Goal: Task Accomplishment & Management: Use online tool/utility

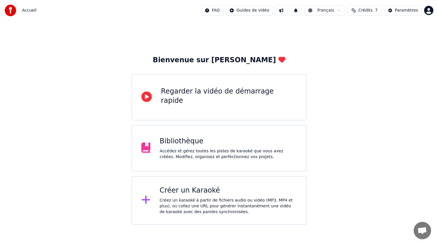
click at [177, 160] on div "Accédez et gérez toutes les pistes de karaoké que vous avez créées. Modifiez, o…" at bounding box center [228, 154] width 137 height 12
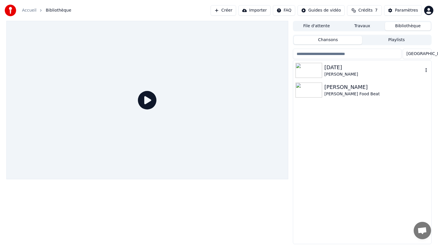
click at [365, 75] on div "[PERSON_NAME]" at bounding box center [374, 75] width 99 height 6
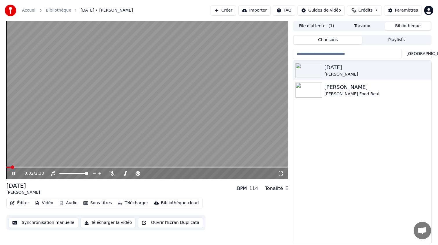
click at [41, 222] on button "Synchronisation manuelle" at bounding box center [44, 223] width 70 height 10
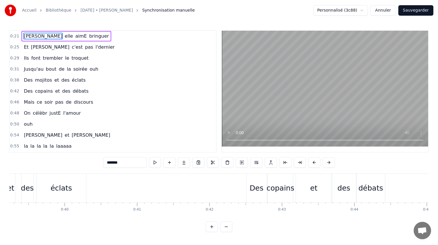
scroll to position [0, 2844]
click at [26, 146] on span "la" at bounding box center [25, 146] width 5 height 7
type input "**"
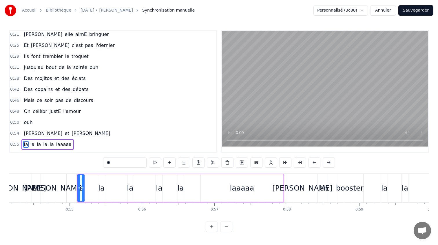
scroll to position [0, 3965]
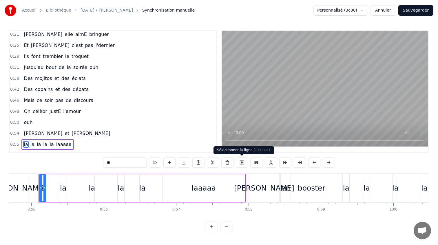
click at [242, 160] on button at bounding box center [242, 162] width 12 height 10
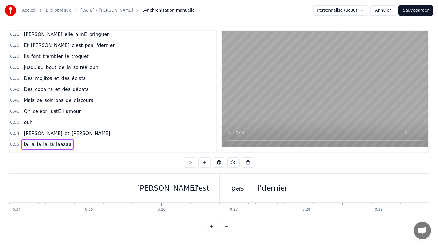
scroll to position [0, 1437]
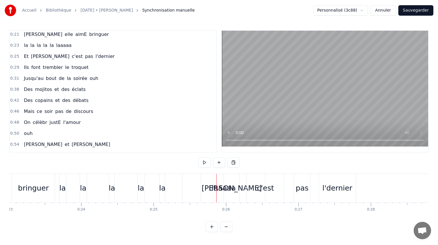
scroll to position [0, 1667]
click at [205, 185] on div "Et" at bounding box center [213, 188] width 23 height 29
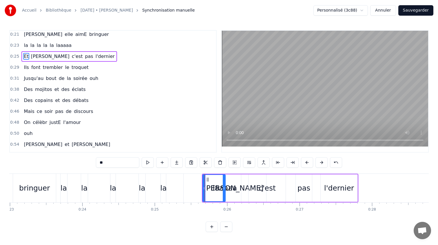
scroll to position [0, 0]
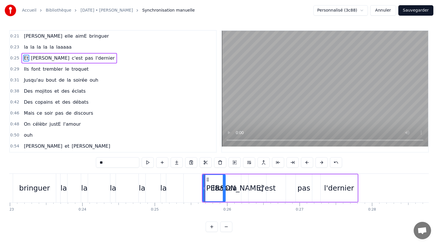
click at [189, 185] on div "laaaaa" at bounding box center [225, 188] width 83 height 29
type input "******"
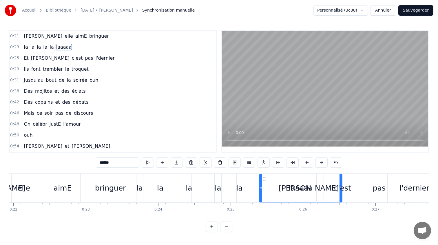
scroll to position [0, 1506]
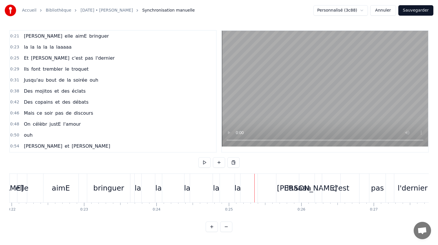
scroll to position [0, 1594]
click at [263, 192] on div "laaaaa" at bounding box center [298, 188] width 83 height 29
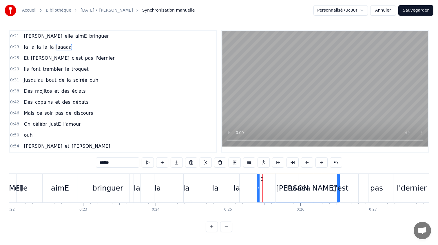
drag, startPoint x: 338, startPoint y: 180, endPoint x: 316, endPoint y: 181, distance: 22.1
click at [316, 181] on div "Et Thomas c'est pas l'dernier" at bounding box center [353, 188] width 156 height 29
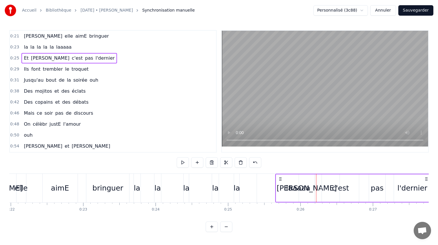
click at [254, 182] on div "la la la la la laaaaa" at bounding box center [238, 188] width 208 height 29
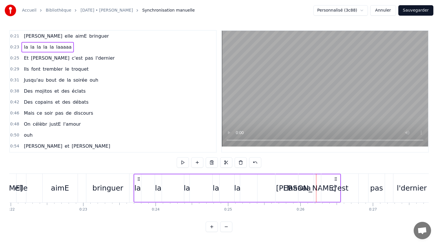
click at [268, 184] on div "laaaaa" at bounding box center [299, 189] width 83 height 28
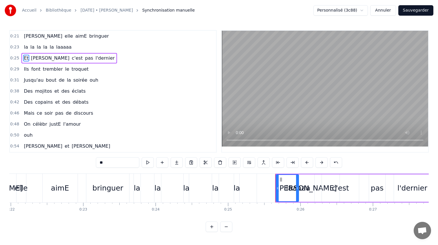
click at [235, 185] on div "la" at bounding box center [237, 188] width 6 height 11
type input "**"
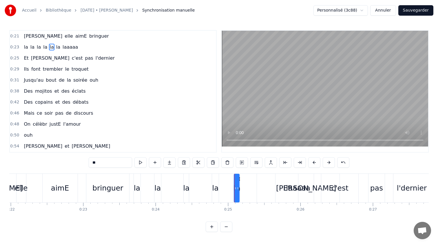
click at [244, 186] on div "la la la la la la laaaaa" at bounding box center [238, 188] width 208 height 29
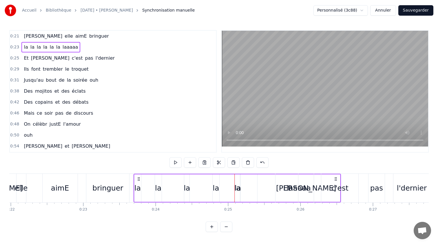
click at [238, 185] on div "la" at bounding box center [238, 188] width 6 height 11
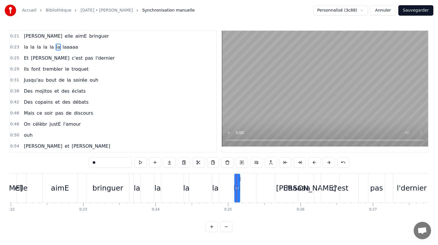
click at [63, 44] on span "laaaaa" at bounding box center [70, 47] width 17 height 7
type input "******"
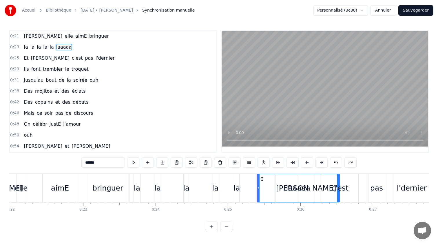
click at [62, 45] on span "laaaaa" at bounding box center [64, 47] width 17 height 7
click at [59, 50] on span "laaaaa" at bounding box center [64, 47] width 17 height 7
click at [59, 45] on span "laaaaa" at bounding box center [64, 47] width 17 height 7
click at [282, 189] on div "Et" at bounding box center [287, 188] width 23 height 29
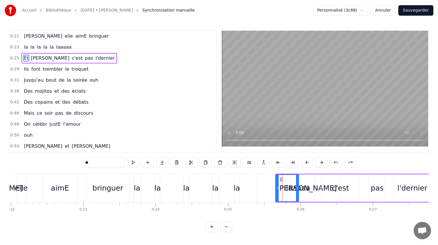
click at [270, 186] on div "laaaaa" at bounding box center [298, 188] width 83 height 29
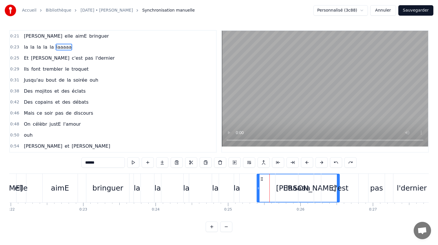
click at [262, 178] on icon at bounding box center [262, 179] width 5 height 5
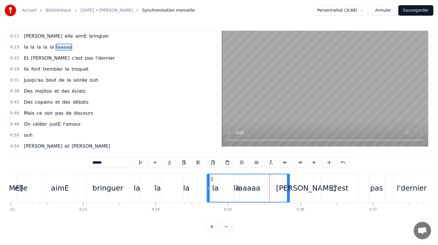
drag, startPoint x: 262, startPoint y: 178, endPoint x: 212, endPoint y: 181, distance: 49.9
click at [212, 181] on icon at bounding box center [212, 179] width 5 height 5
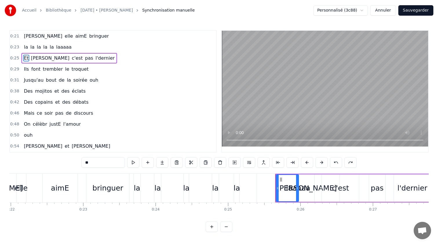
click at [57, 48] on span "laaaaa" at bounding box center [64, 47] width 17 height 7
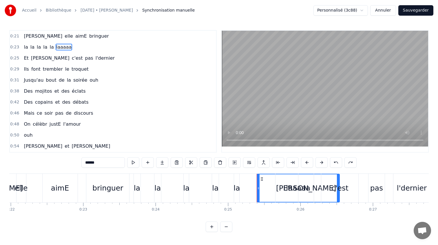
click at [57, 48] on span "laaaaa" at bounding box center [64, 47] width 17 height 7
click at [220, 163] on button at bounding box center [220, 162] width 12 height 10
click at [258, 189] on icon at bounding box center [259, 188] width 2 height 5
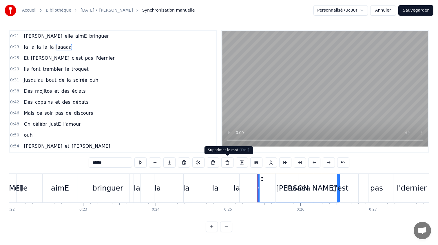
click at [226, 164] on button at bounding box center [228, 162] width 12 height 10
click at [261, 180] on circle at bounding box center [261, 180] width 0 height 0
click at [262, 180] on icon at bounding box center [262, 179] width 5 height 5
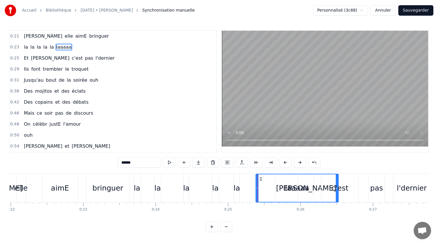
drag, startPoint x: 261, startPoint y: 180, endPoint x: 258, endPoint y: 179, distance: 3.0
click at [259, 179] on icon at bounding box center [261, 179] width 5 height 5
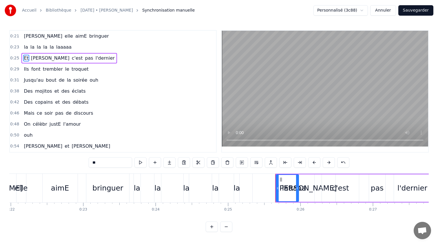
click at [258, 179] on div "laaaaa" at bounding box center [294, 188] width 83 height 29
type input "******"
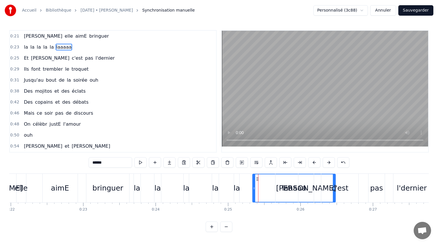
drag, startPoint x: 258, startPoint y: 179, endPoint x: 225, endPoint y: 180, distance: 33.1
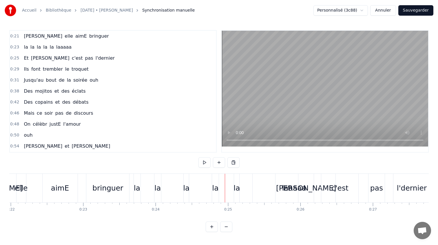
click at [263, 189] on div "laaaaa" at bounding box center [294, 188] width 83 height 29
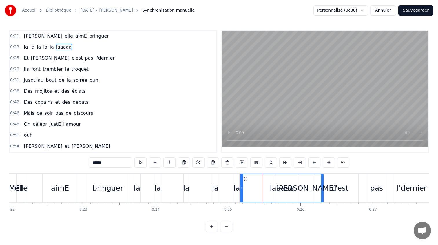
drag, startPoint x: 258, startPoint y: 180, endPoint x: 246, endPoint y: 180, distance: 12.2
click at [246, 180] on icon at bounding box center [246, 179] width 5 height 5
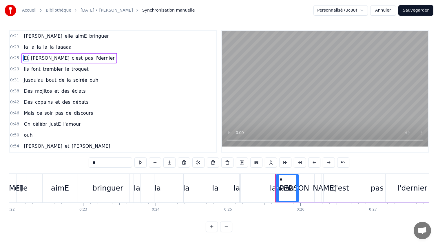
click at [246, 180] on div "laaaaa" at bounding box center [282, 188] width 83 height 29
click at [56, 49] on span "laaaaa" at bounding box center [64, 47] width 17 height 7
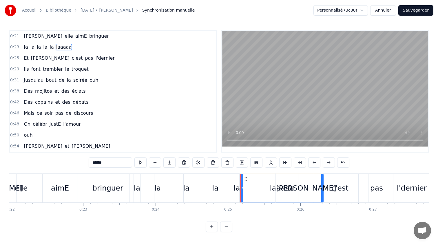
click at [56, 49] on span "laaaaa" at bounding box center [64, 47] width 17 height 7
click at [49, 46] on span "la" at bounding box center [51, 47] width 5 height 7
type input "**"
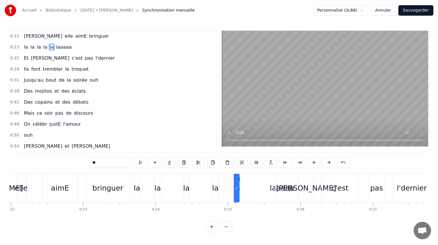
click at [96, 10] on link "[DATE] • [PERSON_NAME]" at bounding box center [107, 11] width 52 height 6
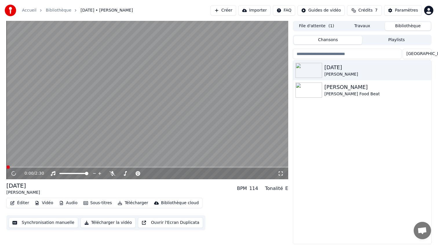
click at [96, 10] on span "[DATE] • [PERSON_NAME]" at bounding box center [107, 11] width 52 height 6
click at [28, 224] on button "Synchronisation manuelle" at bounding box center [44, 223] width 70 height 10
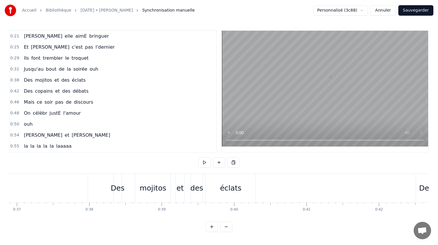
scroll to position [0, 2698]
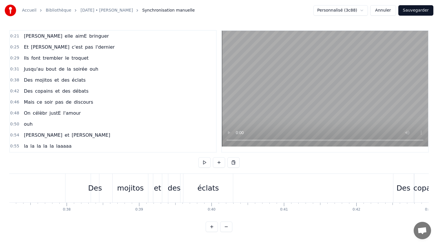
click at [30, 146] on span "la" at bounding box center [32, 146] width 5 height 7
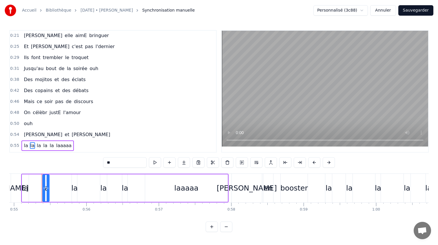
scroll to position [0, 3986]
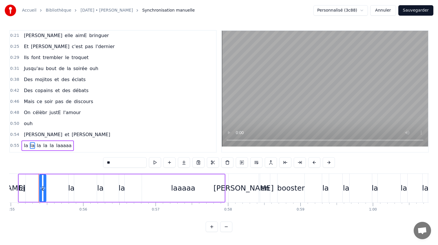
click at [24, 144] on span "la" at bounding box center [25, 145] width 5 height 7
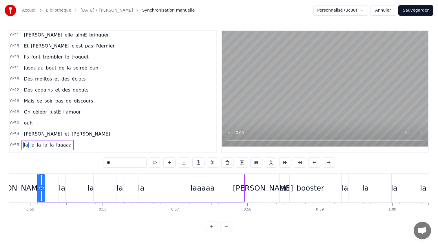
scroll to position [0, 3965]
click at [33, 145] on span "la" at bounding box center [32, 145] width 5 height 7
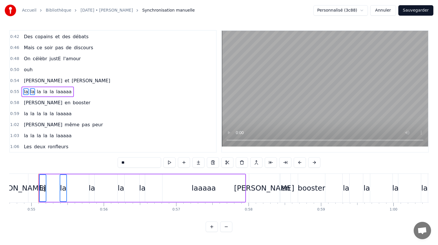
scroll to position [55, 0]
click at [37, 91] on span "la" at bounding box center [38, 91] width 5 height 7
click at [43, 91] on span "la" at bounding box center [45, 91] width 5 height 7
click at [49, 91] on span "la" at bounding box center [51, 91] width 5 height 7
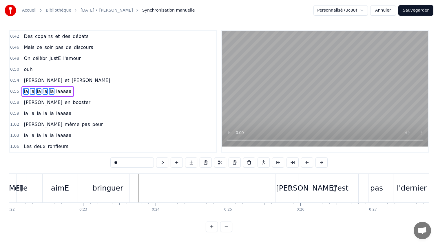
scroll to position [0, 1592]
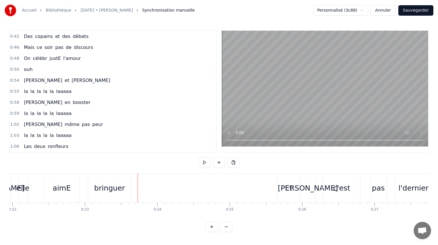
click at [27, 113] on span "la" at bounding box center [25, 113] width 5 height 7
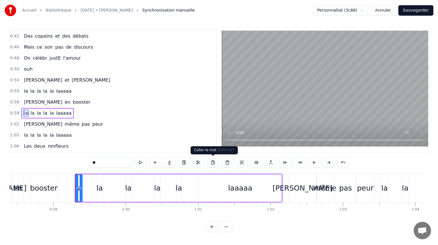
scroll to position [0, 4270]
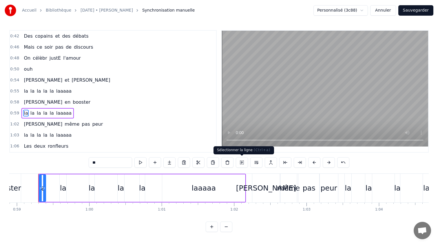
click at [244, 161] on button at bounding box center [242, 162] width 12 height 10
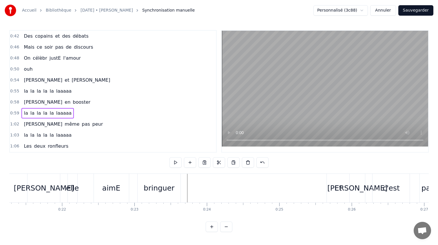
scroll to position [0, 1547]
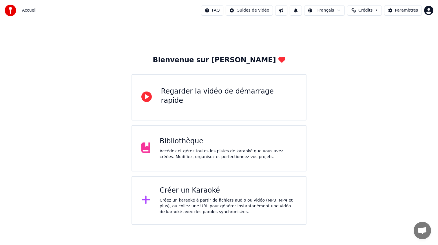
drag, startPoint x: 0, startPoint y: 0, endPoint x: 275, endPoint y: 161, distance: 318.4
click at [366, 161] on div "Bienvenue sur Youka Regarder la vidéo de démarrage rapide Bibliothèque Accédez …" at bounding box center [219, 123] width 438 height 204
click at [213, 161] on div "Bibliothèque Accédez et gérez toutes les pistes de karaoké que vous avez créées…" at bounding box center [219, 148] width 175 height 46
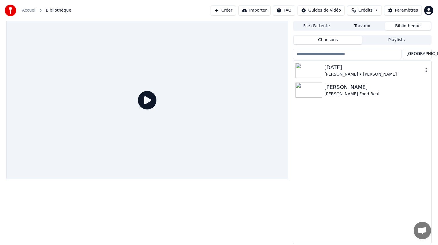
click at [312, 68] on img at bounding box center [309, 70] width 27 height 15
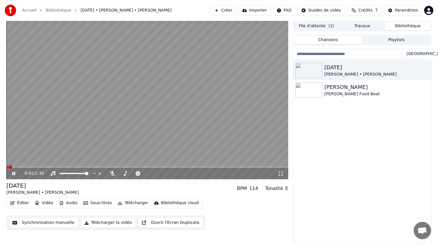
click at [41, 222] on button "Synchronisation manuelle" at bounding box center [44, 223] width 70 height 10
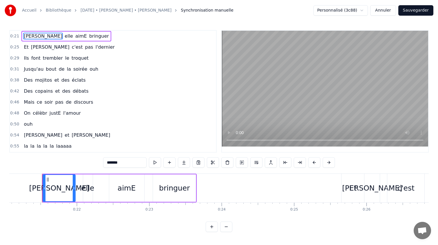
scroll to position [0, 1531]
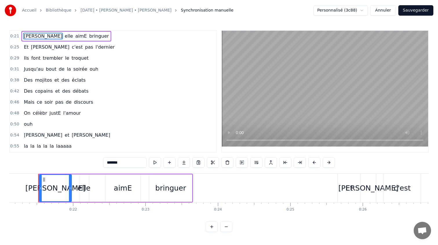
click at [23, 147] on span "la" at bounding box center [25, 146] width 5 height 7
type input "**"
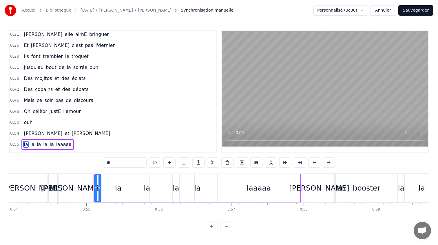
scroll to position [0, 3965]
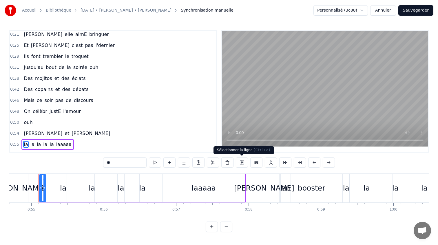
click at [240, 164] on button at bounding box center [242, 162] width 12 height 10
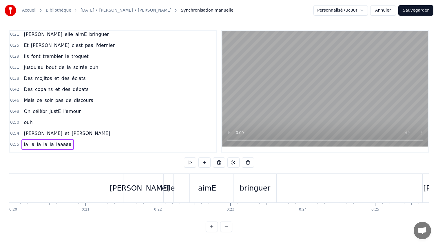
scroll to position [0, 1486]
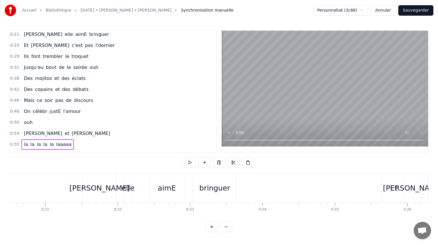
click at [237, 181] on div "Camille elle aimE bringuer" at bounding box center [160, 188] width 155 height 29
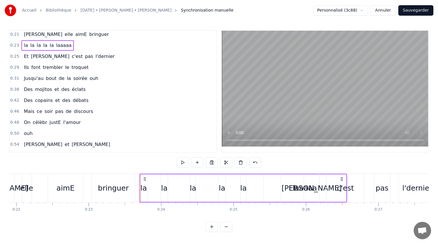
scroll to position [0, 1602]
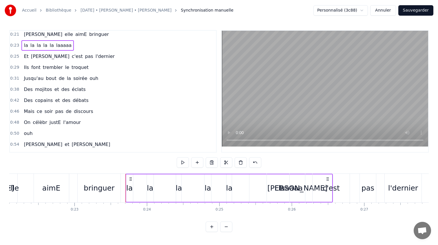
click at [267, 184] on div "Et" at bounding box center [278, 188] width 23 height 29
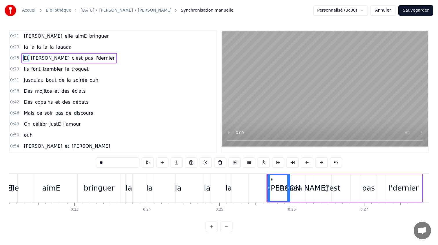
click at [52, 48] on div "la la la la la laaaaa" at bounding box center [47, 47] width 52 height 10
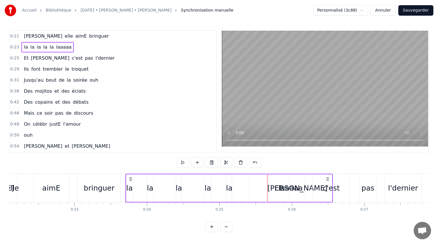
click at [56, 47] on span "laaaaa" at bounding box center [64, 47] width 17 height 7
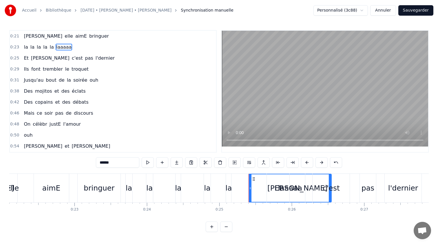
click at [56, 47] on span "laaaaa" at bounding box center [64, 47] width 17 height 7
click at [217, 163] on button at bounding box center [220, 162] width 12 height 10
click at [56, 44] on span "laaaaa" at bounding box center [64, 47] width 17 height 7
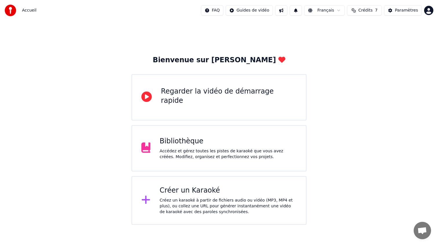
click at [221, 162] on div "Bibliothèque Accédez et gérez toutes les pistes de karaoké que vous avez créées…" at bounding box center [219, 148] width 175 height 46
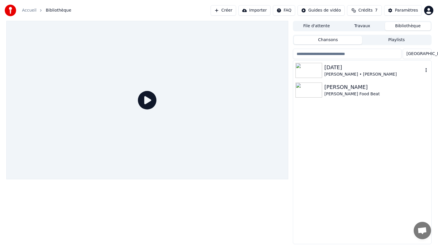
click at [311, 70] on img at bounding box center [309, 70] width 27 height 15
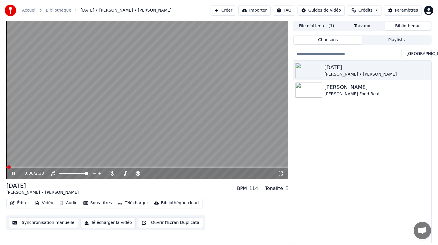
click at [29, 223] on button "Synchronisation manuelle" at bounding box center [44, 223] width 70 height 10
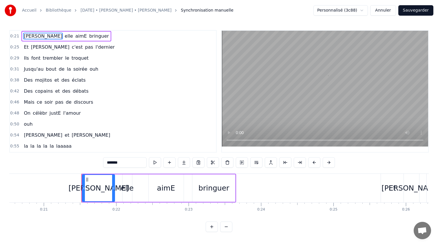
scroll to position [0, 1531]
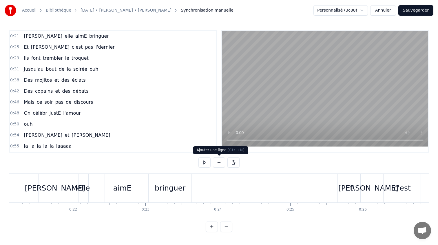
click at [217, 163] on button at bounding box center [219, 162] width 12 height 10
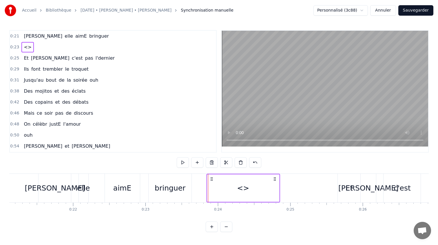
drag, startPoint x: 276, startPoint y: 179, endPoint x: 275, endPoint y: 184, distance: 5.4
click at [275, 184] on div "<>" at bounding box center [243, 188] width 74 height 29
click at [276, 179] on circle at bounding box center [275, 179] width 0 height 0
click at [233, 184] on div "<>" at bounding box center [244, 189] width 72 height 28
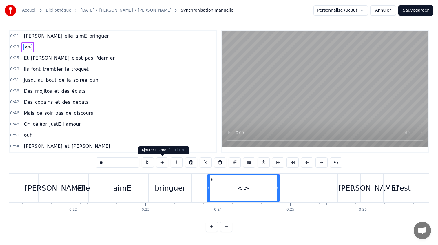
click at [159, 161] on button at bounding box center [162, 162] width 12 height 10
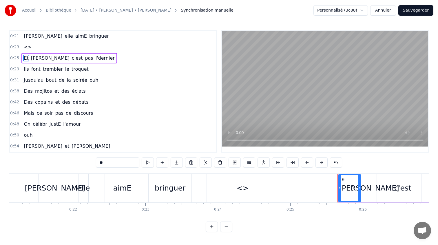
click at [246, 192] on div "<>" at bounding box center [243, 188] width 12 height 11
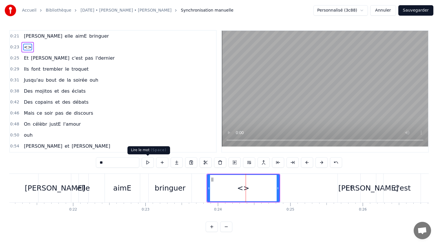
click at [126, 160] on input "**" at bounding box center [117, 162] width 43 height 10
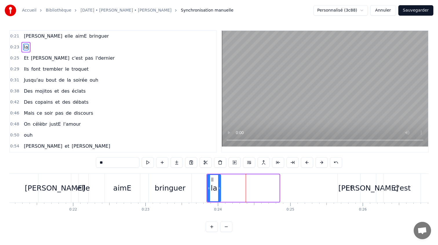
drag, startPoint x: 277, startPoint y: 188, endPoint x: 218, endPoint y: 187, distance: 58.3
click at [218, 187] on icon at bounding box center [219, 188] width 2 height 5
type input "**"
drag, startPoint x: 212, startPoint y: 180, endPoint x: 208, endPoint y: 180, distance: 3.8
click at [208, 180] on icon at bounding box center [208, 179] width 5 height 5
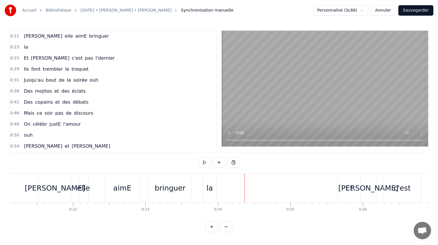
click at [210, 183] on div "la" at bounding box center [210, 188] width 6 height 11
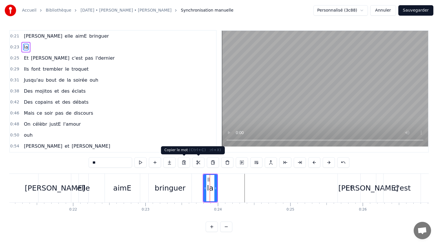
click at [185, 161] on button at bounding box center [184, 162] width 12 height 10
click at [213, 161] on button at bounding box center [213, 162] width 12 height 10
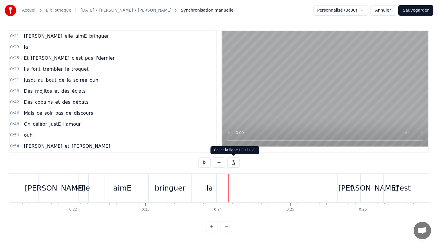
click at [233, 163] on button at bounding box center [234, 162] width 12 height 10
click at [217, 192] on div "la" at bounding box center [210, 188] width 15 height 29
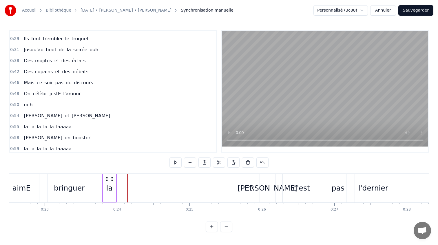
scroll to position [0, 0]
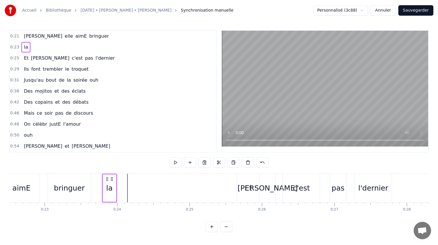
click at [386, 12] on button "Annuler" at bounding box center [384, 10] width 26 height 10
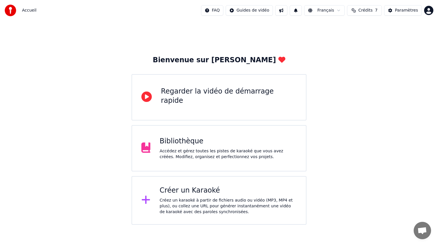
click at [197, 165] on div "Bibliothèque Accédez et gérez toutes les pistes de karaoké que vous avez créées…" at bounding box center [219, 148] width 175 height 46
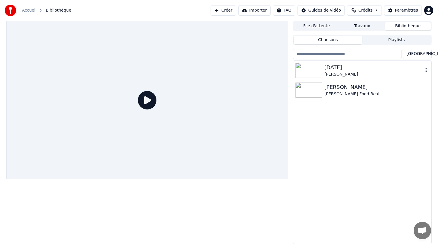
click at [316, 71] on img at bounding box center [309, 70] width 27 height 15
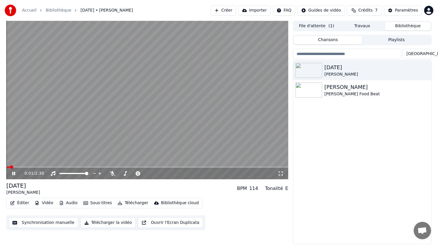
click at [16, 174] on icon at bounding box center [18, 173] width 14 height 5
click at [45, 223] on button "Synchronisation manuelle" at bounding box center [44, 223] width 70 height 10
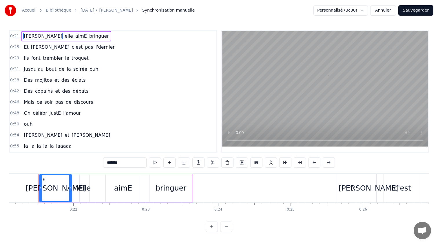
scroll to position [0, 1531]
click at [24, 144] on span "la" at bounding box center [25, 146] width 5 height 7
type input "**"
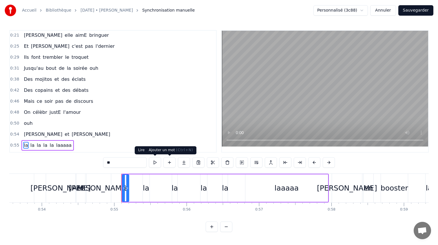
scroll to position [0, 3965]
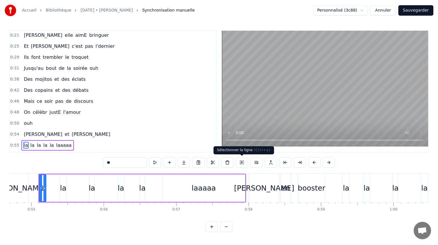
click at [243, 163] on button at bounding box center [242, 162] width 12 height 10
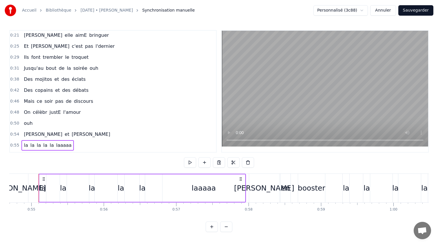
click at [34, 33] on span "[PERSON_NAME]" at bounding box center [43, 35] width 40 height 7
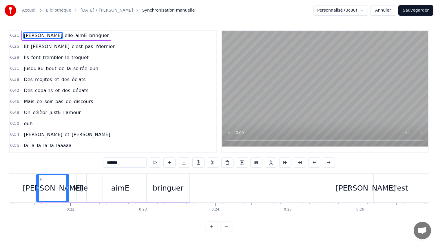
scroll to position [0, 1531]
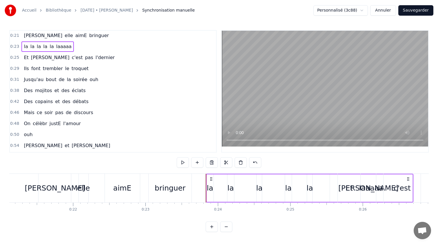
click at [324, 186] on div "la la la la la laaaaa" at bounding box center [310, 188] width 208 height 29
click at [330, 186] on div "laaaaa" at bounding box center [372, 189] width 84 height 28
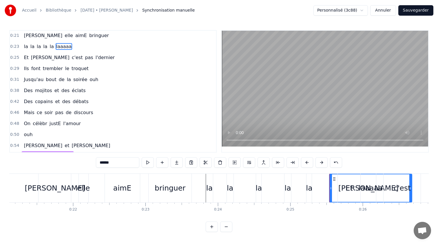
scroll to position [0, 0]
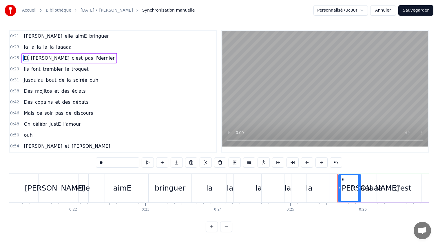
click at [63, 48] on span "laaaaa" at bounding box center [64, 47] width 17 height 7
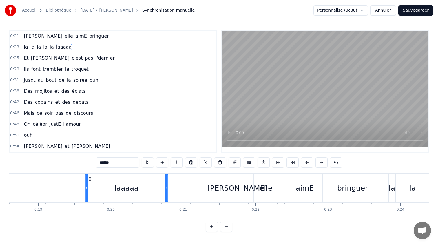
drag, startPoint x: 334, startPoint y: 178, endPoint x: 57, endPoint y: 199, distance: 278.0
click at [86, 199] on div "laaaaa" at bounding box center [127, 189] width 82 height 28
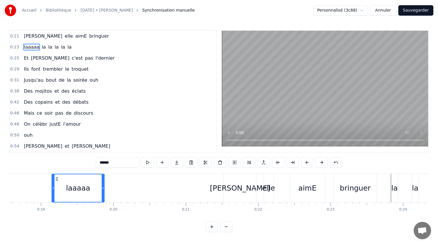
drag, startPoint x: 133, startPoint y: 187, endPoint x: 101, endPoint y: 188, distance: 31.6
click at [102, 187] on icon at bounding box center [103, 188] width 2 height 5
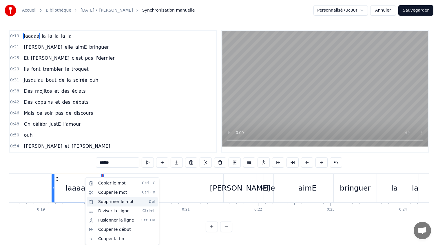
click at [114, 202] on div "Supprimer le mot Del" at bounding box center [122, 201] width 71 height 9
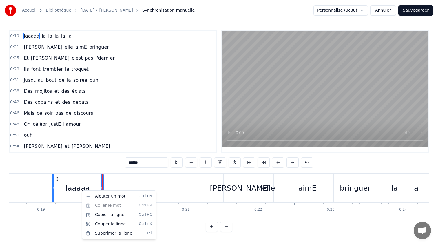
click at [77, 199] on html "Accueil Bibliothèque 23/08/2025 • Camille • Thomas Synchronisation manuelle Per…" at bounding box center [219, 121] width 438 height 242
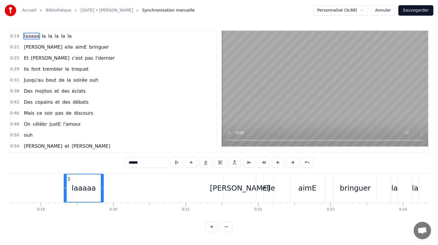
drag, startPoint x: 54, startPoint y: 182, endPoint x: 66, endPoint y: 182, distance: 12.2
click at [66, 182] on div "laaaaa" at bounding box center [83, 189] width 39 height 28
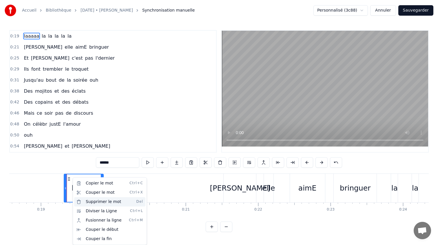
click at [98, 202] on div "Supprimer le mot Del" at bounding box center [109, 201] width 71 height 9
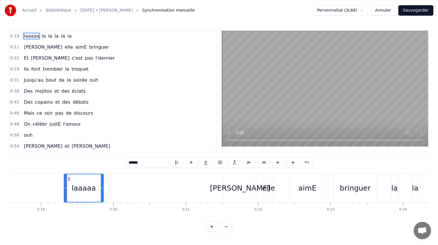
type input "**"
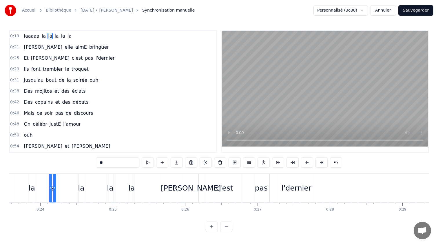
scroll to position [0, 1719]
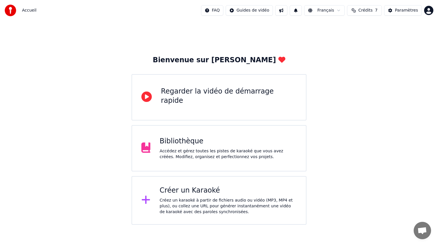
click at [264, 157] on div "Accédez et gérez toutes les pistes de karaoké que vous avez créées. Modifiez, o…" at bounding box center [228, 154] width 137 height 12
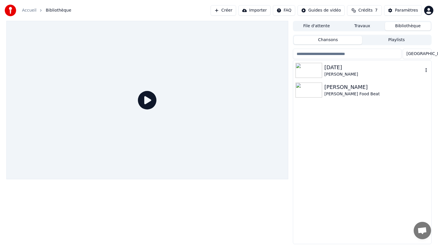
click at [315, 78] on div "[DATE] [PERSON_NAME]" at bounding box center [362, 71] width 138 height 20
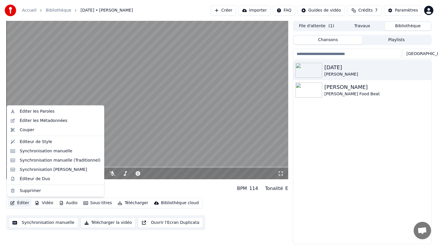
click at [18, 204] on button "Éditer" at bounding box center [19, 203] width 23 height 8
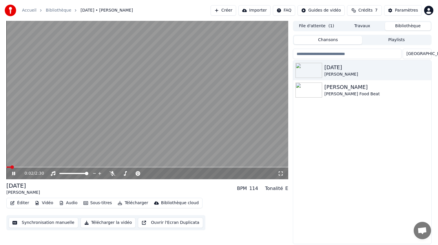
click at [34, 233] on div "0:02 / 2:30 [DATE] [PERSON_NAME] BPM 114 Tonalité E Éditer Vidéo Audio Sous-tit…" at bounding box center [147, 133] width 282 height 224
click at [38, 222] on button "Synchronisation manuelle" at bounding box center [44, 223] width 70 height 10
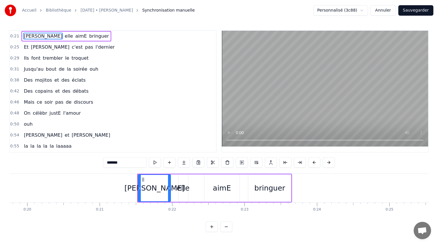
scroll to position [0, 1531]
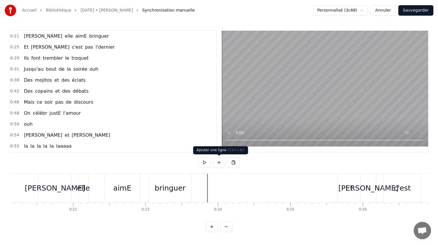
click at [222, 161] on button at bounding box center [219, 162] width 12 height 10
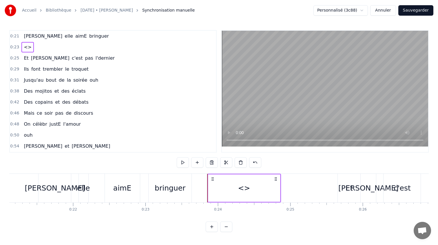
click at [230, 192] on div "<>" at bounding box center [245, 189] width 72 height 28
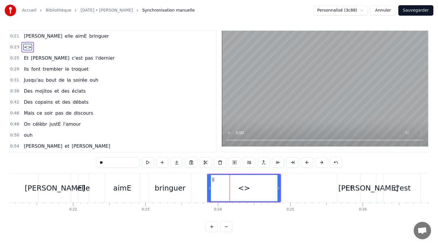
click at [230, 192] on div "<>" at bounding box center [244, 188] width 71 height 26
click at [129, 162] on input "**" at bounding box center [117, 162] width 43 height 10
type input "**"
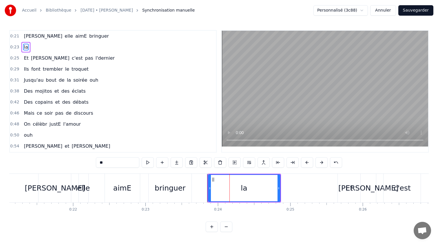
drag, startPoint x: 281, startPoint y: 186, endPoint x: 266, endPoint y: 186, distance: 14.5
click at [266, 186] on div "la" at bounding box center [245, 188] width 74 height 29
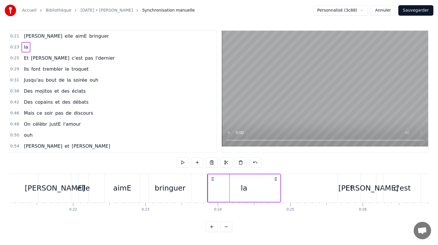
click at [277, 180] on icon at bounding box center [276, 179] width 5 height 5
click at [277, 180] on icon at bounding box center [275, 179] width 5 height 5
click at [258, 181] on div "la" at bounding box center [244, 189] width 72 height 28
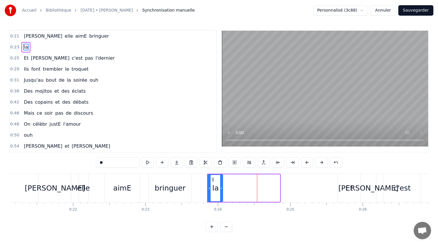
drag, startPoint x: 278, startPoint y: 188, endPoint x: 221, endPoint y: 188, distance: 57.1
click at [221, 188] on icon at bounding box center [221, 188] width 2 height 5
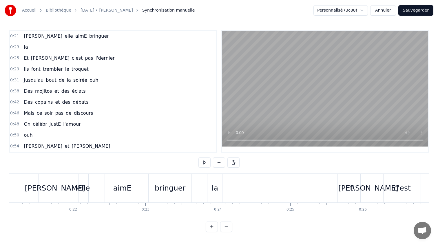
click at [216, 188] on div "la" at bounding box center [215, 188] width 6 height 11
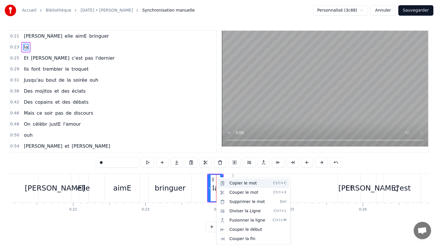
click at [231, 185] on div "Copier le mot Ctrl+C" at bounding box center [253, 183] width 71 height 9
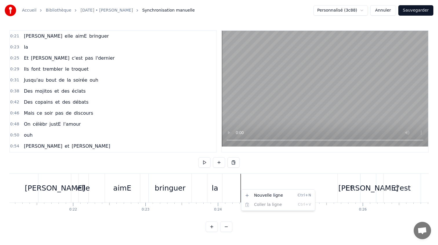
click at [239, 187] on html "Accueil Bibliothèque [DATE] • [PERSON_NAME] manuelle Personnalisé (3c88) Annule…" at bounding box center [219, 121] width 438 height 242
click at [235, 186] on html "Accueil Bibliothèque [DATE] • [PERSON_NAME] manuelle Personnalisé (3c88) Annule…" at bounding box center [219, 121] width 438 height 242
click at [217, 183] on div "la" at bounding box center [215, 188] width 6 height 11
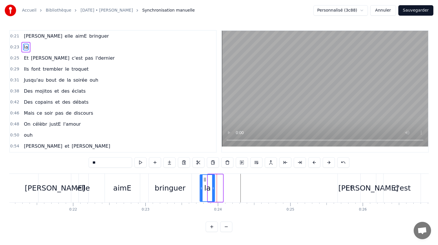
drag, startPoint x: 213, startPoint y: 179, endPoint x: 206, endPoint y: 179, distance: 7.5
click at [206, 179] on icon at bounding box center [205, 179] width 5 height 5
click at [211, 184] on div at bounding box center [212, 188] width 2 height 26
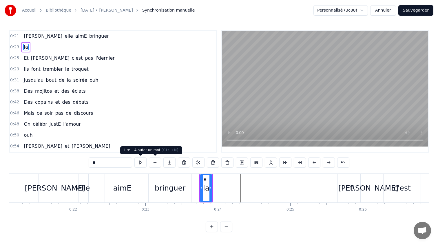
click at [155, 164] on button at bounding box center [155, 162] width 12 height 10
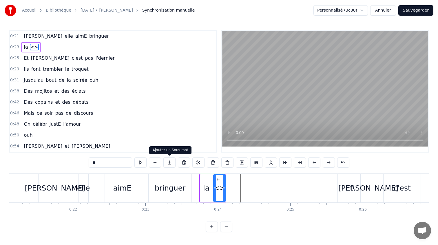
click at [171, 160] on button at bounding box center [170, 162] width 12 height 10
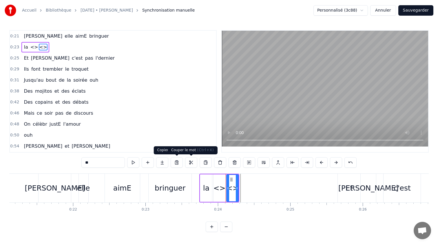
click at [238, 184] on div "<>" at bounding box center [232, 189] width 12 height 28
click at [230, 181] on icon at bounding box center [231, 179] width 5 height 5
type input "**"
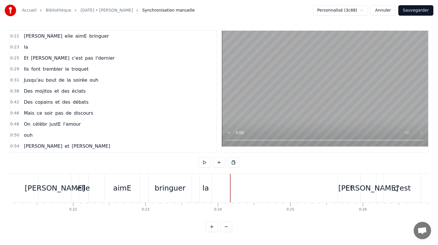
click at [204, 184] on div "la" at bounding box center [206, 188] width 6 height 11
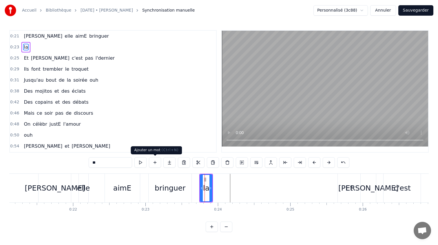
click at [158, 161] on button at bounding box center [155, 162] width 12 height 10
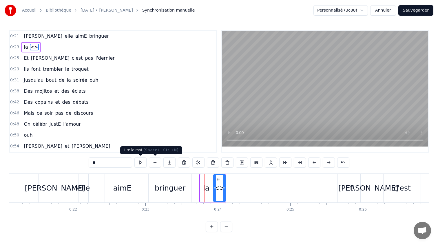
click at [114, 165] on input "**" at bounding box center [110, 162] width 43 height 10
type input "**"
click at [155, 164] on button at bounding box center [155, 162] width 12 height 10
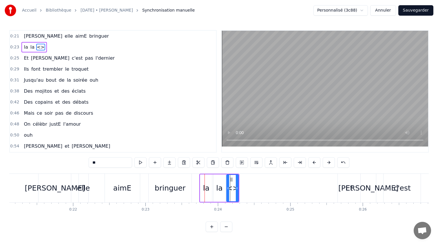
click at [112, 166] on input "**" at bounding box center [110, 162] width 43 height 10
type input "**"
click at [156, 160] on button at bounding box center [155, 162] width 12 height 10
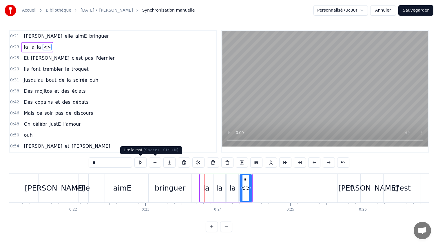
click at [113, 160] on input "**" at bounding box center [110, 162] width 43 height 10
type input "**"
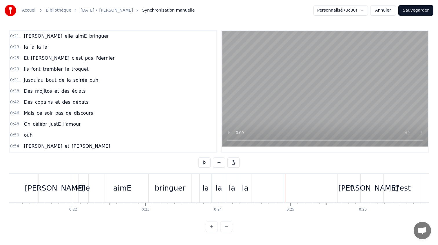
click at [246, 183] on div "la" at bounding box center [246, 188] width 12 height 29
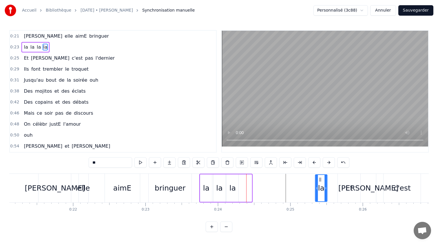
drag, startPoint x: 245, startPoint y: 181, endPoint x: 321, endPoint y: 183, distance: 75.4
click at [321, 183] on div "la" at bounding box center [321, 188] width 11 height 26
click at [233, 186] on div "la" at bounding box center [233, 188] width 6 height 11
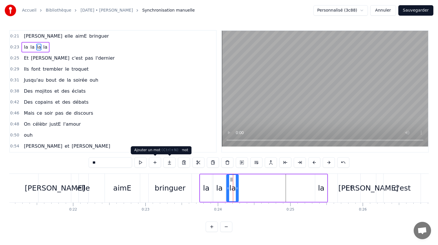
click at [157, 160] on button at bounding box center [155, 162] width 12 height 10
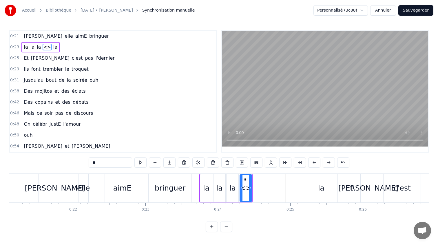
click at [205, 179] on div "la" at bounding box center [206, 189] width 12 height 28
click at [248, 188] on div "<>" at bounding box center [246, 188] width 12 height 11
type input "**"
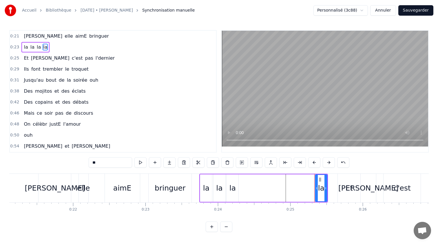
click at [230, 185] on div "la" at bounding box center [233, 188] width 6 height 11
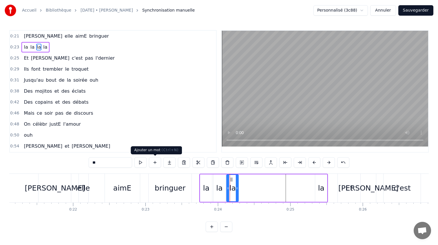
click at [155, 163] on button at bounding box center [155, 162] width 12 height 10
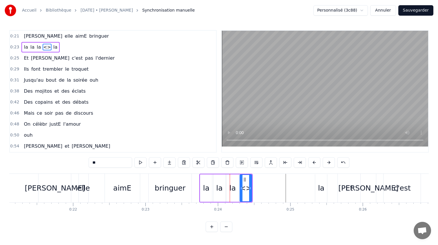
click at [155, 163] on button at bounding box center [155, 162] width 12 height 10
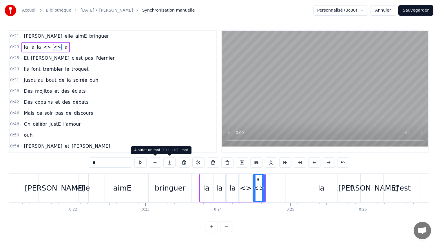
click at [154, 159] on button at bounding box center [155, 162] width 12 height 10
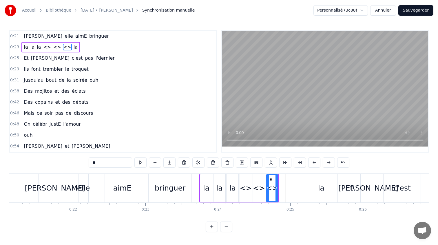
click at [154, 159] on button at bounding box center [155, 162] width 12 height 10
click at [245, 193] on div "<>" at bounding box center [246, 188] width 12 height 11
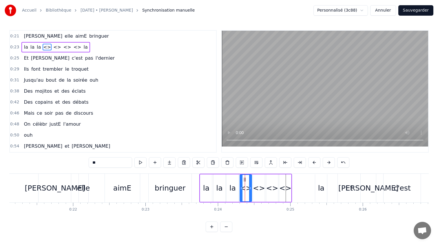
click at [245, 193] on div "<>" at bounding box center [246, 188] width 12 height 11
click at [244, 188] on div "<>" at bounding box center [246, 188] width 12 height 11
click at [104, 167] on input "**" at bounding box center [110, 162] width 43 height 10
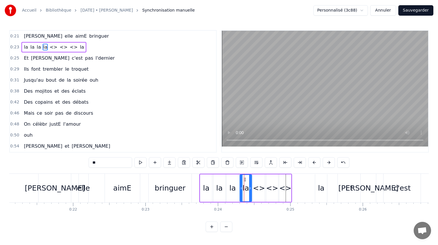
click at [257, 190] on div "<>" at bounding box center [259, 188] width 12 height 11
click at [121, 164] on input "**" at bounding box center [110, 162] width 43 height 10
click at [277, 184] on div "<>" at bounding box center [273, 189] width 12 height 28
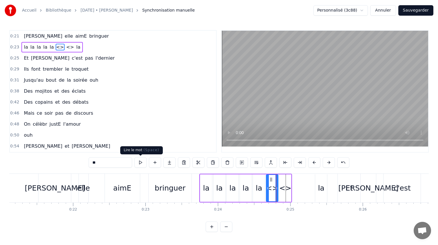
click at [108, 162] on input "**" at bounding box center [110, 162] width 43 height 10
click at [286, 182] on div "<>" at bounding box center [286, 189] width 12 height 28
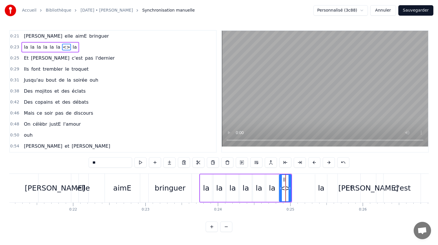
click at [286, 182] on icon at bounding box center [284, 179] width 5 height 5
click at [113, 165] on input "**" at bounding box center [110, 162] width 43 height 10
click at [287, 221] on div "0:21 [PERSON_NAME] elle aimE bringuer 0:23 la la la la la la la la 0:25 Et [PER…" at bounding box center [219, 131] width 420 height 202
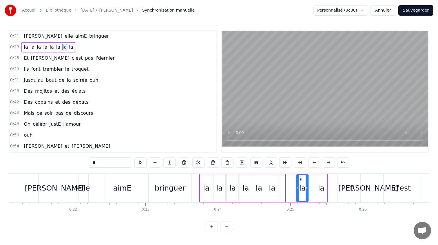
drag, startPoint x: 284, startPoint y: 179, endPoint x: 302, endPoint y: 178, distance: 17.4
click at [301, 178] on icon at bounding box center [302, 179] width 5 height 5
click at [127, 183] on div "aimE" at bounding box center [122, 188] width 18 height 11
type input "****"
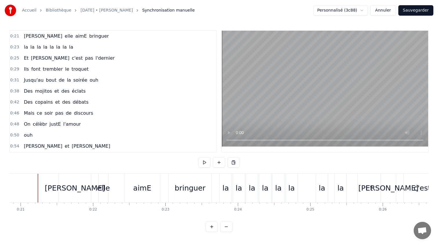
scroll to position [0, 1511]
click at [299, 189] on div "la la la la la la la la" at bounding box center [284, 188] width 129 height 29
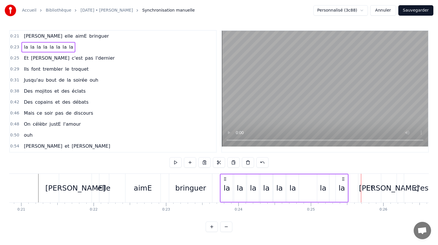
drag, startPoint x: 290, startPoint y: 189, endPoint x: 295, endPoint y: 189, distance: 4.9
click at [295, 189] on div "la" at bounding box center [293, 188] width 6 height 11
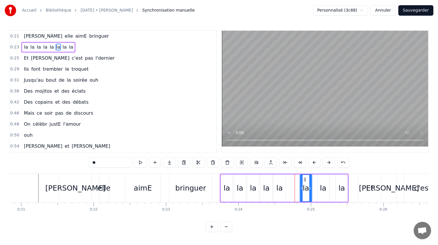
drag, startPoint x: 291, startPoint y: 177, endPoint x: 303, endPoint y: 178, distance: 12.5
click at [303, 178] on icon at bounding box center [305, 179] width 5 height 5
click at [278, 180] on div "la" at bounding box center [280, 189] width 12 height 28
drag, startPoint x: 279, startPoint y: 180, endPoint x: 289, endPoint y: 180, distance: 10.7
click at [289, 180] on icon at bounding box center [289, 179] width 5 height 5
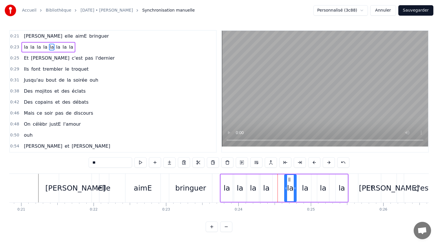
click at [276, 180] on div "la la la la la la la la" at bounding box center [284, 188] width 129 height 29
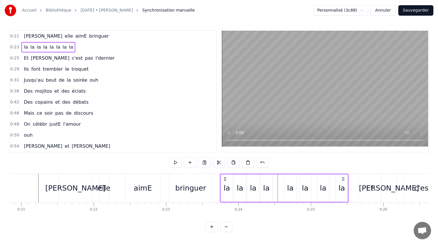
click at [263, 180] on div "la" at bounding box center [267, 189] width 12 height 28
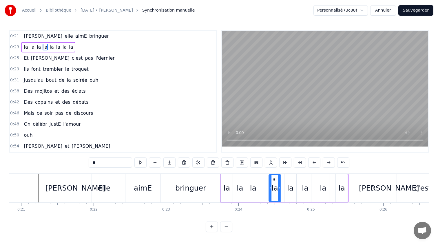
drag, startPoint x: 263, startPoint y: 180, endPoint x: 273, endPoint y: 180, distance: 9.3
click at [273, 180] on icon at bounding box center [274, 179] width 5 height 5
click at [251, 180] on div "la" at bounding box center [253, 189] width 12 height 28
drag, startPoint x: 251, startPoint y: 178, endPoint x: 256, endPoint y: 178, distance: 4.6
click at [256, 178] on circle at bounding box center [256, 178] width 0 height 0
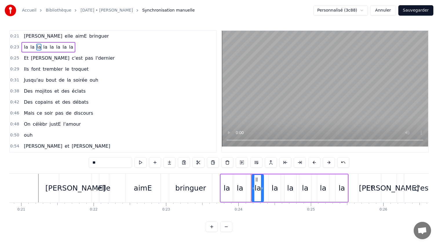
click at [238, 178] on div "la" at bounding box center [240, 189] width 12 height 28
click at [241, 180] on icon at bounding box center [241, 179] width 5 height 5
click at [294, 221] on div "0:21 [PERSON_NAME] elle aimE bringuer 0:23 la la la la la la la la 0:25 Et [PER…" at bounding box center [219, 131] width 420 height 202
click at [315, 233] on html "Accueil Bibliothèque [DATE] • [PERSON_NAME] manuelle Personnalisé (3c88) Annule…" at bounding box center [219, 121] width 438 height 242
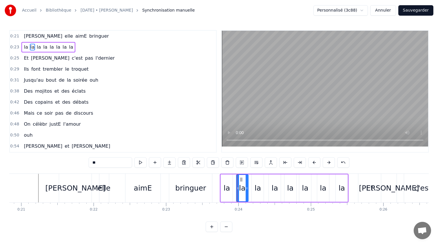
click at [273, 189] on div "la" at bounding box center [275, 188] width 6 height 11
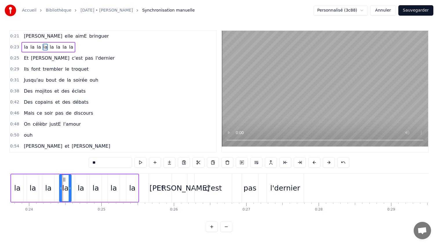
scroll to position [0, 1720]
click at [109, 182] on div "la" at bounding box center [114, 189] width 12 height 28
click at [16, 179] on div "la" at bounding box center [18, 189] width 12 height 28
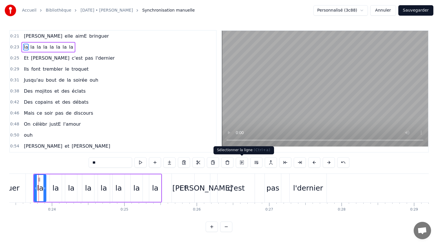
click at [240, 163] on button at bounding box center [242, 162] width 12 height 10
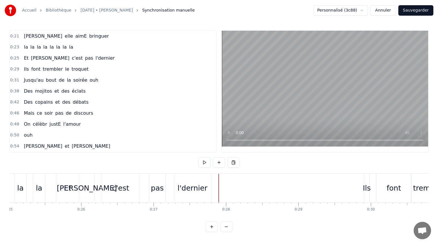
scroll to position [0, 1813]
click at [219, 163] on button at bounding box center [219, 162] width 12 height 10
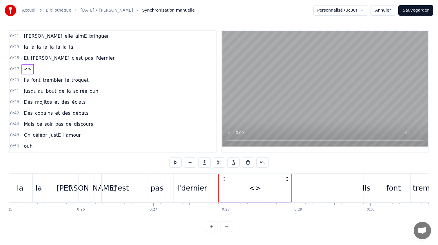
click at [288, 179] on icon at bounding box center [287, 179] width 5 height 5
click at [278, 182] on div "<>" at bounding box center [256, 189] width 72 height 28
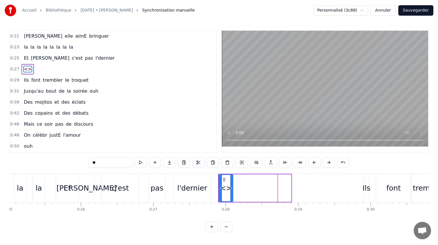
drag, startPoint x: 289, startPoint y: 188, endPoint x: 231, endPoint y: 186, distance: 58.0
click at [231, 186] on icon at bounding box center [232, 188] width 2 height 5
click at [233, 186] on icon at bounding box center [233, 188] width 2 height 5
click at [109, 165] on input "**" at bounding box center [110, 162] width 43 height 10
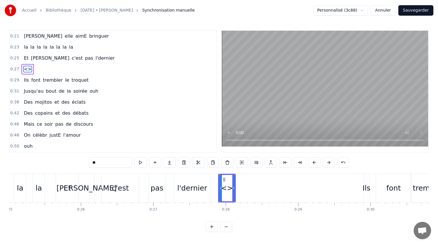
click at [109, 165] on input "**" at bounding box center [110, 162] width 43 height 10
type input "**"
click at [155, 163] on button at bounding box center [155, 162] width 12 height 10
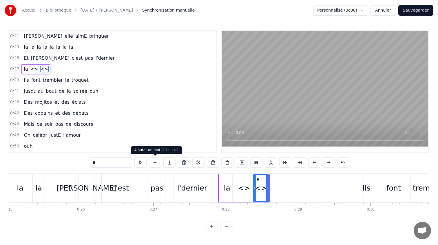
click at [159, 162] on button at bounding box center [155, 162] width 12 height 10
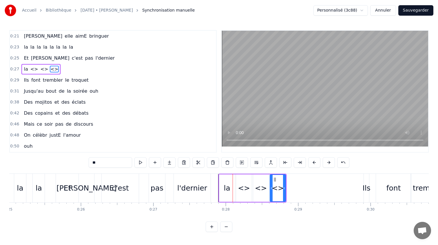
click at [159, 162] on button at bounding box center [155, 162] width 12 height 10
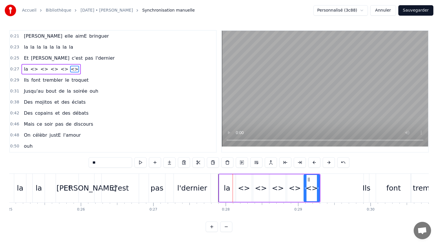
click at [159, 162] on button at bounding box center [155, 162] width 12 height 10
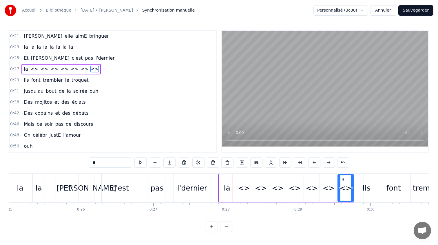
click at [248, 188] on div "<>" at bounding box center [244, 188] width 12 height 11
click at [112, 165] on input "**" at bounding box center [110, 162] width 43 height 10
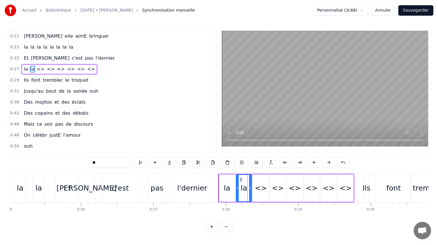
click at [264, 186] on div "<>" at bounding box center [261, 188] width 12 height 11
click at [108, 158] on input "**" at bounding box center [110, 162] width 43 height 10
click at [277, 188] on div "<>" at bounding box center [278, 188] width 12 height 11
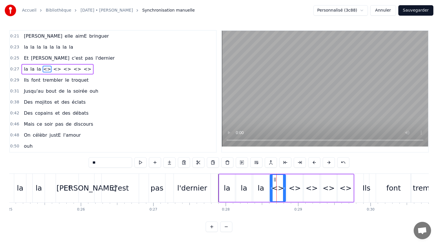
click at [277, 188] on div "<>" at bounding box center [278, 188] width 12 height 11
click at [116, 161] on input "**" at bounding box center [110, 162] width 43 height 10
click at [307, 184] on div "<>" at bounding box center [312, 189] width 16 height 28
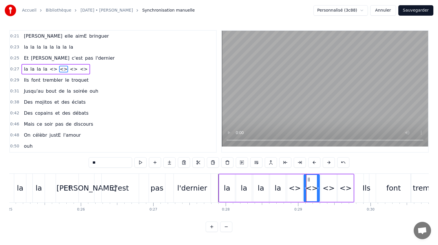
click at [298, 184] on div "<>" at bounding box center [295, 188] width 12 height 11
click at [120, 162] on input "**" at bounding box center [110, 162] width 43 height 10
click at [306, 181] on div "<>" at bounding box center [312, 189] width 16 height 28
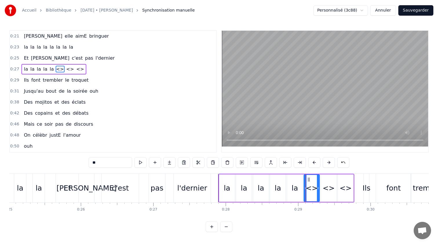
click at [110, 163] on input "**" at bounding box center [110, 162] width 43 height 10
click at [329, 184] on div "<>" at bounding box center [329, 188] width 12 height 11
click at [103, 164] on input "**" at bounding box center [110, 162] width 43 height 10
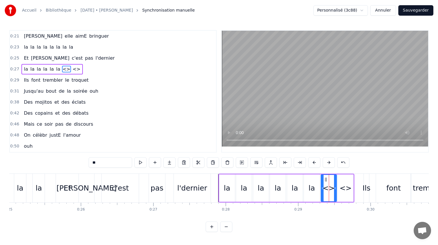
click at [103, 162] on input "**" at bounding box center [110, 162] width 43 height 10
click at [343, 186] on div "<>" at bounding box center [346, 188] width 12 height 11
click at [104, 164] on input "**" at bounding box center [110, 162] width 43 height 10
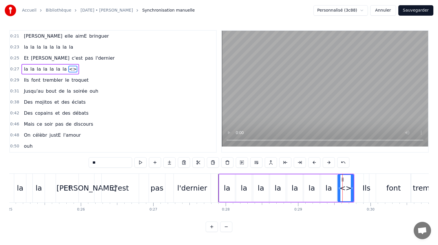
click at [104, 164] on input "**" at bounding box center [110, 162] width 43 height 10
type input "**"
click at [168, 213] on div "[PERSON_NAME] elle aimE bringuer la la la la la la la la Et [PERSON_NAME] c'est…" at bounding box center [219, 195] width 420 height 43
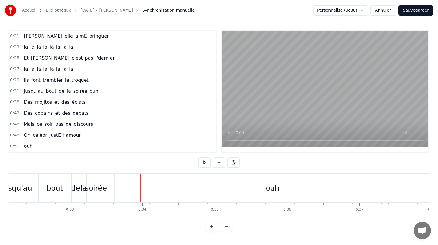
scroll to position [0, 2331]
click at [223, 186] on div "ouh" at bounding box center [273, 188] width 316 height 29
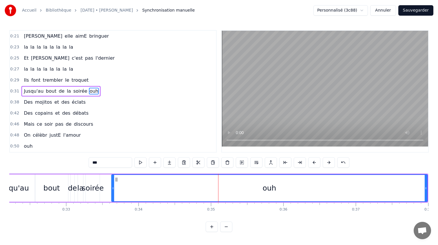
scroll to position [0, 2334]
click at [118, 179] on icon at bounding box center [118, 179] width 5 height 5
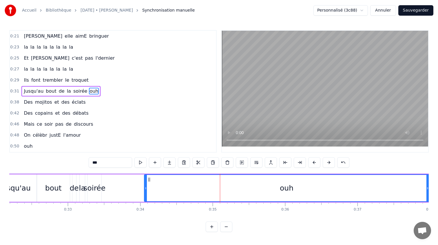
drag, startPoint x: 114, startPoint y: 188, endPoint x: 145, endPoint y: 190, distance: 31.1
click at [145, 190] on icon at bounding box center [146, 188] width 2 height 5
click at [65, 166] on div "0:21 [PERSON_NAME] elle aimE bringuer 0:23 la la la la la la la la 0:25 Et [PER…" at bounding box center [219, 131] width 420 height 202
click at [116, 184] on div "Jusqu'au bout de la soirée ouh" at bounding box center [211, 188] width 437 height 29
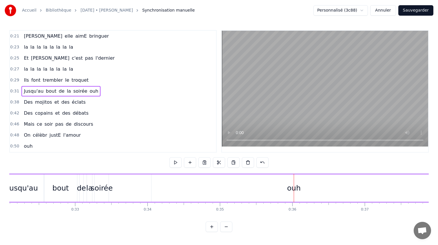
scroll to position [0, 2312]
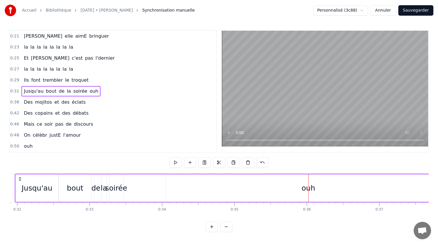
click at [160, 185] on div "Jusqu'au bout de la soirée ouh" at bounding box center [233, 188] width 437 height 29
click at [180, 187] on div "ouh" at bounding box center [308, 189] width 285 height 28
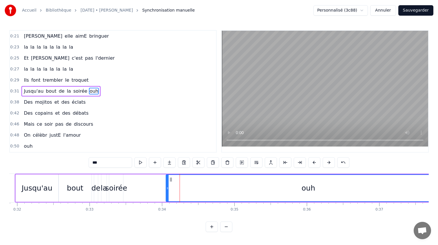
click at [171, 180] on circle at bounding box center [171, 180] width 0 height 0
drag, startPoint x: 168, startPoint y: 189, endPoint x: 162, endPoint y: 189, distance: 6.7
click at [162, 189] on icon at bounding box center [161, 188] width 2 height 5
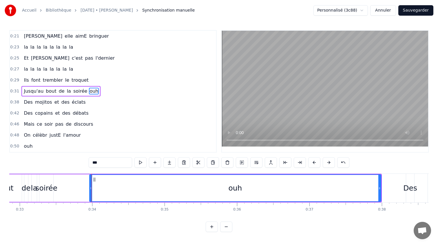
scroll to position [0, 2389]
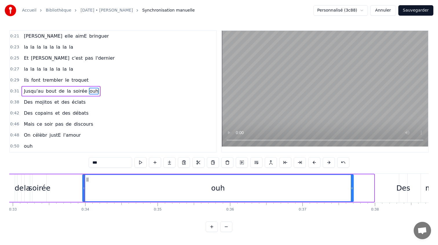
drag, startPoint x: 373, startPoint y: 190, endPoint x: 351, endPoint y: 189, distance: 22.1
click at [351, 189] on icon at bounding box center [352, 188] width 2 height 5
click at [57, 177] on div "Jusqu'au bout de la soirée ouh" at bounding box center [145, 188] width 415 height 29
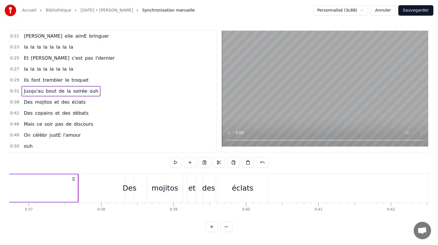
scroll to position [0, 2670]
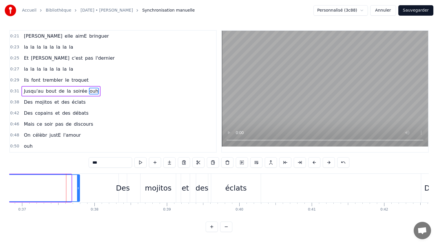
drag, startPoint x: 70, startPoint y: 186, endPoint x: 78, endPoint y: 187, distance: 8.4
click at [78, 187] on icon at bounding box center [78, 188] width 2 height 5
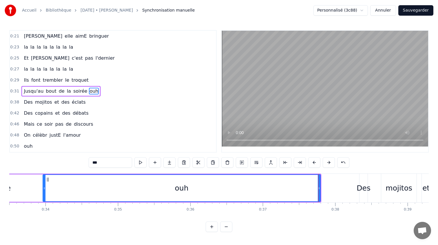
scroll to position [0, 2422]
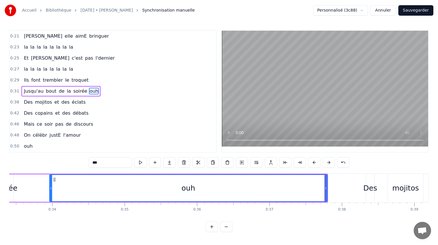
click at [139, 183] on div "ouh" at bounding box center [188, 188] width 277 height 26
click at [95, 164] on input "***" at bounding box center [110, 162] width 43 height 10
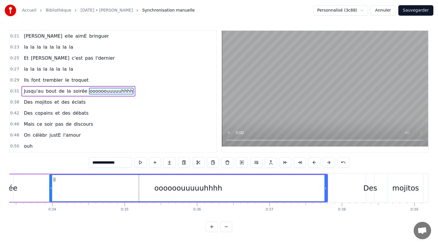
type input "**********"
click at [142, 215] on div "[PERSON_NAME] elle aimE bringuer la la la la la la la la Et [PERSON_NAME] c'est…" at bounding box center [219, 195] width 420 height 43
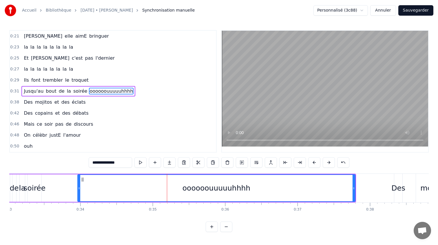
scroll to position [0, 2390]
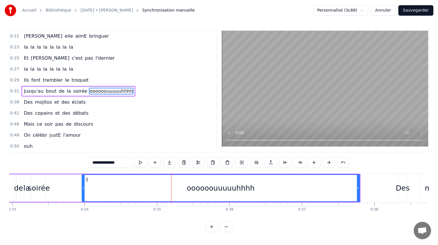
click at [62, 179] on div "Jusqu'au bout de la soirée oooooouuuuuhhhh" at bounding box center [148, 188] width 423 height 29
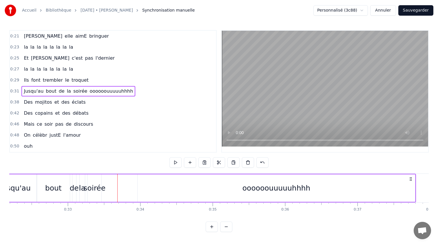
scroll to position [0, 2327]
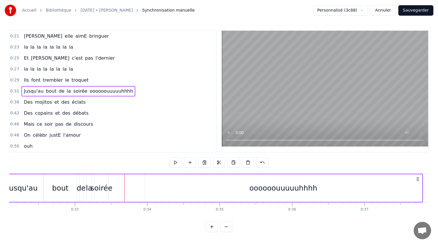
click at [146, 178] on div "oooooouuuuuhhhh" at bounding box center [284, 189] width 278 height 28
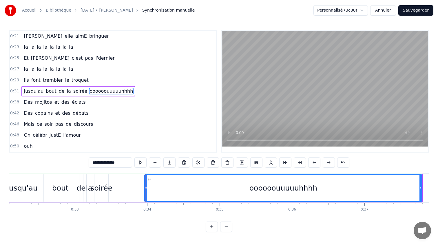
click at [145, 184] on div at bounding box center [145, 188] width 0 height 29
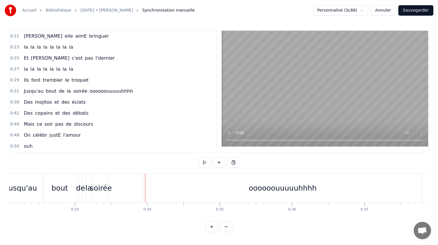
click at [144, 191] on div "oooooouuuuuhhhh" at bounding box center [283, 188] width 278 height 29
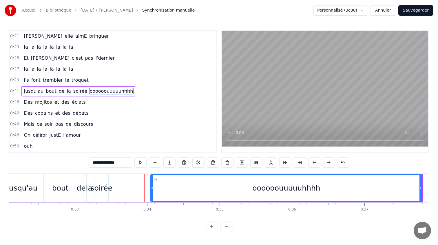
drag, startPoint x: 145, startPoint y: 188, endPoint x: 151, endPoint y: 189, distance: 6.1
click at [151, 189] on icon at bounding box center [152, 188] width 2 height 5
click at [132, 184] on div "Jusqu'au bout de la soirée oooooouuuuuhhhh" at bounding box center [211, 188] width 423 height 29
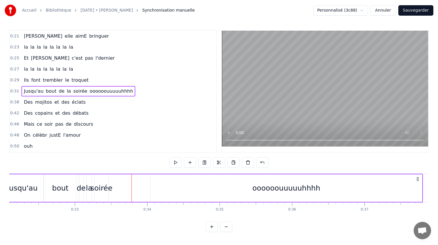
click at [155, 188] on div "oooooouuuuuhhhh" at bounding box center [286, 189] width 271 height 28
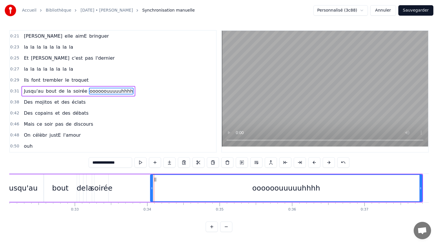
drag, startPoint x: 153, startPoint y: 188, endPoint x: 169, endPoint y: 188, distance: 15.7
click at [169, 188] on div "oooooouuuuuhhhh" at bounding box center [286, 188] width 271 height 26
click at [136, 182] on div "Jusqu'au bout de la soirée oooooouuuuuhhhh" at bounding box center [211, 188] width 423 height 29
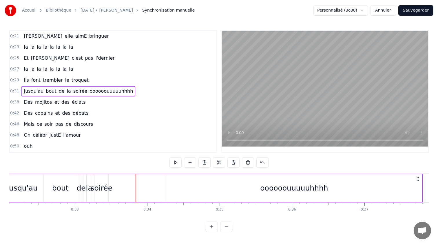
click at [55, 177] on div "bout" at bounding box center [60, 189] width 33 height 28
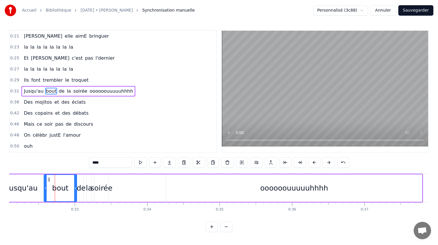
click at [223, 190] on div "oooooouuuuuhhhh" at bounding box center [294, 189] width 256 height 28
type input "**********"
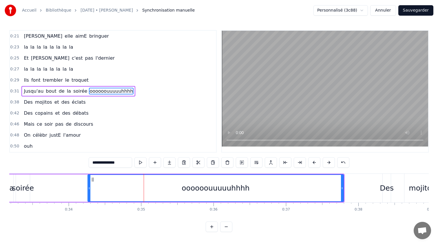
scroll to position [0, 2408]
drag, startPoint x: 340, startPoint y: 188, endPoint x: 350, endPoint y: 188, distance: 9.9
click at [350, 188] on icon at bounding box center [350, 188] width 2 height 5
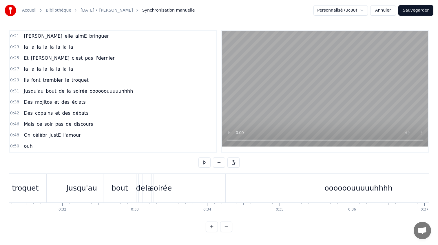
scroll to position [0, 2262]
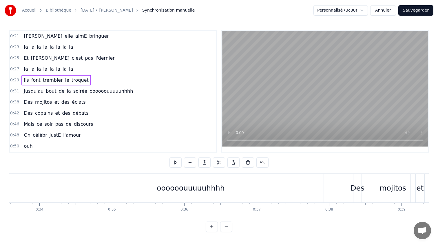
scroll to position [0, 2436]
click at [163, 178] on div "oooooouuuuuhhhh" at bounding box center [190, 188] width 266 height 29
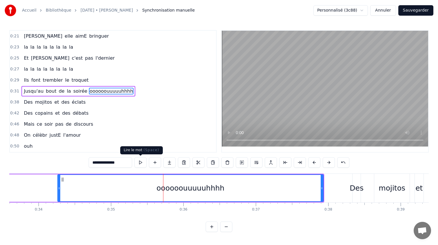
click at [113, 161] on input "**********" at bounding box center [110, 162] width 43 height 10
click at [102, 159] on input "**********" at bounding box center [110, 162] width 43 height 10
type input "*********"
click at [81, 232] on div "0:21 [PERSON_NAME] elle aimE bringuer 0:23 la la la la la la la la 0:25 Et [PER…" at bounding box center [219, 131] width 420 height 202
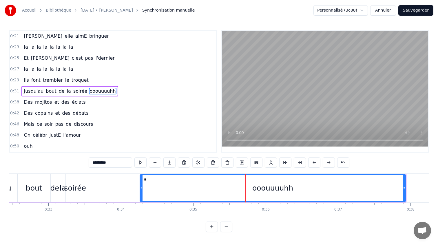
scroll to position [0, 2350]
click at [106, 185] on div "Jusqu'au bout de la soirée ooouuuuhh" at bounding box center [193, 188] width 433 height 29
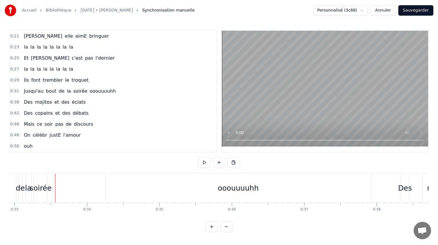
scroll to position [0, 2408]
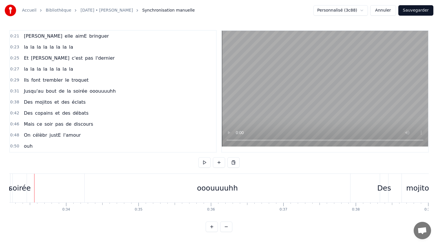
click at [189, 192] on div "ooouuuuhh" at bounding box center [218, 188] width 266 height 29
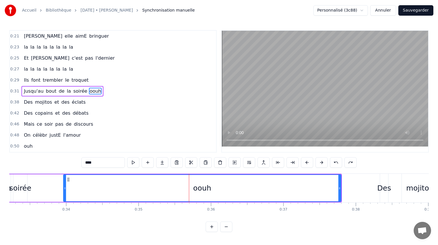
type input "***"
click at [44, 186] on div "Jusqu'au bout de la soirée ouh" at bounding box center [126, 188] width 415 height 29
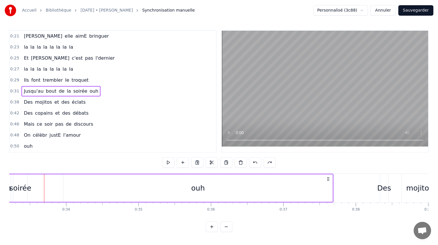
click at [161, 193] on div "ouh" at bounding box center [198, 189] width 269 height 28
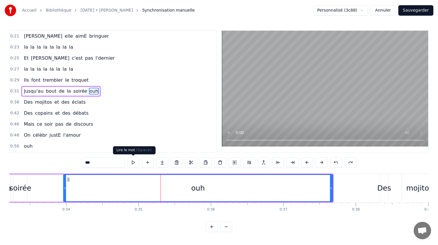
click at [99, 162] on input "***" at bounding box center [102, 162] width 43 height 10
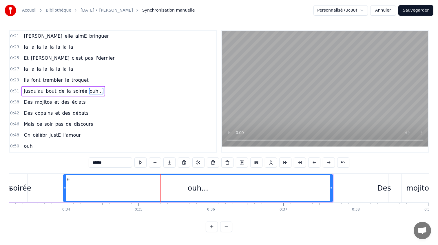
type input "******"
click at [44, 184] on div "Jusqu'au bout de la soirée ouh..." at bounding box center [126, 188] width 415 height 29
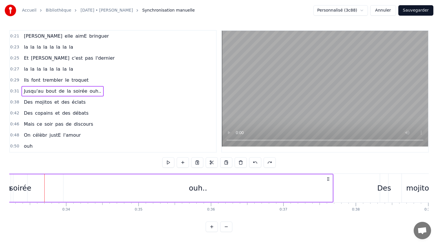
click at [55, 179] on div "Jusqu'au bout de la soirée ouh.." at bounding box center [126, 188] width 415 height 29
click at [55, 179] on div "Jusqu'au bout de la soirée ouh" at bounding box center [126, 188] width 415 height 29
click at [44, 177] on div "Jusqu'au bout de la soirée ouh" at bounding box center [126, 188] width 415 height 29
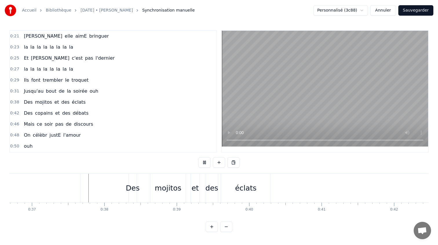
scroll to position [0, 2662]
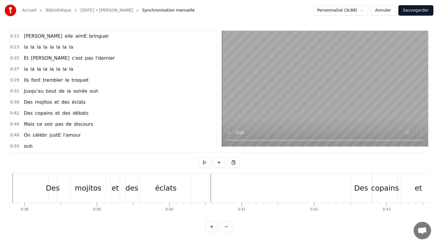
scroll to position [0, 2738]
click at [220, 165] on button at bounding box center [219, 162] width 12 height 10
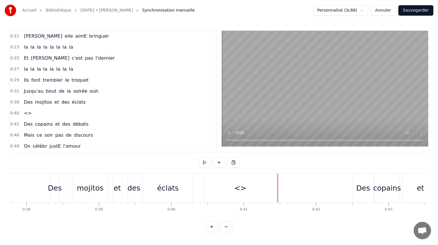
click at [269, 183] on div "<>" at bounding box center [241, 188] width 72 height 29
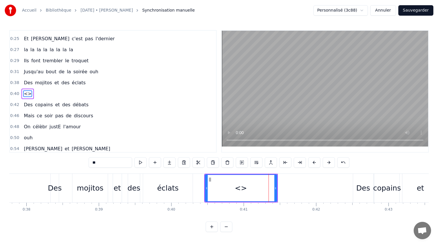
scroll to position [22, 0]
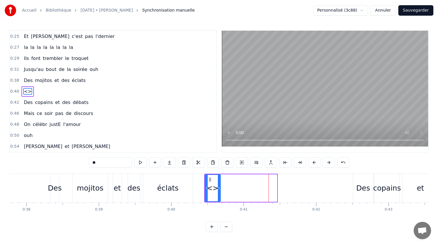
drag, startPoint x: 276, startPoint y: 186, endPoint x: 219, endPoint y: 186, distance: 56.5
click at [219, 186] on div at bounding box center [219, 188] width 2 height 26
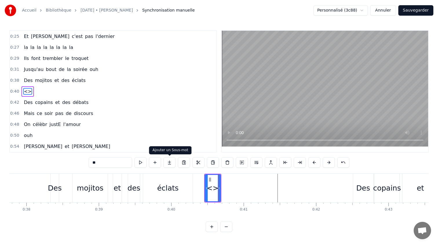
click at [168, 159] on button at bounding box center [170, 162] width 12 height 10
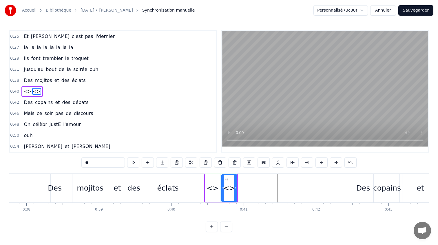
click at [215, 184] on div "<>" at bounding box center [213, 188] width 12 height 11
click at [212, 191] on div "<>" at bounding box center [213, 188] width 12 height 11
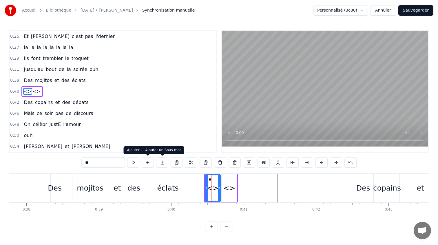
click at [162, 163] on button at bounding box center [162, 162] width 12 height 10
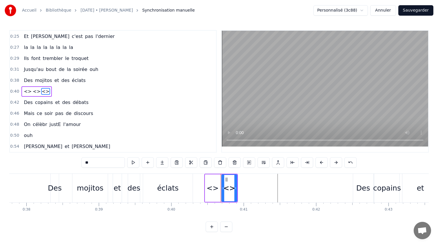
click at [162, 163] on button at bounding box center [162, 162] width 12 height 10
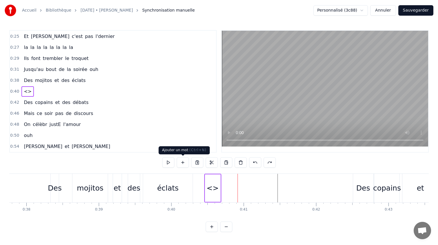
click at [183, 164] on button at bounding box center [183, 162] width 12 height 10
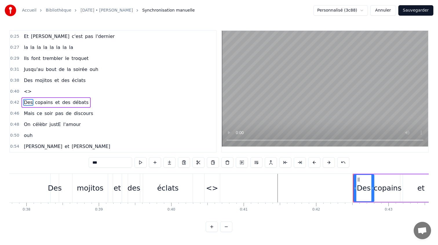
scroll to position [33, 0]
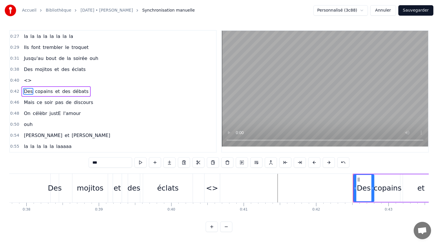
click at [214, 186] on div "<>" at bounding box center [212, 188] width 12 height 11
type input "**"
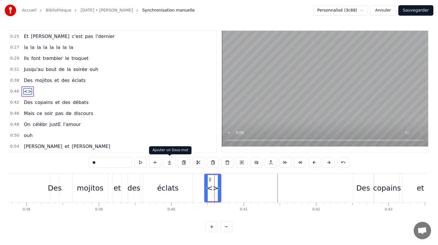
click at [167, 164] on button at bounding box center [170, 162] width 12 height 10
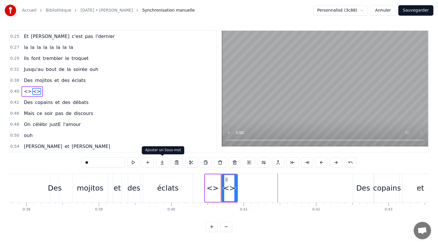
click at [169, 164] on div "**" at bounding box center [218, 162] width 275 height 10
click at [165, 163] on button at bounding box center [162, 162] width 12 height 10
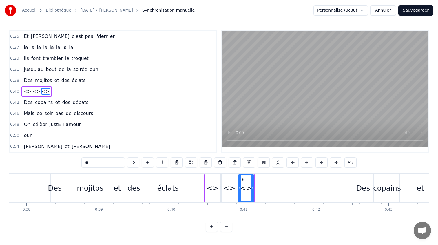
click at [165, 163] on button at bounding box center [162, 162] width 12 height 10
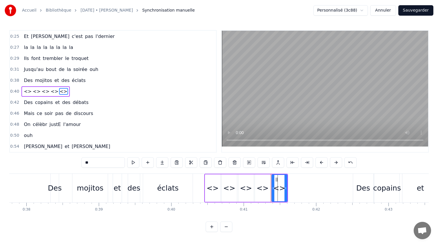
click at [165, 163] on button at bounding box center [162, 162] width 12 height 10
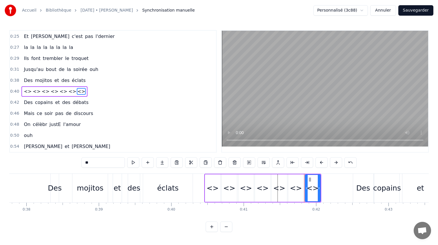
click at [165, 163] on button at bounding box center [162, 162] width 12 height 10
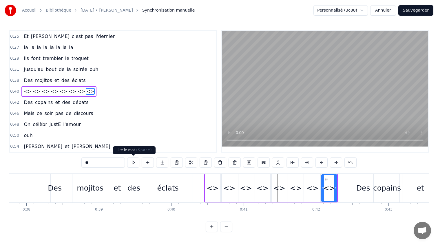
click at [109, 163] on input "**" at bounding box center [102, 162] width 43 height 10
click at [210, 189] on div "<>" at bounding box center [213, 188] width 12 height 11
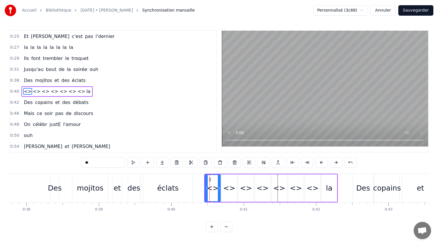
click at [210, 189] on div "<>" at bounding box center [213, 188] width 12 height 11
click at [102, 166] on input "**" at bounding box center [102, 162] width 43 height 10
type input "*"
click at [234, 194] on div "<>" at bounding box center [229, 189] width 15 height 28
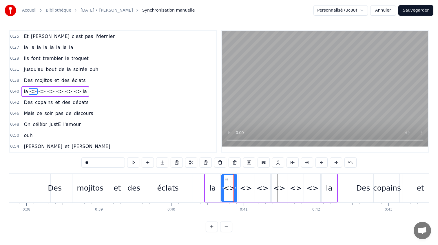
click at [94, 165] on input "**" at bounding box center [102, 162] width 43 height 10
click at [248, 184] on div "<>" at bounding box center [246, 188] width 12 height 11
drag, startPoint x: 89, startPoint y: 165, endPoint x: 69, endPoint y: 165, distance: 20.0
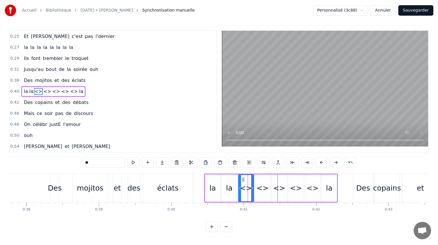
click at [69, 165] on div "0:21 [PERSON_NAME] elle aimE bringuer 0:23 la la la la la la la la 0:25 Et [PER…" at bounding box center [219, 131] width 420 height 202
type input "*"
click at [267, 189] on div "<>" at bounding box center [263, 188] width 12 height 11
click at [79, 164] on div "0:21 [PERSON_NAME] elle aimE bringuer 0:23 la la la la la la la la 0:25 Et [PER…" at bounding box center [219, 131] width 420 height 202
click at [90, 164] on input "**" at bounding box center [102, 162] width 43 height 10
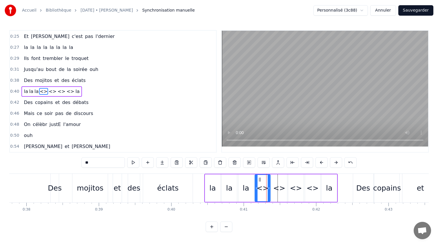
click at [90, 164] on input "**" at bounding box center [102, 162] width 43 height 10
click at [282, 181] on div "<>" at bounding box center [279, 189] width 15 height 28
click at [90, 164] on input "**" at bounding box center [102, 162] width 43 height 10
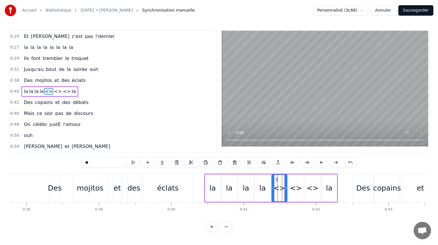
click at [90, 164] on input "**" at bounding box center [102, 162] width 43 height 10
click at [298, 189] on div "<>" at bounding box center [296, 188] width 12 height 11
type input "**"
click at [117, 164] on input "**" at bounding box center [102, 162] width 43 height 10
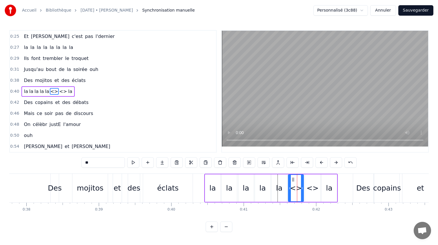
click at [117, 164] on input "**" at bounding box center [102, 162] width 43 height 10
click at [316, 192] on div "<>" at bounding box center [313, 188] width 12 height 11
type input "**"
click at [100, 162] on input "**" at bounding box center [102, 162] width 43 height 10
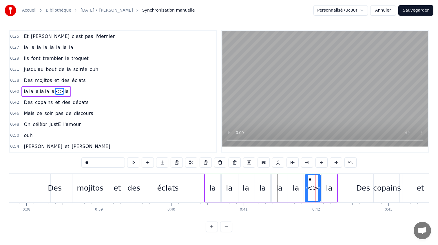
click at [100, 162] on input "**" at bounding box center [102, 162] width 43 height 10
type input "**"
click at [212, 214] on div "[PERSON_NAME] elle aimE bringuer la la la la la la la la Et [PERSON_NAME] c'est…" at bounding box center [219, 195] width 420 height 43
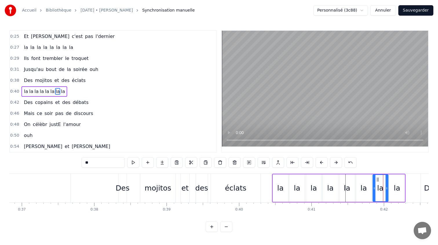
scroll to position [0, 2608]
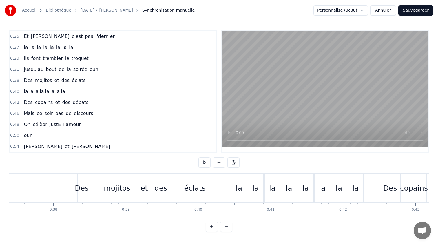
scroll to position [0, 2711]
click at [253, 187] on div "la" at bounding box center [255, 188] width 15 height 29
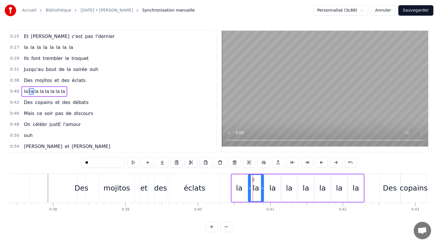
click at [244, 186] on div "la" at bounding box center [239, 189] width 15 height 28
click at [238, 181] on circle at bounding box center [238, 181] width 0 height 0
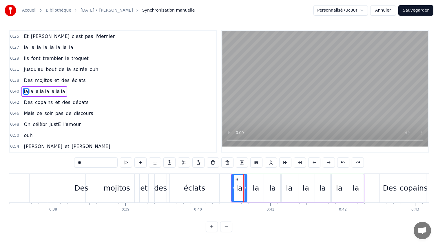
click at [315, 183] on div "la" at bounding box center [323, 189] width 16 height 28
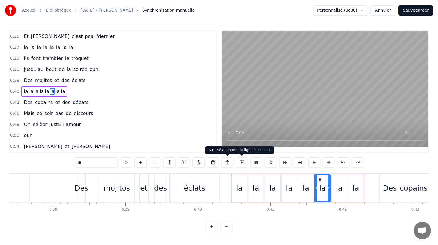
click at [238, 161] on button at bounding box center [242, 162] width 12 height 10
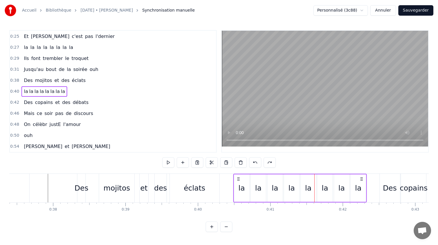
click at [238, 178] on icon at bounding box center [238, 179] width 5 height 5
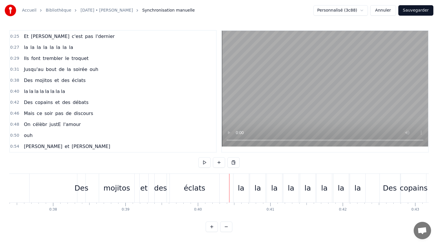
click at [236, 179] on div "la" at bounding box center [241, 188] width 15 height 29
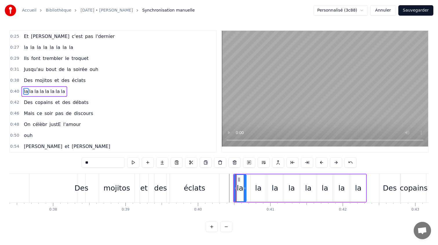
drag, startPoint x: 248, startPoint y: 190, endPoint x: 245, endPoint y: 190, distance: 3.2
click at [245, 190] on icon at bounding box center [245, 188] width 2 height 5
click at [257, 190] on div "la" at bounding box center [258, 188] width 6 height 11
drag, startPoint x: 265, startPoint y: 189, endPoint x: 262, endPoint y: 189, distance: 3.2
click at [262, 189] on icon at bounding box center [262, 188] width 2 height 5
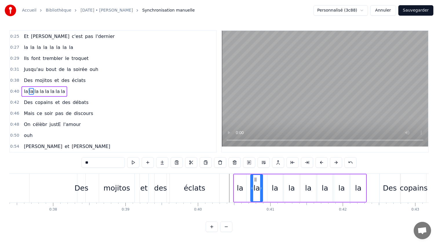
click at [243, 188] on div "la" at bounding box center [240, 189] width 12 height 28
click at [242, 180] on icon at bounding box center [242, 179] width 5 height 5
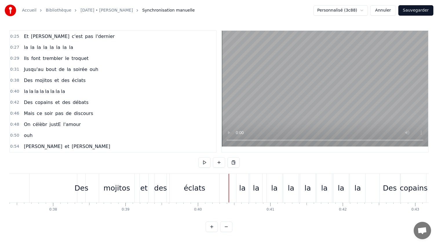
click at [236, 177] on div "la" at bounding box center [242, 188] width 13 height 29
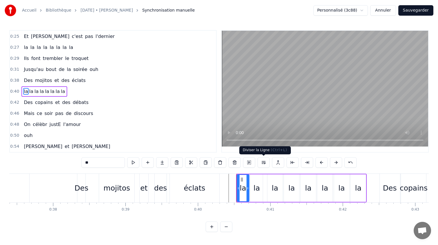
click at [265, 164] on button at bounding box center [264, 162] width 12 height 10
click at [350, 123] on video at bounding box center [325, 89] width 206 height 116
click at [340, 86] on video at bounding box center [325, 89] width 206 height 116
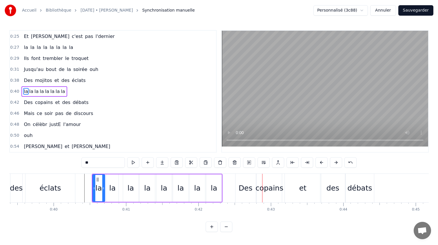
scroll to position [0, 2849]
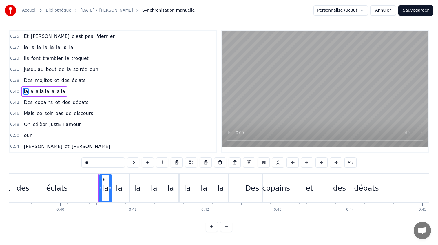
click at [289, 104] on video at bounding box center [325, 89] width 206 height 116
click at [288, 119] on video at bounding box center [325, 89] width 206 height 116
click at [413, 12] on button "Sauvegarder" at bounding box center [416, 10] width 35 height 10
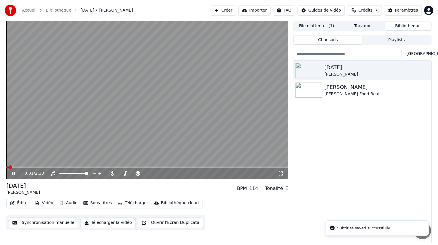
click at [76, 149] on video at bounding box center [147, 100] width 282 height 159
click at [22, 204] on button "Éditer" at bounding box center [19, 203] width 23 height 8
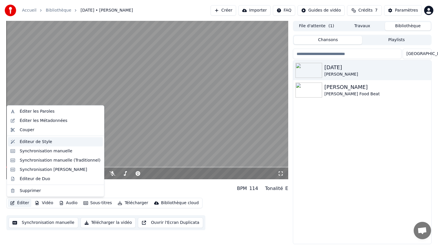
click at [59, 143] on div "Éditeur de Style" at bounding box center [60, 142] width 81 height 6
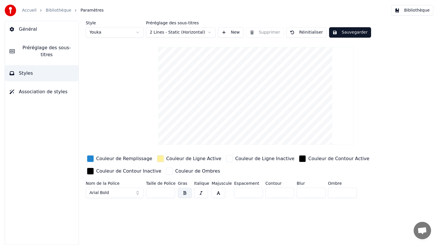
click at [57, 12] on link "Bibliothèque" at bounding box center [59, 11] width 26 height 6
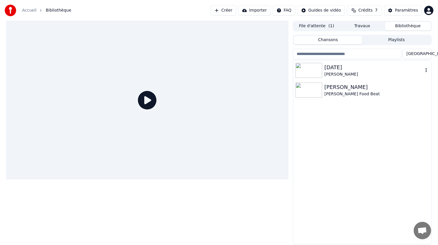
click at [321, 77] on img at bounding box center [309, 70] width 27 height 15
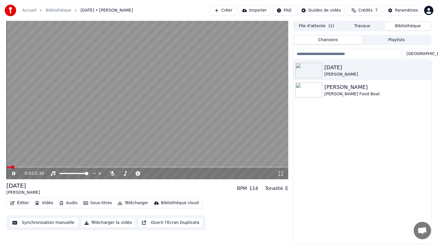
click at [54, 224] on button "Synchronisation manuelle" at bounding box center [44, 223] width 70 height 10
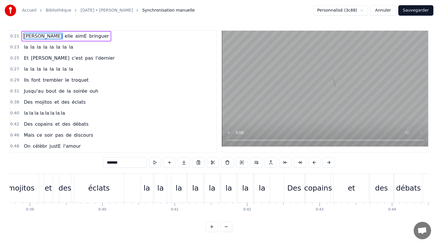
scroll to position [0, 2806]
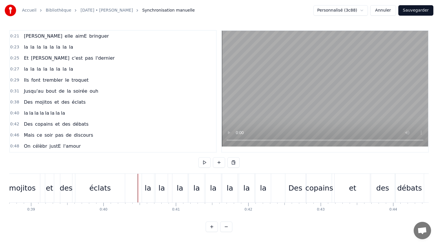
click at [260, 184] on div "la" at bounding box center [263, 188] width 6 height 11
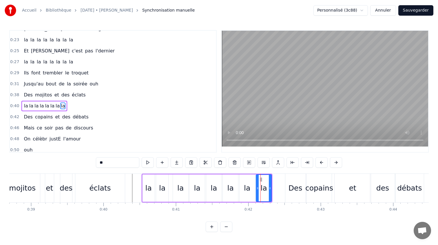
scroll to position [22, 0]
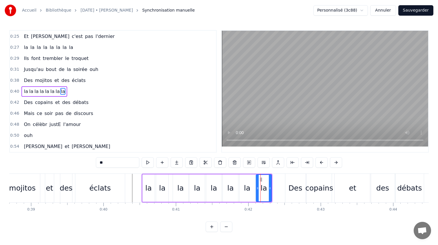
click at [176, 182] on div "la" at bounding box center [180, 189] width 15 height 28
click at [184, 188] on icon at bounding box center [184, 188] width 2 height 5
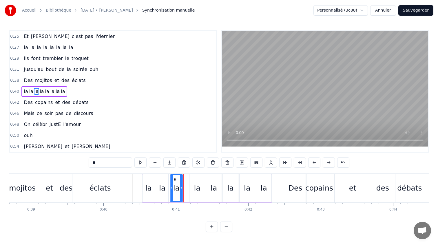
drag, startPoint x: 178, startPoint y: 180, endPoint x: 175, endPoint y: 180, distance: 2.9
click at [175, 180] on icon at bounding box center [175, 179] width 5 height 5
click at [195, 183] on div "la" at bounding box center [197, 188] width 6 height 11
drag, startPoint x: 194, startPoint y: 181, endPoint x: 190, endPoint y: 181, distance: 4.6
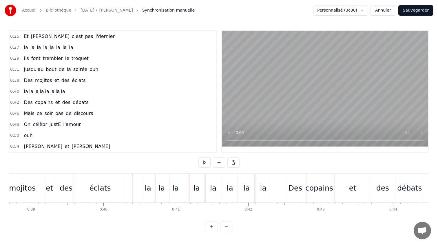
click at [192, 180] on div "la" at bounding box center [196, 188] width 15 height 29
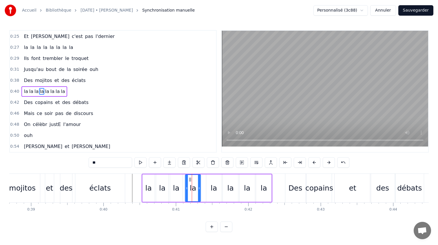
drag, startPoint x: 192, startPoint y: 180, endPoint x: 188, endPoint y: 180, distance: 3.5
click at [188, 180] on icon at bounding box center [190, 179] width 5 height 5
click at [197, 187] on icon at bounding box center [198, 188] width 2 height 5
click at [206, 186] on div "la" at bounding box center [214, 189] width 16 height 28
drag, startPoint x: 210, startPoint y: 180, endPoint x: 204, endPoint y: 180, distance: 5.8
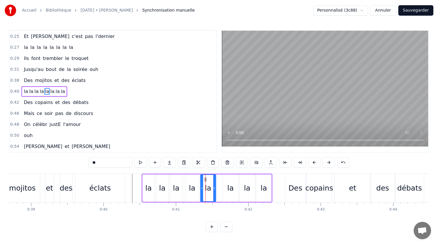
click at [205, 180] on circle at bounding box center [205, 180] width 0 height 0
drag, startPoint x: 214, startPoint y: 188, endPoint x: 211, endPoint y: 188, distance: 2.9
click at [211, 188] on circle at bounding box center [211, 188] width 0 height 0
click at [237, 189] on div "la" at bounding box center [230, 189] width 15 height 28
drag, startPoint x: 229, startPoint y: 179, endPoint x: 221, endPoint y: 180, distance: 8.4
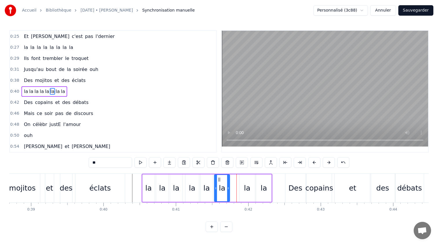
click at [220, 180] on icon at bounding box center [219, 179] width 5 height 5
click at [224, 185] on div at bounding box center [225, 188] width 2 height 26
click at [258, 189] on div "la" at bounding box center [263, 189] width 15 height 28
click at [252, 186] on div "la" at bounding box center [247, 189] width 15 height 28
drag, startPoint x: 245, startPoint y: 181, endPoint x: 233, endPoint y: 180, distance: 11.3
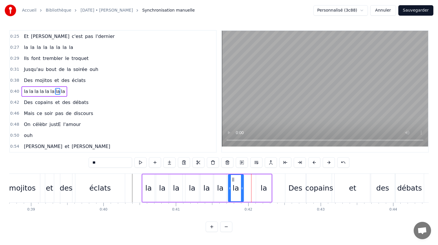
click at [233, 180] on icon at bounding box center [233, 179] width 5 height 5
click at [240, 186] on div at bounding box center [241, 188] width 2 height 26
click at [262, 184] on div "la" at bounding box center [264, 188] width 6 height 11
drag, startPoint x: 261, startPoint y: 178, endPoint x: 246, endPoint y: 178, distance: 15.4
click at [246, 178] on icon at bounding box center [245, 179] width 5 height 5
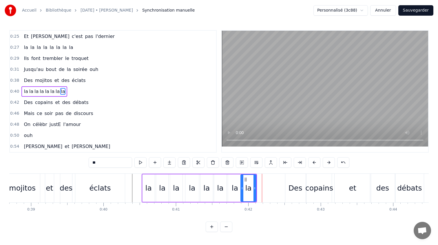
click at [164, 180] on div "la" at bounding box center [162, 189] width 12 height 28
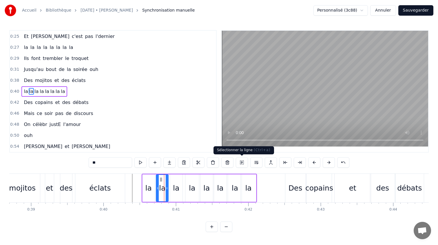
click at [240, 164] on button at bounding box center [242, 162] width 12 height 10
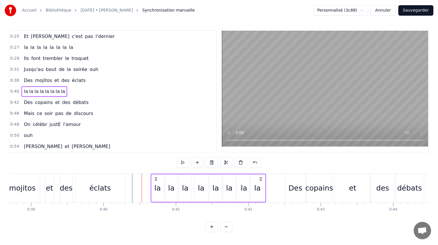
drag, startPoint x: 146, startPoint y: 180, endPoint x: 157, endPoint y: 179, distance: 10.5
click at [157, 179] on icon at bounding box center [156, 179] width 5 height 5
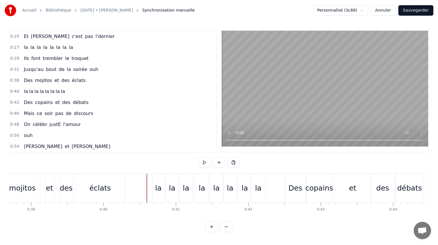
click at [118, 183] on div "éclats" at bounding box center [100, 188] width 50 height 29
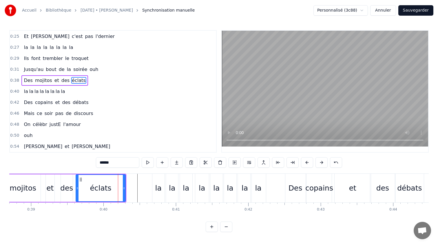
scroll to position [11, 0]
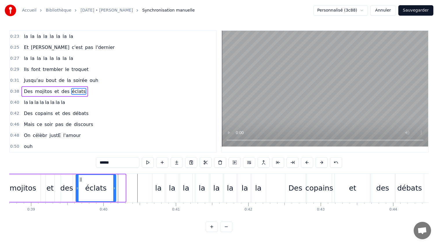
drag, startPoint x: 124, startPoint y: 190, endPoint x: 114, endPoint y: 189, distance: 10.5
click at [114, 189] on icon at bounding box center [114, 188] width 2 height 5
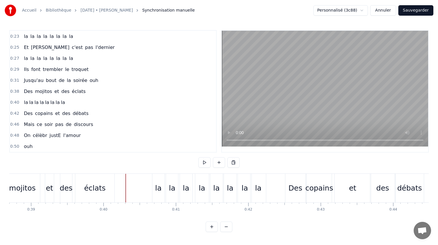
click at [72, 171] on div "0:21 [PERSON_NAME] elle aimE bringuer 0:23 la la la la la la la la 0:25 Et [PER…" at bounding box center [219, 131] width 420 height 202
click at [65, 175] on div "des" at bounding box center [66, 188] width 12 height 29
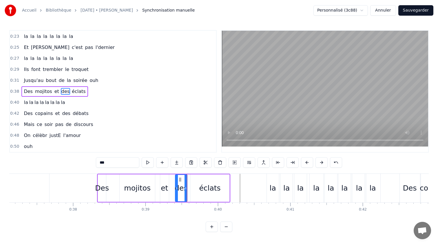
scroll to position [0, 2688]
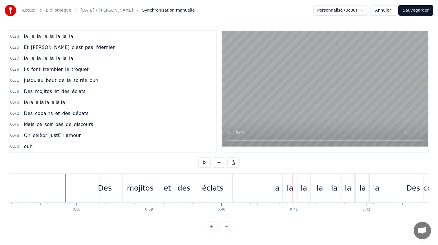
click at [282, 179] on div "la" at bounding box center [277, 188] width 12 height 29
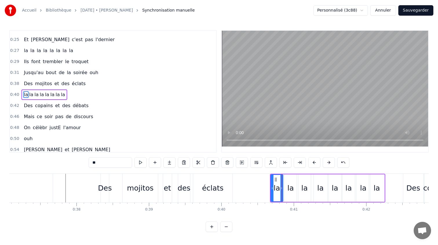
scroll to position [22, 0]
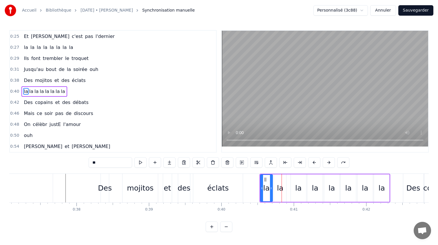
click at [282, 186] on div "la" at bounding box center [280, 188] width 6 height 11
click at [288, 186] on icon at bounding box center [287, 188] width 2 height 5
click at [270, 187] on div "la" at bounding box center [267, 189] width 12 height 28
click at [259, 187] on icon at bounding box center [260, 188] width 2 height 5
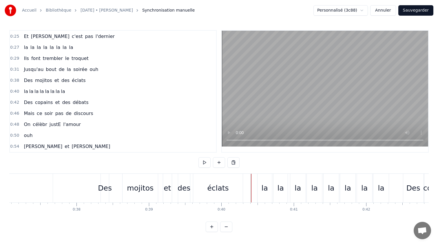
click at [267, 183] on div "la" at bounding box center [265, 188] width 6 height 11
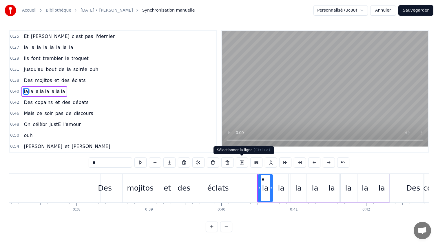
click at [241, 159] on button at bounding box center [242, 162] width 12 height 10
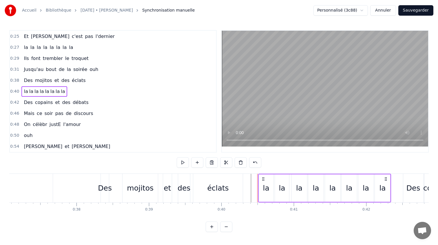
click at [263, 179] on icon at bounding box center [263, 179] width 5 height 5
click at [242, 182] on div "éclats" at bounding box center [218, 188] width 50 height 29
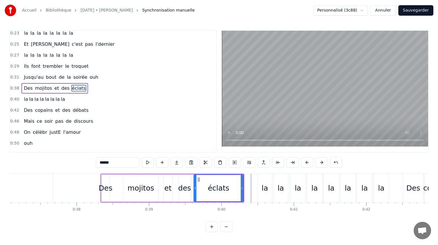
scroll to position [11, 0]
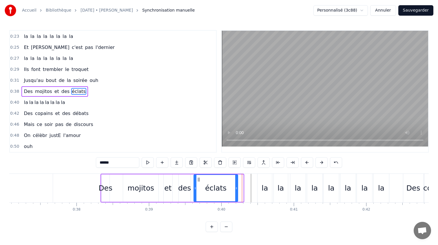
drag, startPoint x: 242, startPoint y: 186, endPoint x: 237, endPoint y: 186, distance: 5.5
click at [237, 186] on icon at bounding box center [236, 188] width 2 height 5
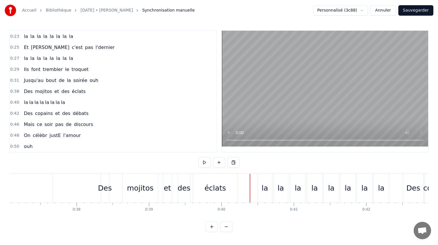
click at [222, 181] on div "éclats" at bounding box center [215, 188] width 44 height 29
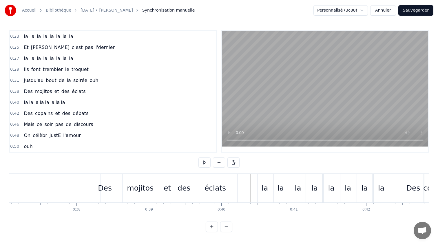
click at [236, 184] on div "éclats" at bounding box center [215, 188] width 44 height 29
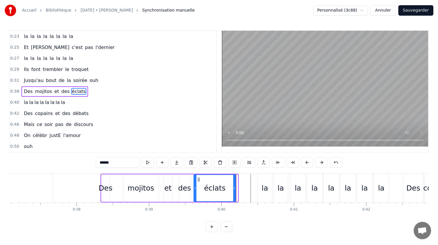
click at [235, 186] on icon at bounding box center [234, 188] width 2 height 5
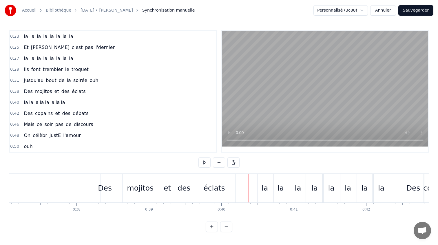
click at [222, 183] on div "éclats" at bounding box center [214, 188] width 21 height 11
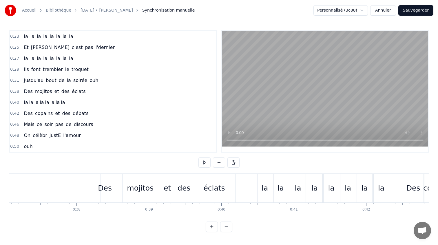
click at [263, 182] on div "la" at bounding box center [265, 188] width 14 height 29
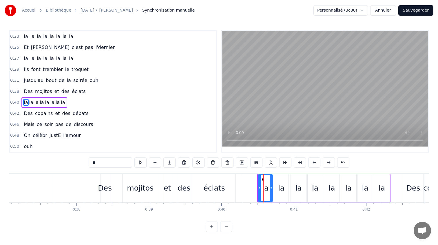
scroll to position [22, 0]
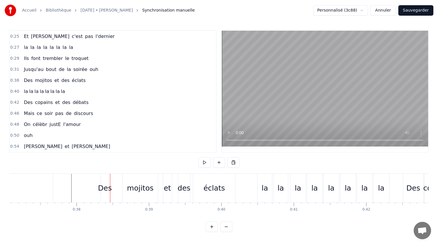
click at [286, 196] on div "la" at bounding box center [281, 188] width 14 height 29
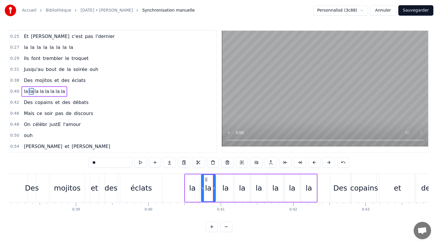
scroll to position [0, 2760]
click at [191, 189] on div "la" at bounding box center [193, 188] width 6 height 11
click at [189, 188] on icon at bounding box center [189, 188] width 2 height 5
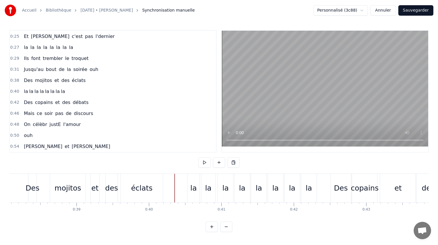
click at [219, 187] on div "la" at bounding box center [225, 188] width 15 height 29
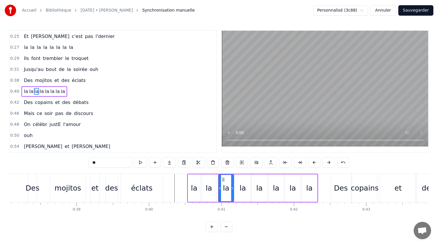
click at [209, 187] on div "la" at bounding box center [209, 188] width 6 height 11
drag, startPoint x: 204, startPoint y: 187, endPoint x: 207, endPoint y: 187, distance: 3.2
click at [207, 187] on icon at bounding box center [207, 188] width 2 height 5
click at [224, 187] on div "la" at bounding box center [226, 188] width 6 height 11
click at [206, 187] on div "la" at bounding box center [210, 189] width 11 height 28
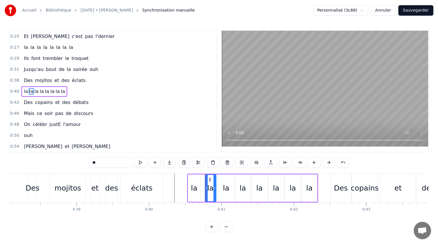
click at [189, 177] on div "la" at bounding box center [194, 189] width 12 height 28
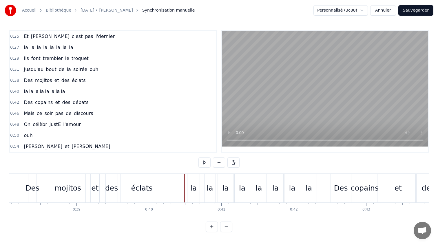
click at [203, 182] on div "la la la la la la la la" at bounding box center [252, 188] width 130 height 29
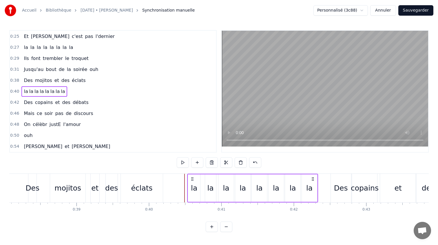
click at [164, 182] on div "Des mojitos et des éclats" at bounding box center [96, 188] width 136 height 29
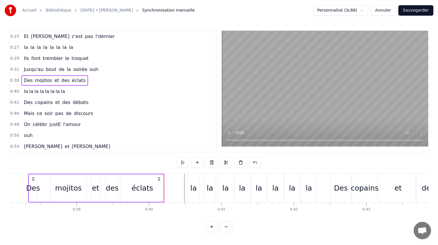
click at [160, 186] on div "éclats" at bounding box center [143, 189] width 42 height 28
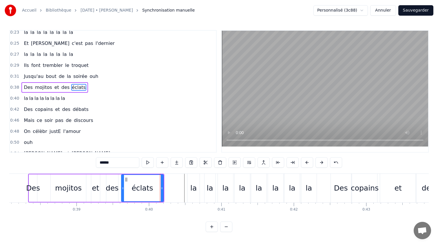
scroll to position [11, 0]
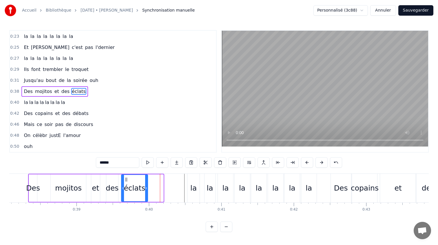
drag, startPoint x: 162, startPoint y: 186, endPoint x: 140, endPoint y: 184, distance: 21.2
click at [145, 184] on div at bounding box center [146, 188] width 2 height 26
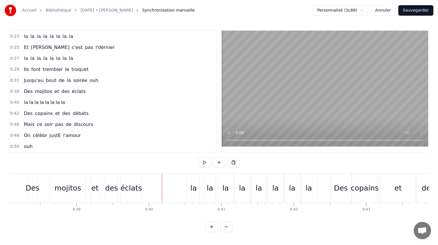
click at [141, 188] on div "éclats" at bounding box center [131, 188] width 21 height 29
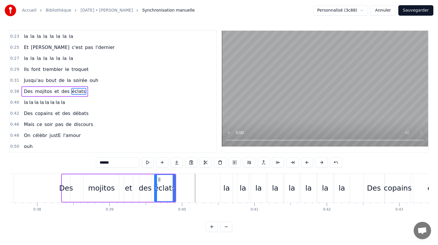
scroll to position [0, 2692]
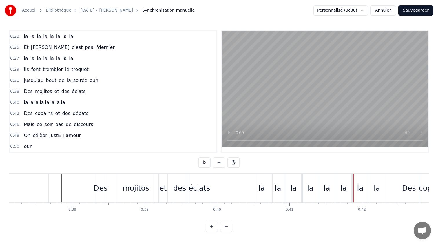
click at [262, 176] on div "la" at bounding box center [262, 188] width 12 height 29
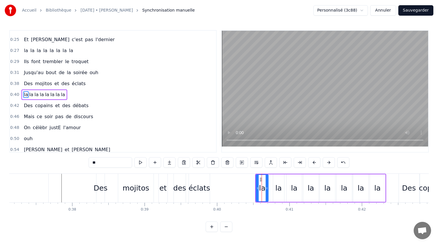
scroll to position [22, 0]
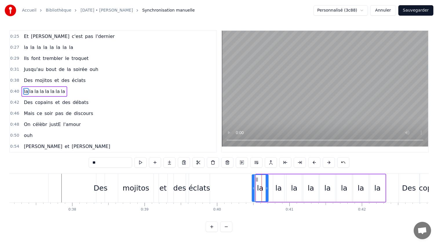
drag, startPoint x: 257, startPoint y: 186, endPoint x: 253, endPoint y: 186, distance: 4.1
click at [253, 186] on div at bounding box center [254, 188] width 2 height 26
click at [259, 181] on circle at bounding box center [259, 181] width 0 height 0
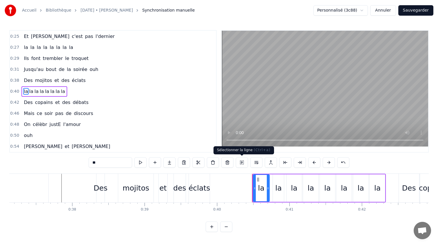
click at [238, 162] on button at bounding box center [242, 162] width 12 height 10
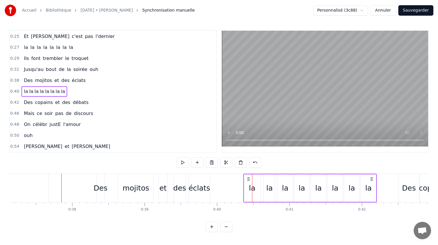
drag, startPoint x: 257, startPoint y: 178, endPoint x: 248, endPoint y: 178, distance: 8.7
click at [248, 178] on circle at bounding box center [248, 178] width 0 height 0
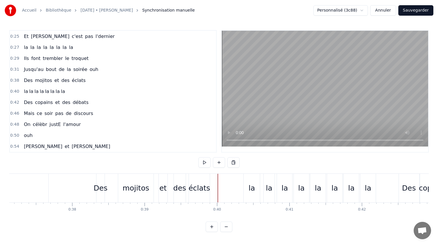
click at [66, 191] on div at bounding box center [66, 188] width 0 height 29
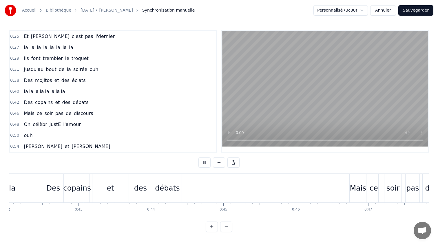
scroll to position [0, 3055]
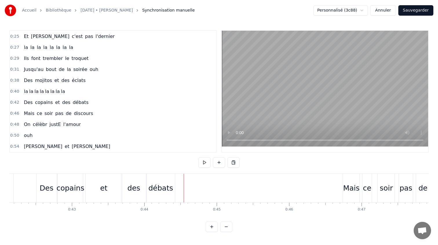
click at [168, 180] on div "débats" at bounding box center [161, 188] width 28 height 29
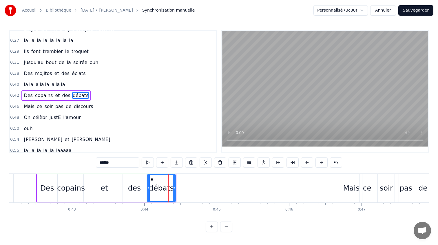
scroll to position [33, 0]
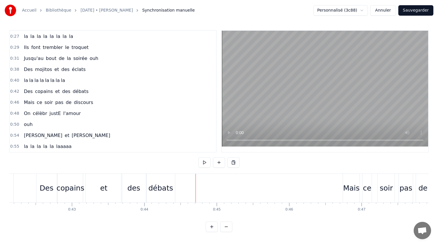
click at [220, 162] on button at bounding box center [219, 162] width 12 height 10
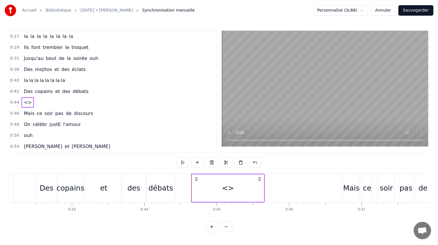
click at [261, 180] on icon at bounding box center [260, 179] width 5 height 5
click at [260, 180] on icon at bounding box center [260, 179] width 5 height 5
click at [255, 184] on div "<>" at bounding box center [228, 189] width 72 height 28
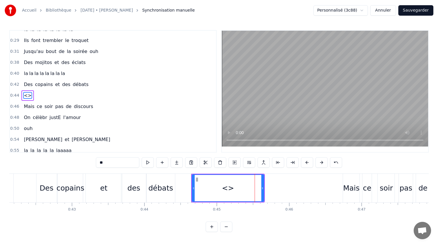
scroll to position [44, 0]
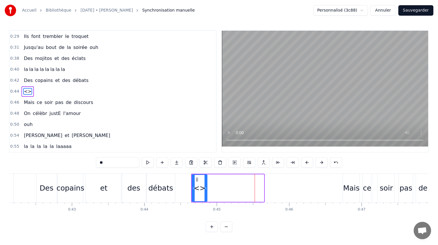
drag, startPoint x: 263, startPoint y: 189, endPoint x: 206, endPoint y: 184, distance: 57.1
click at [206, 184] on div at bounding box center [206, 188] width 2 height 26
click at [116, 165] on input "**" at bounding box center [117, 162] width 43 height 10
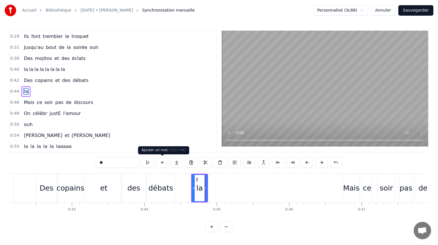
type input "**"
click at [162, 162] on button at bounding box center [162, 162] width 12 height 10
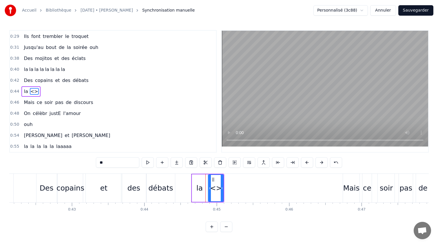
click at [162, 162] on button at bounding box center [162, 162] width 12 height 10
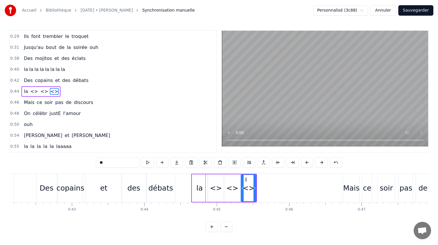
click at [162, 162] on button at bounding box center [162, 162] width 12 height 10
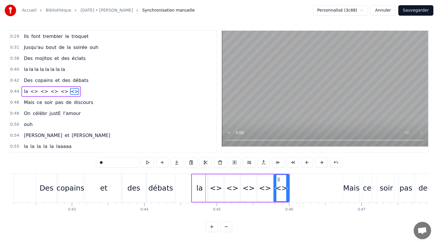
click at [162, 162] on button at bounding box center [162, 162] width 12 height 10
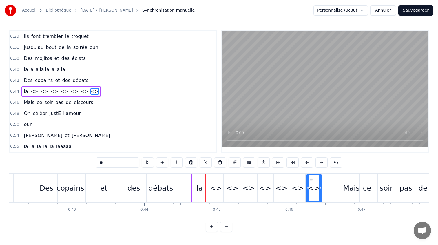
click at [212, 187] on div "<>" at bounding box center [216, 188] width 12 height 11
click at [124, 164] on input "**" at bounding box center [117, 162] width 43 height 10
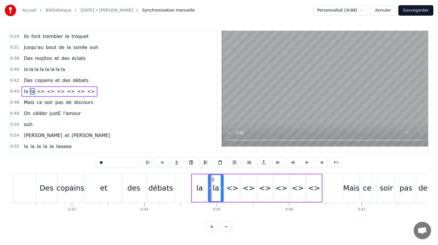
click at [237, 190] on div "<>" at bounding box center [232, 188] width 12 height 11
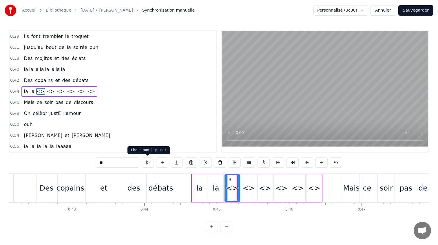
click at [124, 161] on input "**" at bounding box center [117, 162] width 43 height 10
click at [256, 193] on div "<>" at bounding box center [249, 189] width 16 height 28
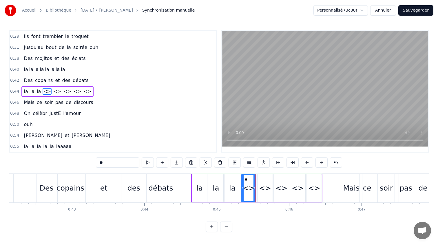
click at [115, 163] on input "**" at bounding box center [117, 162] width 43 height 10
type input "**"
click at [273, 184] on div "la la la la <> <> <> <>" at bounding box center [257, 188] width 132 height 29
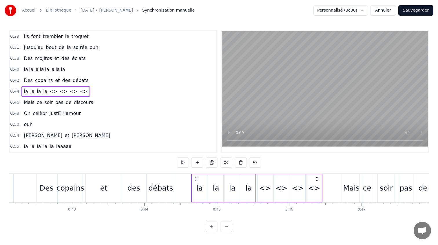
click at [262, 183] on div "<>" at bounding box center [265, 188] width 12 height 11
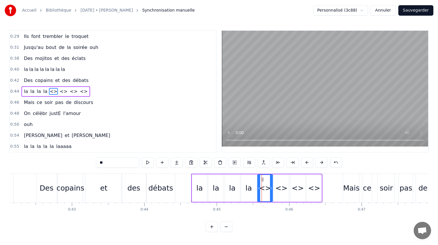
click at [115, 162] on input "**" at bounding box center [117, 162] width 43 height 10
click at [291, 185] on div "<>" at bounding box center [298, 189] width 15 height 28
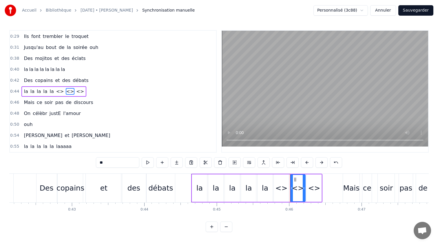
click at [286, 185] on div "<>" at bounding box center [281, 189] width 15 height 28
click at [122, 164] on input "**" at bounding box center [117, 162] width 43 height 10
click at [296, 180] on div "<>" at bounding box center [298, 189] width 15 height 28
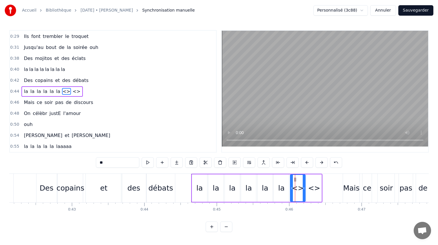
click at [124, 162] on input "**" at bounding box center [117, 162] width 43 height 10
click at [312, 185] on div "<>" at bounding box center [314, 188] width 12 height 11
click at [113, 162] on input "**" at bounding box center [117, 162] width 43 height 10
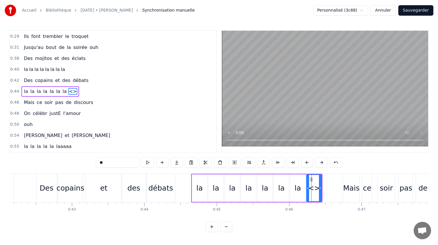
click at [113, 162] on input "**" at bounding box center [117, 162] width 43 height 10
type input "**"
click at [215, 191] on div "la" at bounding box center [216, 188] width 6 height 11
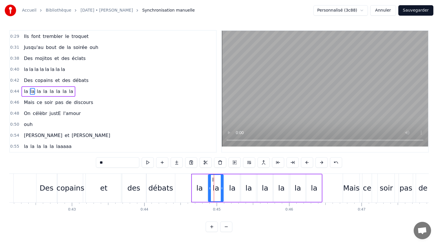
click at [202, 182] on div "la" at bounding box center [199, 189] width 15 height 28
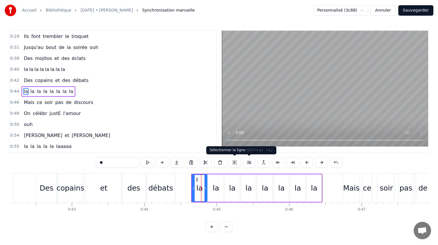
click at [238, 162] on button at bounding box center [235, 162] width 12 height 10
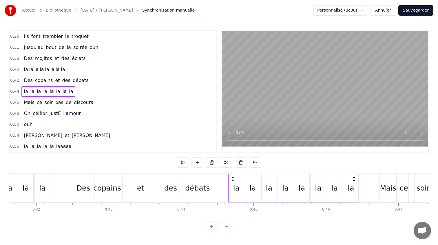
scroll to position [0, 3019]
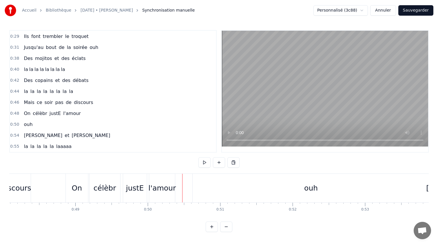
scroll to position [0, 3486]
click at [196, 190] on div "ouh" at bounding box center [311, 188] width 237 height 29
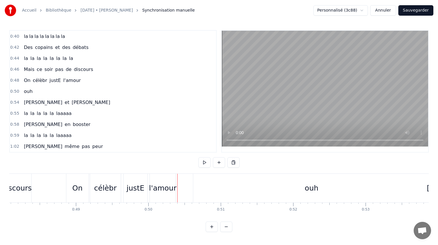
click at [166, 189] on div "l'amour" at bounding box center [163, 188] width 28 height 11
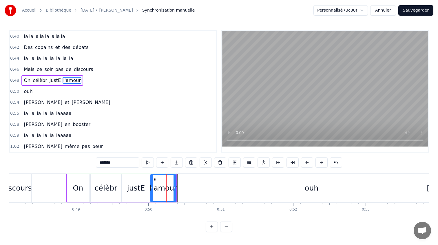
scroll to position [66, 0]
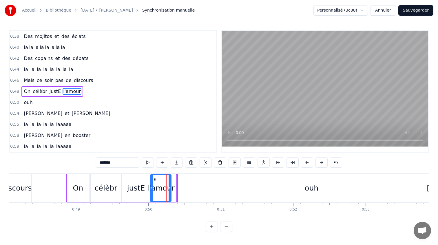
drag, startPoint x: 174, startPoint y: 189, endPoint x: 169, endPoint y: 189, distance: 4.9
click at [169, 189] on icon at bounding box center [170, 188] width 2 height 5
click at [214, 183] on div "ouh" at bounding box center [311, 188] width 237 height 29
type input "***"
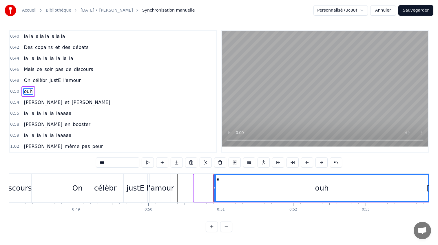
drag, startPoint x: 195, startPoint y: 188, endPoint x: 224, endPoint y: 189, distance: 28.5
click at [216, 189] on icon at bounding box center [215, 188] width 2 height 5
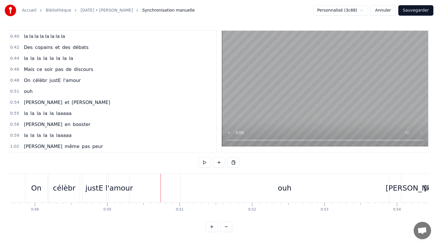
scroll to position [0, 3531]
click at [183, 187] on div "ouh" at bounding box center [281, 188] width 209 height 29
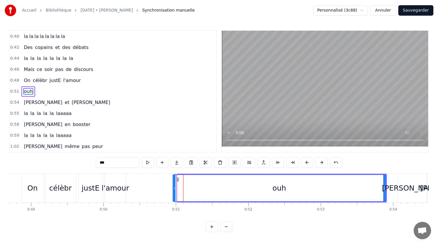
drag, startPoint x: 179, startPoint y: 187, endPoint x: 175, endPoint y: 187, distance: 4.3
click at [175, 187] on icon at bounding box center [174, 188] width 2 height 5
drag, startPoint x: 175, startPoint y: 187, endPoint x: 170, endPoint y: 187, distance: 4.6
click at [173, 187] on icon at bounding box center [174, 188] width 2 height 5
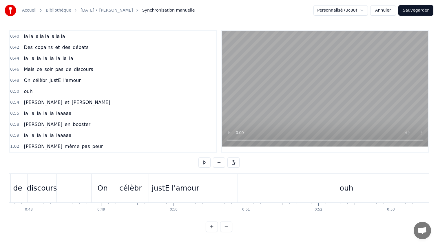
scroll to position [0, 3460]
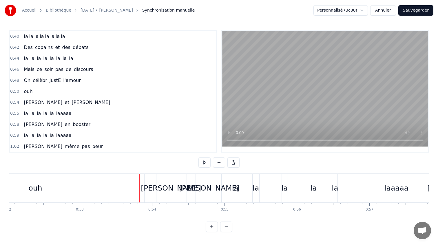
scroll to position [0, 3766]
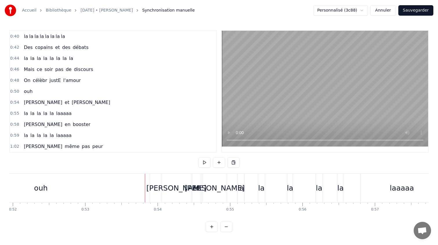
click at [124, 184] on div "ouh" at bounding box center [41, 188] width 218 height 29
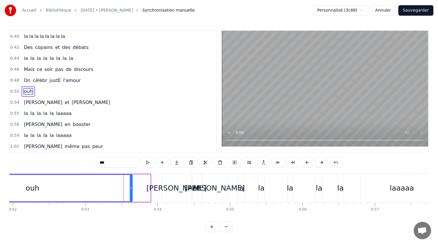
drag, startPoint x: 149, startPoint y: 184, endPoint x: 130, endPoint y: 184, distance: 19.4
click at [130, 184] on div at bounding box center [131, 188] width 2 height 26
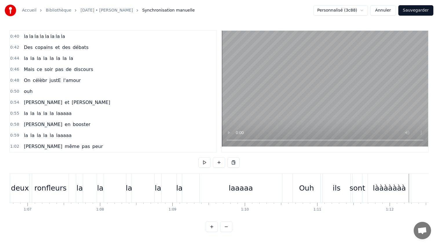
scroll to position [0, 4825]
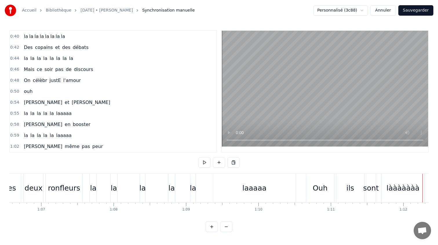
click at [251, 195] on div "laaaaa" at bounding box center [254, 188] width 83 height 29
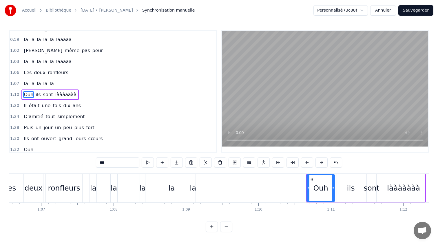
scroll to position [176, 0]
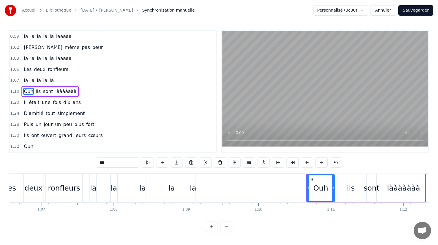
click at [92, 187] on div "la" at bounding box center [93, 188] width 6 height 11
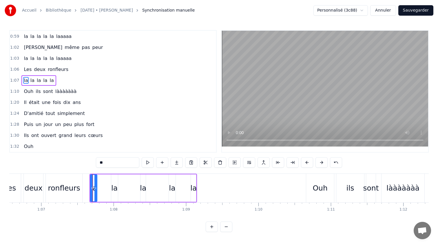
scroll to position [165, 0]
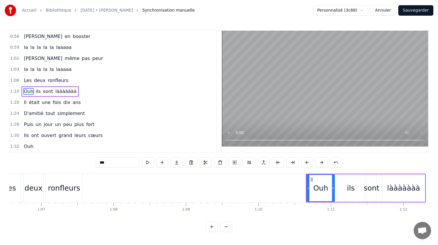
click at [318, 193] on div "Ouh" at bounding box center [320, 188] width 15 height 11
click at [252, 162] on button at bounding box center [249, 162] width 12 height 10
click at [254, 164] on button at bounding box center [249, 162] width 12 height 10
click at [319, 195] on div "Ouh" at bounding box center [320, 188] width 27 height 26
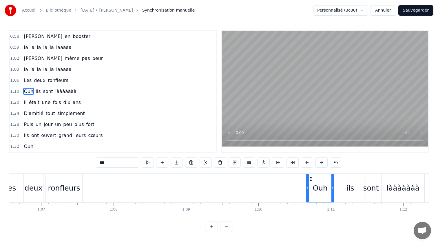
click at [319, 195] on div "Ouh" at bounding box center [320, 189] width 27 height 28
type input "***"
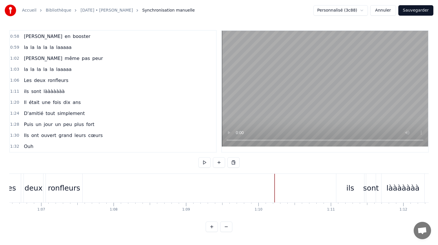
click at [148, 172] on div "0:21 [PERSON_NAME] elle aimE bringuer 0:23 la la la la la la la la 0:25 Et [PER…" at bounding box center [219, 131] width 420 height 202
click at [347, 185] on div "ils" at bounding box center [351, 188] width 28 height 29
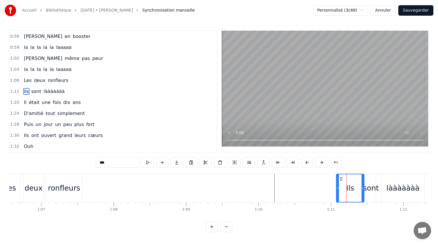
click at [105, 158] on input "***" at bounding box center [117, 162] width 43 height 10
type input "*"
click at [110, 165] on input "***" at bounding box center [117, 162] width 43 height 10
type input "*"
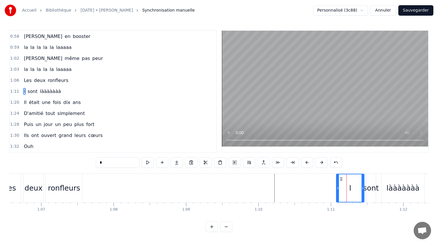
type input "*"
click at [185, 210] on div "1:09" at bounding box center [186, 210] width 8 height 5
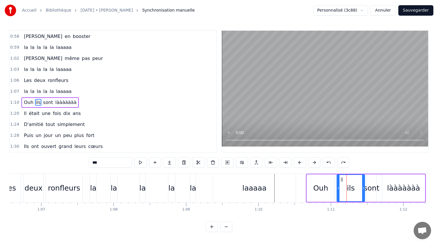
click at [30, 171] on div "0:21 [PERSON_NAME] elle aimE bringuer 0:23 la la la la la la la la 0:25 Et [PER…" at bounding box center [219, 131] width 420 height 202
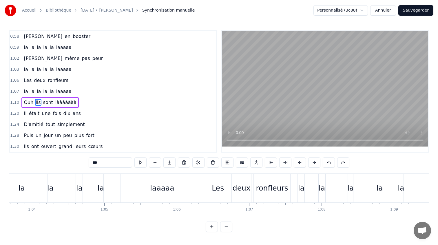
scroll to position [0, 4611]
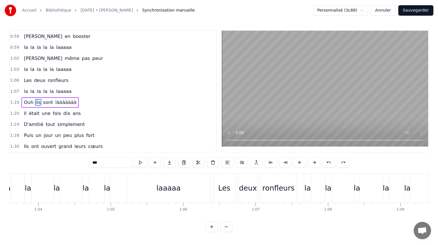
click at [142, 177] on div "laaaaa" at bounding box center [168, 188] width 83 height 29
type input "******"
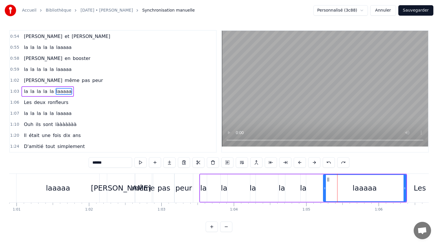
scroll to position [0, 4408]
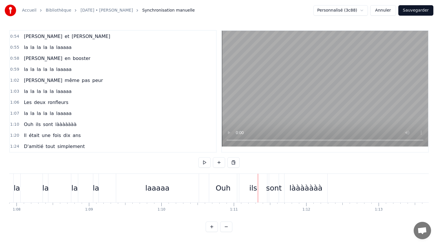
scroll to position [0, 4925]
click at [219, 187] on div "Ouh" at bounding box center [220, 188] width 15 height 11
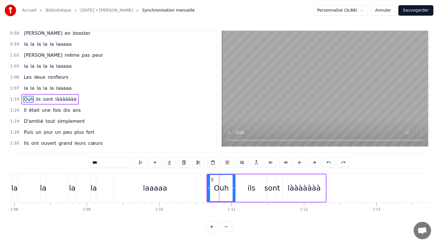
scroll to position [176, 0]
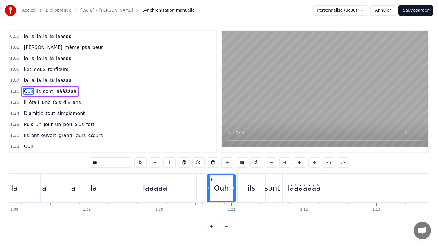
type input "***"
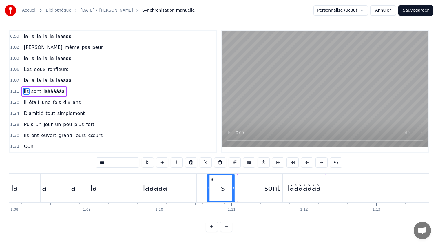
drag, startPoint x: 243, startPoint y: 179, endPoint x: 213, endPoint y: 178, distance: 30.5
click at [213, 178] on icon at bounding box center [212, 179] width 5 height 5
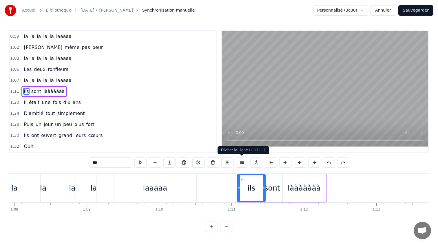
click at [225, 162] on button at bounding box center [228, 162] width 12 height 10
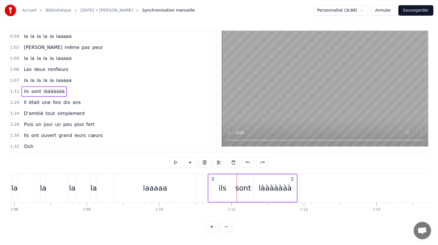
drag, startPoint x: 242, startPoint y: 178, endPoint x: 213, endPoint y: 177, distance: 29.0
click at [213, 177] on icon at bounding box center [213, 179] width 5 height 5
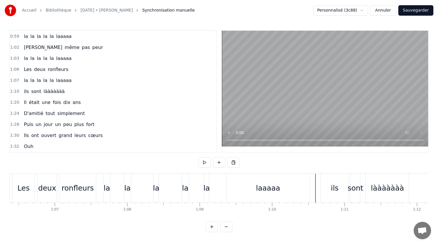
scroll to position [0, 4687]
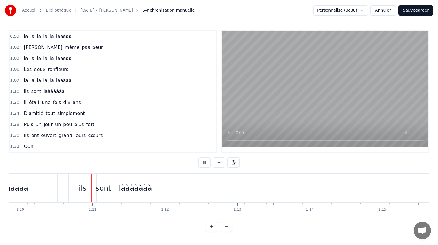
scroll to position [0, 5067]
click at [81, 184] on div "ils" at bounding box center [80, 188] width 8 height 11
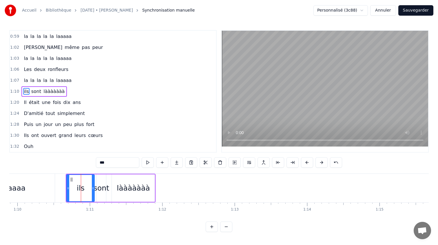
click at [143, 190] on div "lààààààà" at bounding box center [133, 188] width 33 height 11
type input "********"
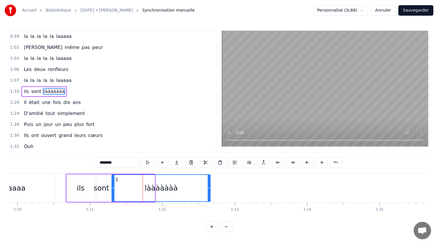
drag, startPoint x: 153, startPoint y: 190, endPoint x: 209, endPoint y: 191, distance: 55.7
click at [209, 191] on div at bounding box center [209, 188] width 2 height 26
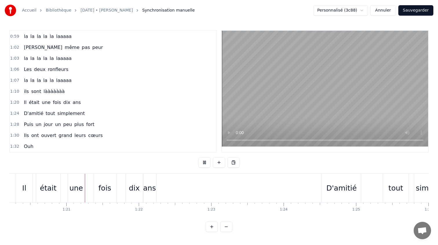
scroll to position [0, 5820]
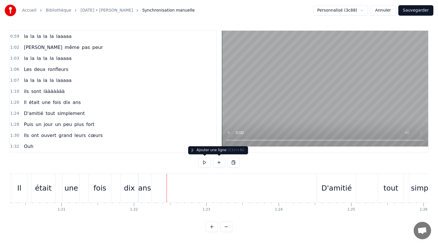
click at [216, 165] on button at bounding box center [219, 162] width 12 height 10
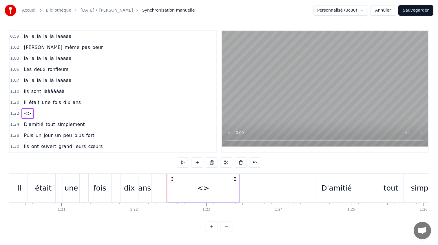
click at [235, 179] on circle at bounding box center [235, 179] width 0 height 0
click at [214, 188] on div "<>" at bounding box center [204, 189] width 72 height 28
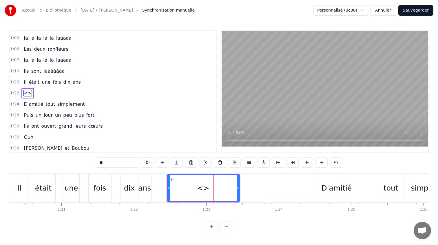
scroll to position [198, 0]
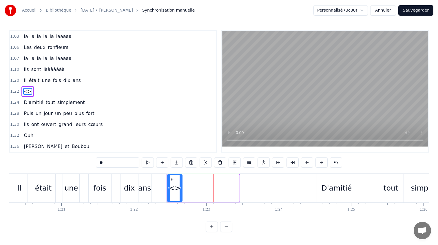
drag, startPoint x: 238, startPoint y: 188, endPoint x: 181, endPoint y: 186, distance: 57.2
click at [181, 186] on icon at bounding box center [181, 188] width 2 height 5
click at [122, 161] on input "**" at bounding box center [117, 162] width 43 height 10
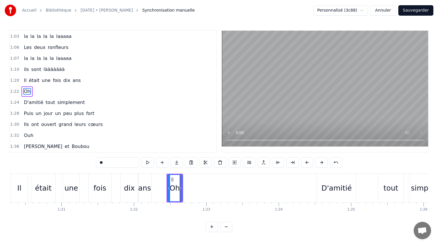
type input "**"
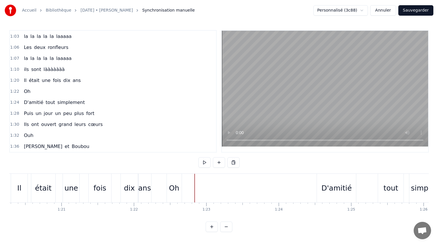
click at [170, 180] on div "Oh" at bounding box center [174, 188] width 15 height 29
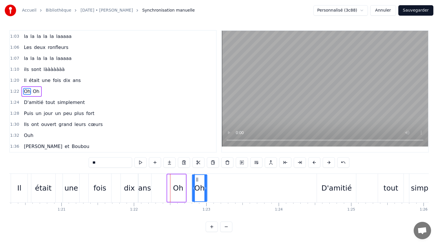
drag, startPoint x: 172, startPoint y: 179, endPoint x: 197, endPoint y: 179, distance: 24.9
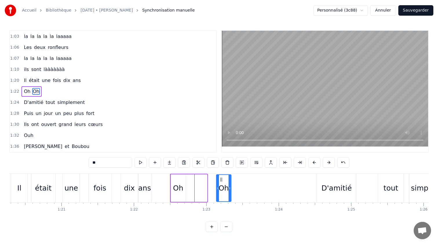
drag, startPoint x: 197, startPoint y: 180, endPoint x: 222, endPoint y: 182, distance: 24.7
click at [222, 181] on icon at bounding box center [221, 179] width 5 height 5
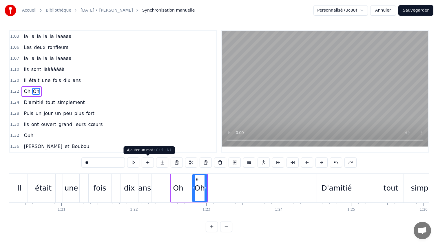
click at [147, 159] on button at bounding box center [148, 162] width 12 height 10
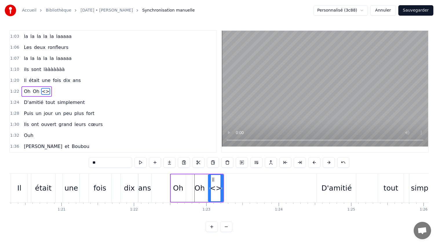
click at [147, 159] on div "**" at bounding box center [219, 162] width 261 height 10
click at [149, 162] on button at bounding box center [155, 162] width 12 height 10
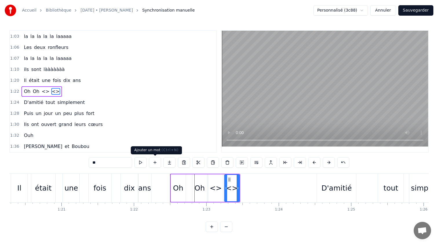
click at [151, 162] on button at bounding box center [155, 162] width 12 height 10
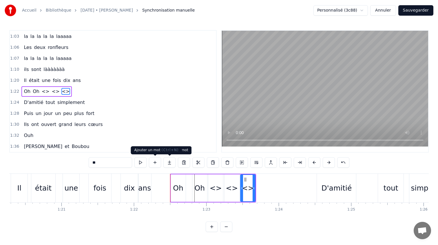
click at [160, 162] on button at bounding box center [155, 162] width 12 height 10
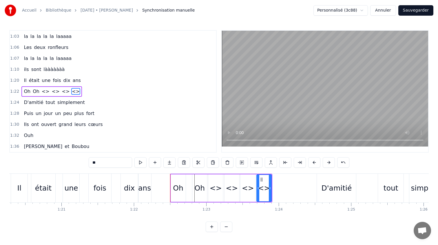
click at [174, 179] on div "Oh" at bounding box center [178, 189] width 15 height 28
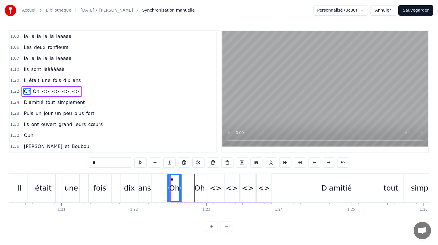
drag, startPoint x: 176, startPoint y: 180, endPoint x: 172, endPoint y: 180, distance: 3.8
click at [172, 180] on icon at bounding box center [172, 179] width 5 height 5
click at [196, 180] on div "Oh" at bounding box center [200, 189] width 15 height 28
click at [220, 186] on div "<>" at bounding box center [216, 188] width 12 height 11
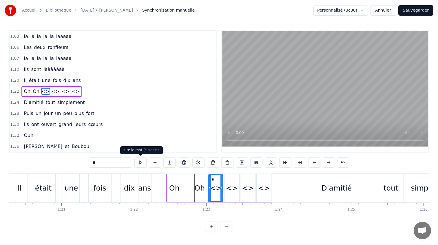
click at [110, 161] on input "**" at bounding box center [110, 162] width 43 height 10
click at [229, 186] on div "<>" at bounding box center [232, 188] width 12 height 11
click at [108, 161] on input "**" at bounding box center [110, 162] width 43 height 10
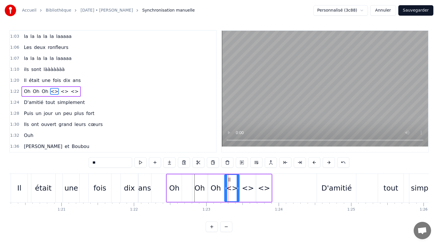
click at [108, 161] on input "**" at bounding box center [110, 162] width 43 height 10
click at [253, 183] on div "<>" at bounding box center [248, 189] width 15 height 28
click at [96, 156] on div "0:21 [PERSON_NAME] elle aimE bringuer 0:23 la la la la la la la la 0:25 Et [PER…" at bounding box center [219, 131] width 420 height 202
click at [97, 162] on input "**" at bounding box center [110, 162] width 43 height 10
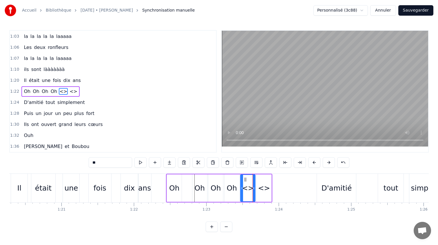
click at [97, 162] on input "**" at bounding box center [110, 162] width 43 height 10
click at [264, 189] on div "<>" at bounding box center [264, 188] width 12 height 11
type input "**"
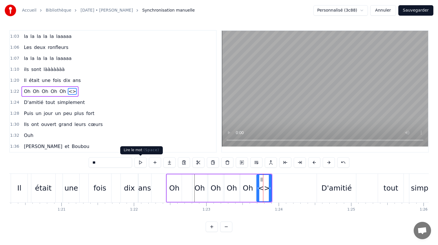
click at [123, 161] on input "**" at bounding box center [110, 162] width 43 height 10
type input "**"
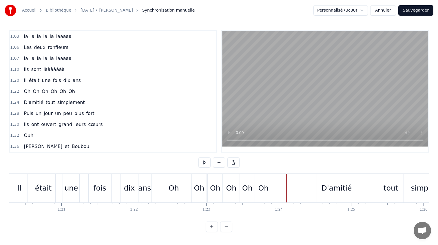
click at [261, 180] on div "Oh" at bounding box center [263, 188] width 15 height 29
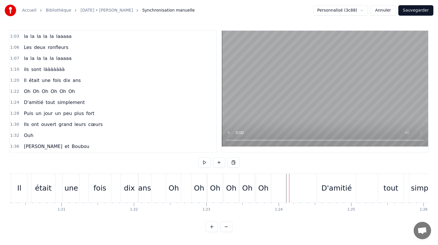
click at [259, 181] on div "Oh" at bounding box center [263, 188] width 15 height 29
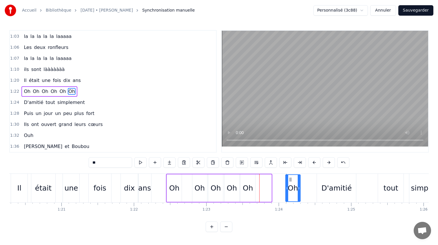
drag, startPoint x: 262, startPoint y: 179, endPoint x: 291, endPoint y: 181, distance: 29.0
click at [291, 181] on icon at bounding box center [291, 179] width 5 height 5
click at [246, 180] on div "Oh" at bounding box center [248, 189] width 15 height 28
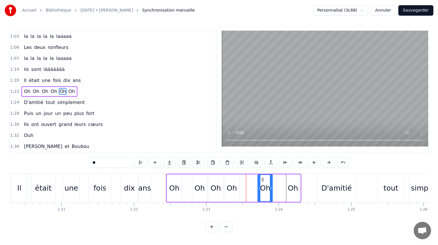
drag, startPoint x: 244, startPoint y: 180, endPoint x: 262, endPoint y: 181, distance: 17.4
click at [262, 181] on icon at bounding box center [263, 179] width 5 height 5
click at [232, 183] on div "Oh" at bounding box center [232, 189] width 15 height 28
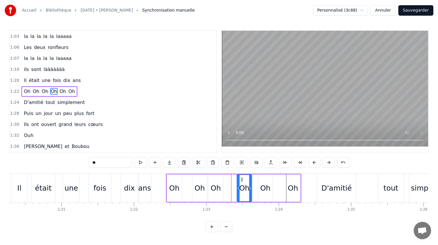
drag, startPoint x: 230, startPoint y: 180, endPoint x: 243, endPoint y: 180, distance: 12.8
click at [243, 180] on icon at bounding box center [242, 179] width 5 height 5
click at [260, 184] on div "Oh" at bounding box center [265, 189] width 15 height 28
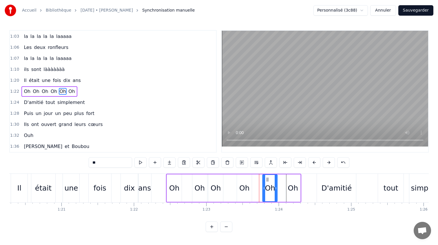
drag, startPoint x: 263, startPoint y: 180, endPoint x: 267, endPoint y: 180, distance: 4.4
click at [267, 180] on icon at bounding box center [268, 179] width 5 height 5
click at [246, 180] on div "Oh" at bounding box center [244, 189] width 15 height 28
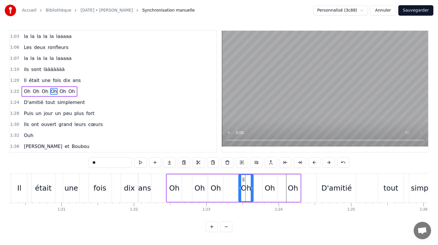
click at [242, 180] on icon at bounding box center [244, 179] width 5 height 5
click at [215, 182] on div "Oh" at bounding box center [216, 189] width 15 height 28
drag, startPoint x: 214, startPoint y: 180, endPoint x: 224, endPoint y: 182, distance: 10.5
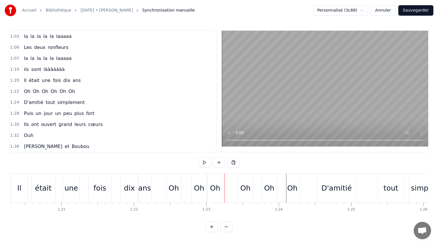
click at [215, 180] on div "Oh" at bounding box center [215, 188] width 15 height 29
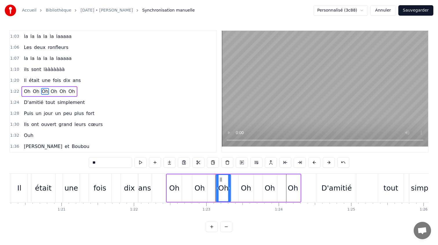
drag, startPoint x: 214, startPoint y: 180, endPoint x: 221, endPoint y: 180, distance: 7.5
click at [221, 180] on icon at bounding box center [221, 179] width 5 height 5
click at [195, 180] on div "Oh" at bounding box center [200, 189] width 15 height 28
click at [196, 180] on icon at bounding box center [196, 179] width 5 height 5
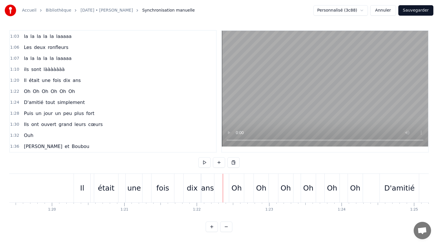
scroll to position [0, 5754]
click at [259, 190] on div "Oh" at bounding box center [264, 188] width 15 height 29
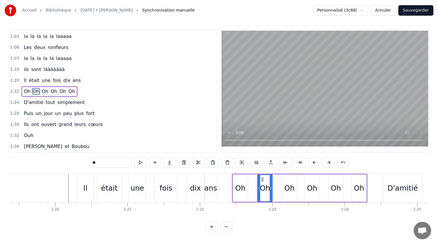
click at [108, 162] on input "**" at bounding box center [110, 162] width 43 height 10
click at [291, 190] on div "Oh" at bounding box center [290, 188] width 10 height 11
click at [105, 165] on input "**" at bounding box center [110, 162] width 43 height 10
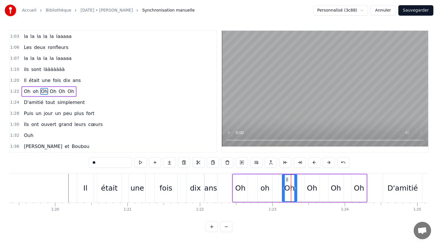
click at [105, 165] on input "**" at bounding box center [110, 162] width 43 height 10
paste input "text"
click at [309, 186] on div "Oh" at bounding box center [312, 188] width 10 height 11
click at [105, 165] on input "**" at bounding box center [110, 162] width 43 height 10
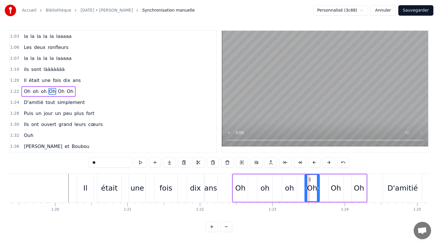
paste input "text"
click at [342, 187] on div "Oh" at bounding box center [336, 189] width 15 height 28
click at [105, 161] on input "**" at bounding box center [110, 162] width 43 height 10
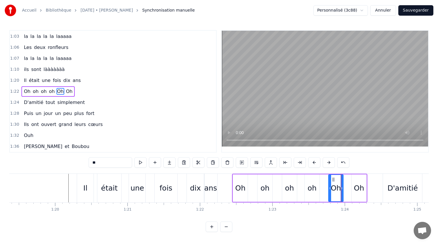
paste input "text"
click at [360, 184] on div "Oh" at bounding box center [359, 188] width 10 height 11
click at [103, 168] on div "**" at bounding box center [219, 163] width 261 height 12
click at [103, 165] on input "**" at bounding box center [110, 162] width 43 height 10
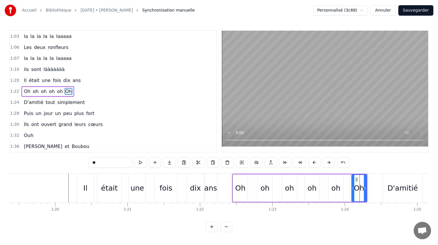
paste input "text"
type input "**"
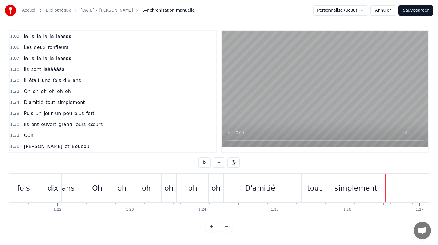
scroll to position [0, 5852]
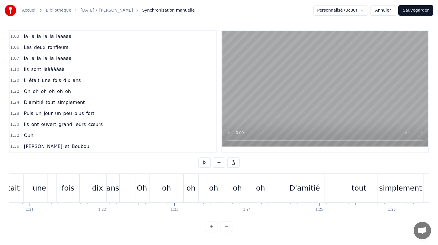
click at [147, 179] on div "Oh" at bounding box center [142, 188] width 15 height 29
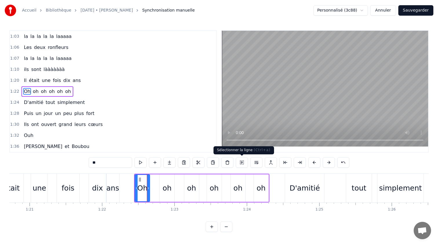
click at [245, 164] on button at bounding box center [242, 162] width 12 height 10
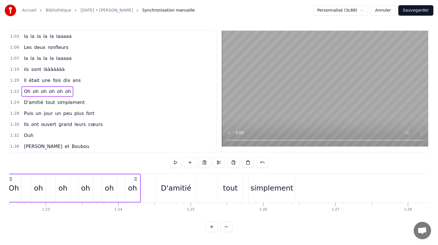
scroll to position [0, 6118]
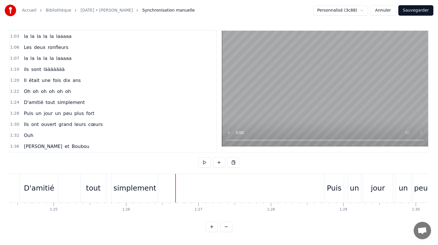
click at [231, 164] on button at bounding box center [234, 162] width 12 height 10
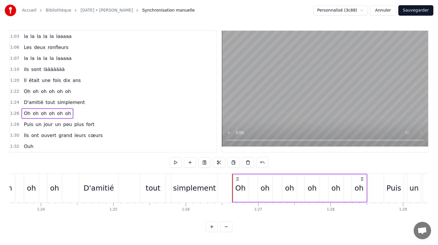
scroll to position [0, 6056]
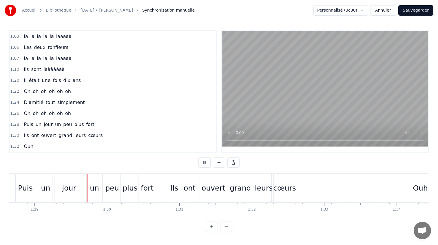
scroll to position [0, 6430]
click at [236, 186] on div "grand" at bounding box center [237, 188] width 21 height 11
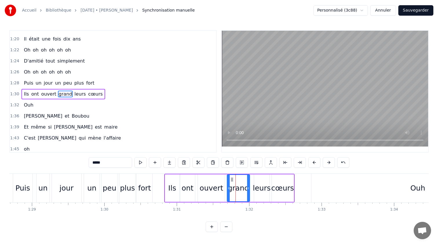
scroll to position [242, 0]
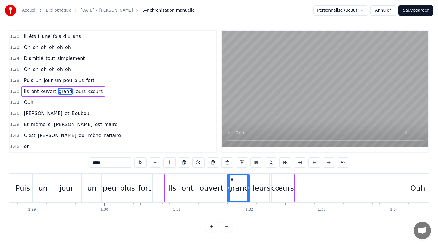
click at [243, 187] on div "grand" at bounding box center [238, 188] width 21 height 11
click at [229, 179] on icon at bounding box center [230, 179] width 5 height 5
click at [165, 181] on div "Ils" at bounding box center [172, 189] width 15 height 28
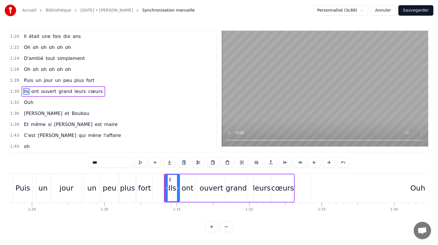
click at [260, 184] on div "leurs" at bounding box center [262, 188] width 18 height 11
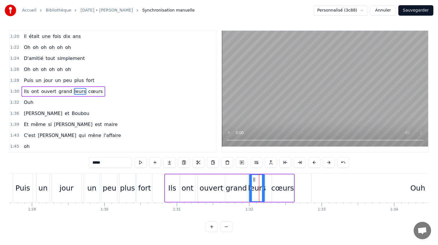
drag, startPoint x: 260, startPoint y: 179, endPoint x: 255, endPoint y: 179, distance: 5.2
click at [255, 179] on icon at bounding box center [254, 179] width 5 height 5
click at [273, 181] on div "cœurs" at bounding box center [283, 189] width 22 height 28
type input "*****"
drag, startPoint x: 276, startPoint y: 180, endPoint x: 268, endPoint y: 180, distance: 8.1
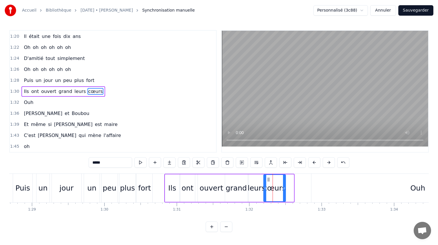
click at [268, 180] on circle at bounding box center [268, 180] width 0 height 0
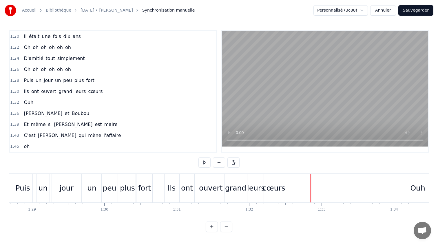
click at [325, 182] on div "Ouh" at bounding box center [418, 188] width 213 height 29
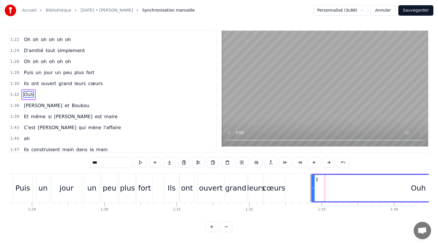
scroll to position [253, 0]
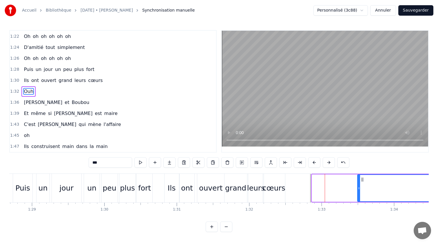
drag, startPoint x: 313, startPoint y: 188, endPoint x: 367, endPoint y: 189, distance: 53.6
click at [360, 189] on icon at bounding box center [359, 188] width 2 height 5
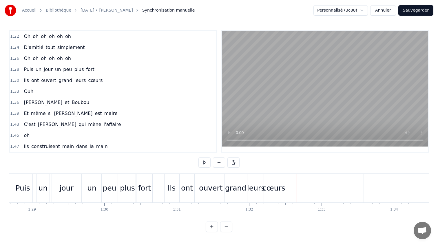
click at [174, 183] on div "Ils" at bounding box center [172, 188] width 8 height 11
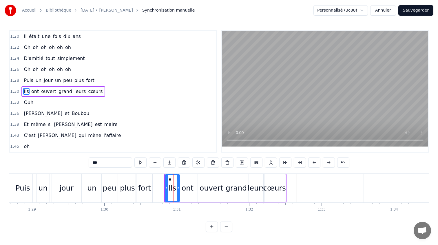
click at [170, 180] on icon at bounding box center [170, 179] width 5 height 5
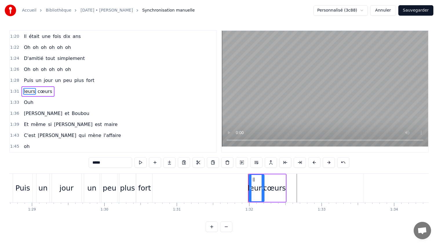
type input "***"
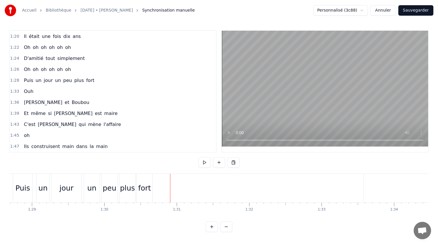
click at [217, 165] on button at bounding box center [219, 162] width 12 height 10
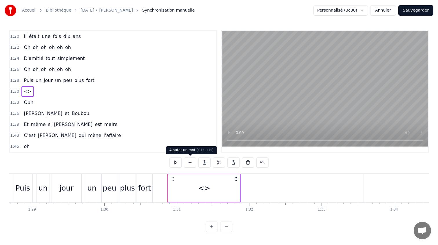
click at [187, 163] on button at bounding box center [190, 162] width 12 height 10
click at [228, 186] on div "<>" at bounding box center [204, 189] width 72 height 28
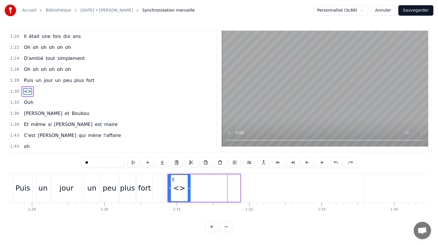
drag, startPoint x: 238, startPoint y: 187, endPoint x: 183, endPoint y: 185, distance: 54.8
click at [188, 185] on div at bounding box center [189, 188] width 2 height 26
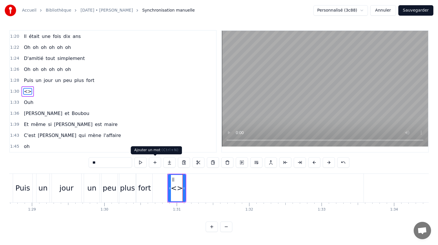
click at [156, 163] on button at bounding box center [155, 162] width 12 height 10
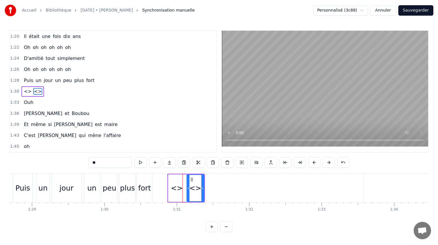
click at [156, 163] on button at bounding box center [155, 162] width 12 height 10
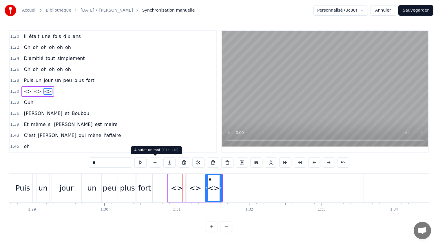
click at [156, 163] on button at bounding box center [155, 162] width 12 height 10
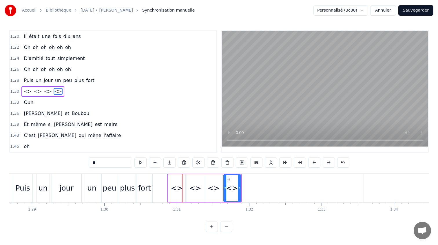
click at [156, 163] on button at bounding box center [155, 162] width 12 height 10
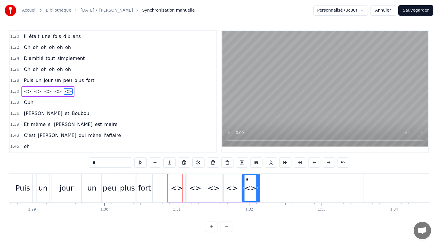
click at [156, 163] on button at bounding box center [155, 162] width 12 height 10
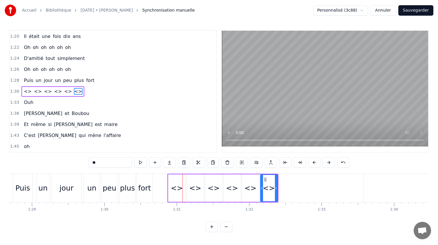
click at [176, 193] on div "<>" at bounding box center [177, 188] width 12 height 11
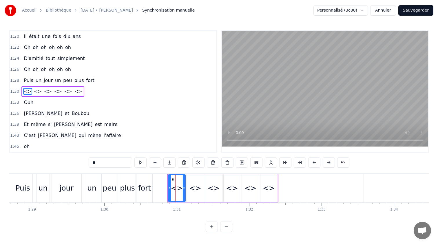
click at [107, 156] on div "0:21 [PERSON_NAME] elle aimE bringuer 0:23 la la la la la la la la 0:25 Et [PER…" at bounding box center [219, 131] width 420 height 202
click at [105, 160] on input "**" at bounding box center [110, 162] width 43 height 10
click at [199, 193] on div "<>" at bounding box center [195, 188] width 12 height 11
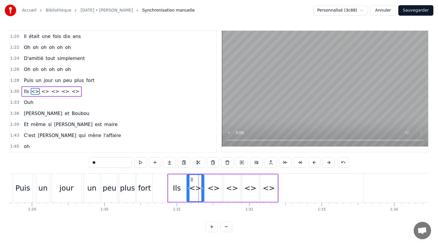
click at [109, 160] on input "**" at bounding box center [110, 162] width 43 height 10
click at [212, 191] on div "<>" at bounding box center [214, 188] width 12 height 11
click at [117, 166] on input "**" at bounding box center [110, 162] width 43 height 10
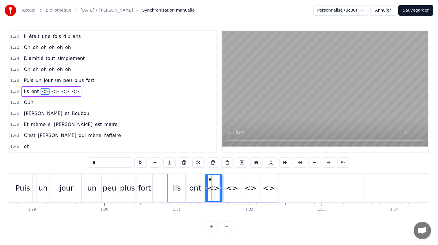
click at [117, 166] on input "**" at bounding box center [110, 162] width 43 height 10
click at [229, 182] on div "<>" at bounding box center [232, 189] width 17 height 28
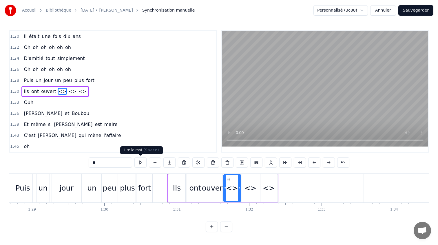
click at [108, 162] on input "**" at bounding box center [110, 162] width 43 height 10
click at [252, 190] on div "<>" at bounding box center [251, 188] width 12 height 11
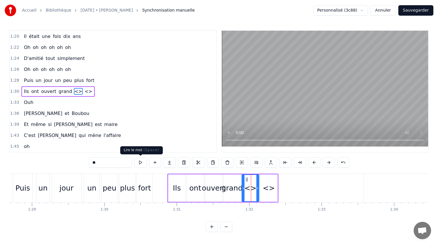
click at [110, 163] on input "**" at bounding box center [110, 162] width 43 height 10
click at [264, 186] on div "<>" at bounding box center [269, 188] width 12 height 11
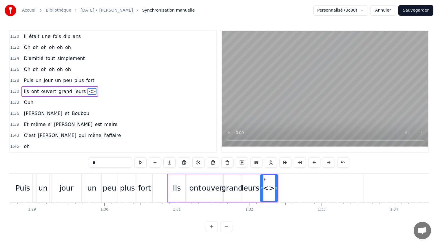
click at [105, 162] on input "**" at bounding box center [110, 162] width 43 height 10
type input "******"
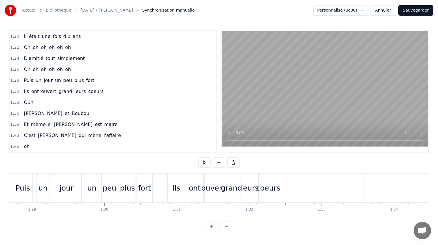
click at [154, 176] on div "Puis un jour un peu plus fort" at bounding box center [83, 188] width 141 height 29
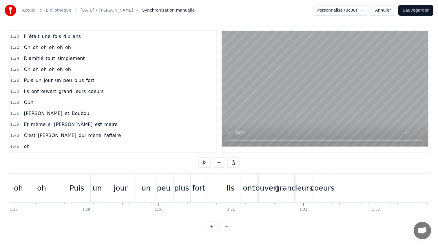
scroll to position [0, 6366]
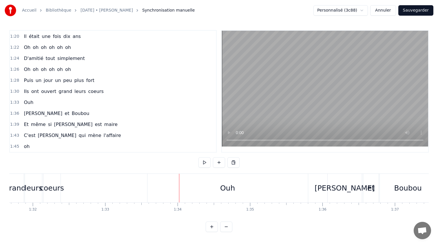
scroll to position [0, 6644]
click at [268, 187] on div "Ouh" at bounding box center [230, 188] width 161 height 29
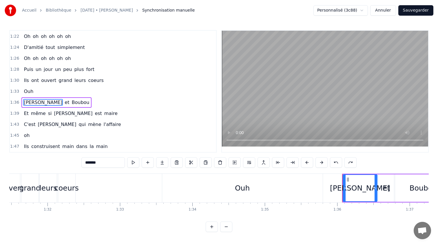
scroll to position [0, 6634]
click at [304, 186] on div "Ouh" at bounding box center [240, 188] width 161 height 29
type input "***"
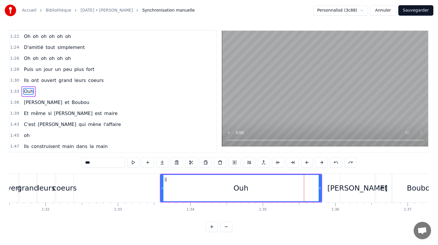
drag, startPoint x: 321, startPoint y: 185, endPoint x: 314, endPoint y: 186, distance: 7.6
click at [314, 186] on div "Ouh" at bounding box center [241, 189] width 161 height 28
drag, startPoint x: 320, startPoint y: 188, endPoint x: 310, endPoint y: 188, distance: 10.4
click at [311, 188] on icon at bounding box center [312, 188] width 2 height 5
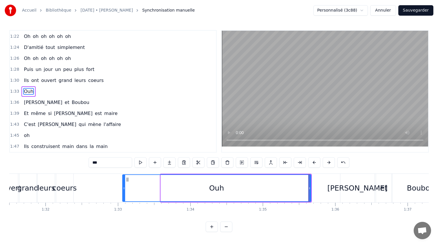
drag, startPoint x: 161, startPoint y: 188, endPoint x: 123, endPoint y: 188, distance: 38.3
click at [123, 188] on icon at bounding box center [124, 188] width 2 height 5
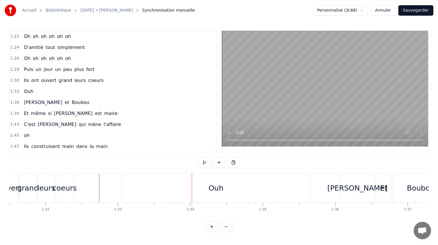
click at [127, 188] on div "Ouh" at bounding box center [216, 188] width 188 height 29
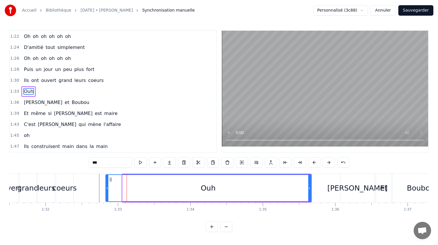
drag, startPoint x: 124, startPoint y: 188, endPoint x: 107, endPoint y: 186, distance: 16.7
click at [107, 186] on div at bounding box center [107, 188] width 2 height 26
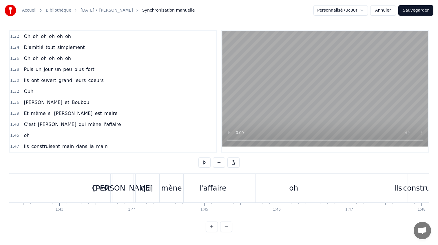
scroll to position [0, 7423]
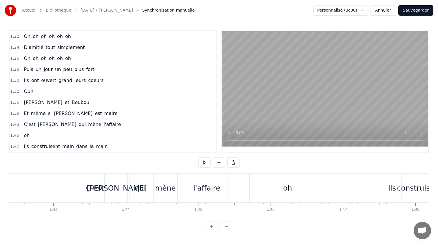
click at [165, 188] on div "mène" at bounding box center [165, 188] width 21 height 11
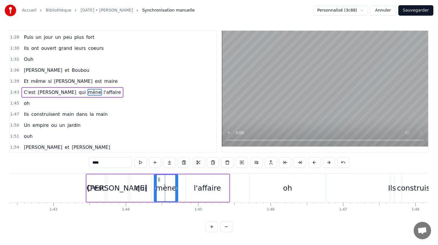
scroll to position [286, 0]
click at [157, 180] on icon at bounding box center [157, 179] width 5 height 5
click at [61, 172] on div "0:21 [PERSON_NAME] elle aimE bringuer 0:23 la la la la la la la la 0:25 Et [PER…" at bounding box center [219, 131] width 420 height 202
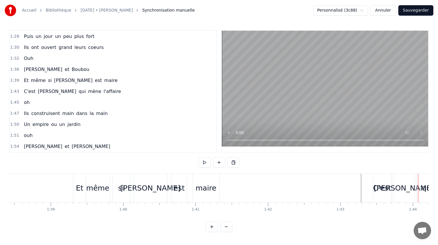
scroll to position [0, 7137]
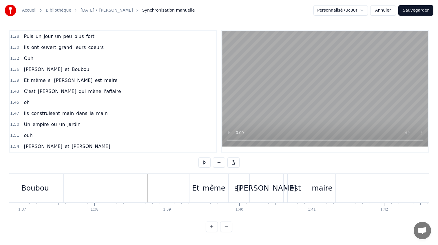
scroll to position [0, 7017]
click at [165, 170] on div "0:21 [PERSON_NAME] elle aimE bringuer 0:23 la la la la la la la la 0:25 Et [PER…" at bounding box center [219, 131] width 420 height 202
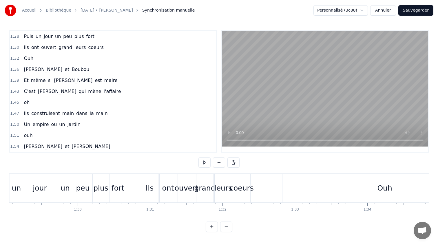
scroll to position [0, 6458]
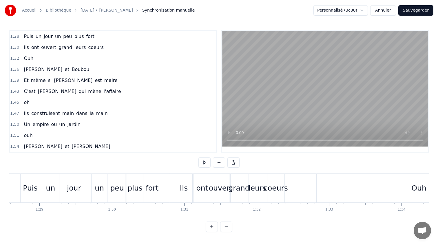
scroll to position [0, 6420]
click at [200, 182] on div "ont" at bounding box center [204, 188] width 17 height 29
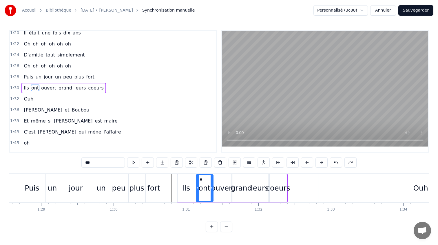
scroll to position [242, 0]
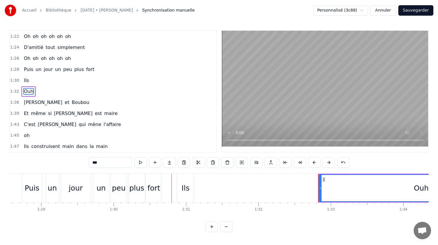
click at [184, 182] on div "Ils" at bounding box center [185, 188] width 17 height 29
type input "***"
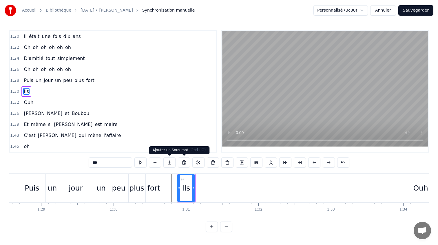
click at [172, 159] on button at bounding box center [170, 162] width 12 height 10
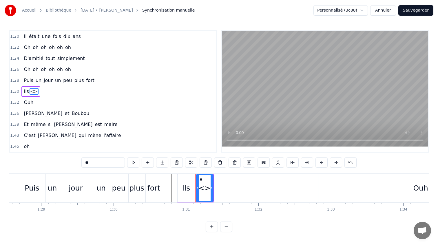
click at [172, 159] on button at bounding box center [177, 162] width 12 height 10
click at [165, 162] on button at bounding box center [162, 162] width 12 height 10
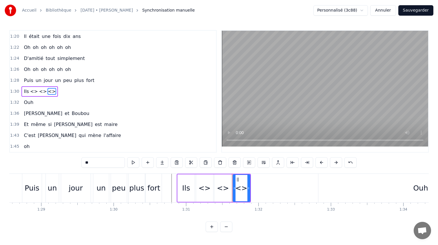
click at [165, 162] on button at bounding box center [162, 162] width 12 height 10
click at [234, 177] on div "<>" at bounding box center [241, 189] width 17 height 28
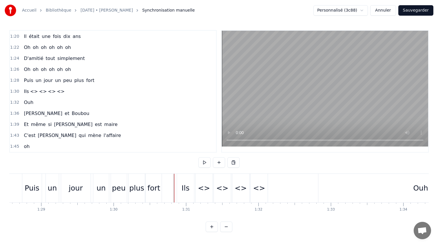
click at [206, 180] on div "<>" at bounding box center [204, 188] width 17 height 29
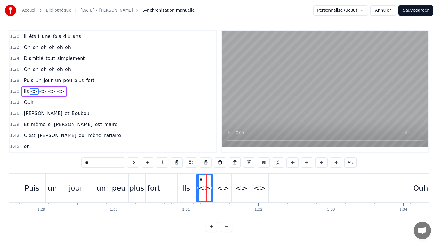
click at [203, 186] on div "<>" at bounding box center [205, 188] width 12 height 11
click at [99, 164] on input "**" at bounding box center [102, 162] width 43 height 10
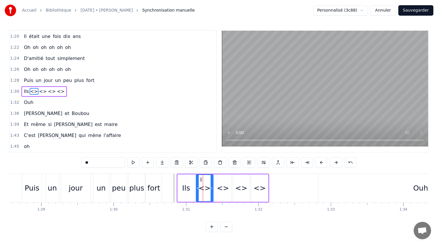
click at [99, 164] on input "**" at bounding box center [102, 162] width 43 height 10
click at [222, 191] on div "<>" at bounding box center [223, 188] width 12 height 11
click at [106, 164] on input "**" at bounding box center [102, 162] width 43 height 10
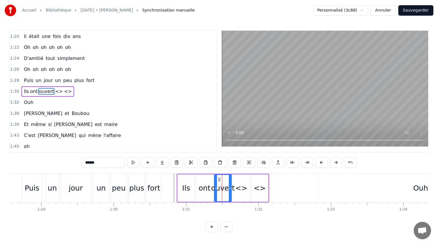
click at [234, 189] on div "<>" at bounding box center [241, 189] width 17 height 28
click at [206, 192] on div "ont" at bounding box center [205, 188] width 12 height 11
click at [88, 162] on input "***" at bounding box center [102, 162] width 43 height 10
click at [86, 162] on input "***" at bounding box center [102, 162] width 43 height 10
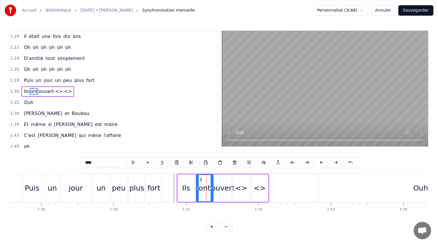
click at [197, 189] on circle at bounding box center [197, 189] width 0 height 0
click at [185, 182] on div "Ils" at bounding box center [186, 189] width 17 height 28
click at [226, 188] on div "ouvert" at bounding box center [222, 188] width 23 height 11
click at [86, 162] on input "******" at bounding box center [102, 162] width 43 height 10
click at [85, 162] on input "******" at bounding box center [102, 162] width 43 height 10
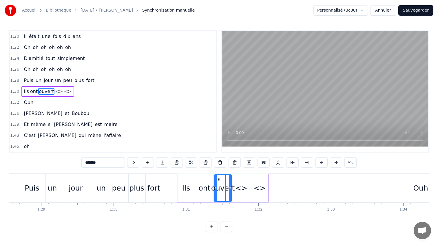
click at [243, 186] on div "<>" at bounding box center [241, 188] width 12 height 11
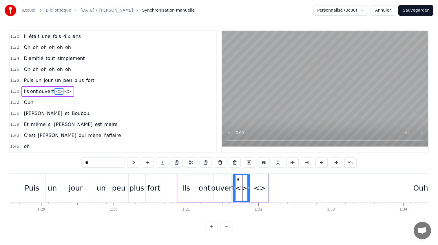
click at [94, 160] on input "**" at bounding box center [102, 162] width 43 height 10
click at [87, 162] on input "*****" at bounding box center [102, 162] width 43 height 10
click at [85, 163] on input "*****" at bounding box center [102, 162] width 43 height 10
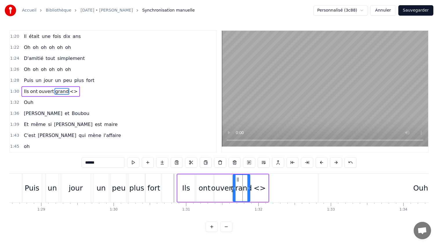
click at [265, 184] on div "<>" at bounding box center [259, 189] width 17 height 28
type input "**"
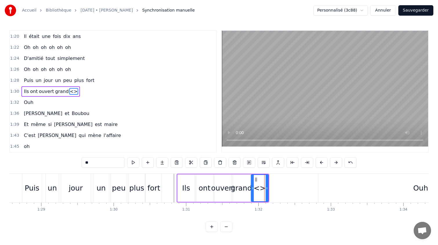
click at [88, 162] on input "**" at bounding box center [102, 162] width 43 height 10
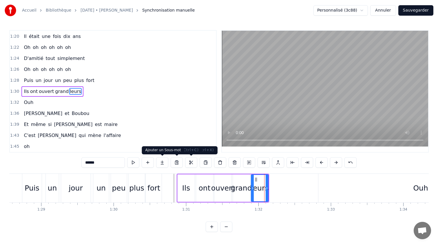
type input "*****"
click at [162, 165] on button at bounding box center [162, 162] width 12 height 10
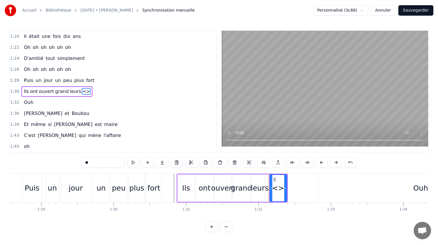
click at [99, 162] on input "**" at bounding box center [102, 162] width 43 height 10
type input "*"
type input "******"
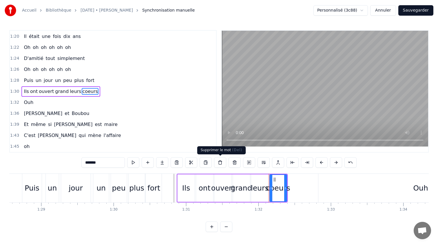
click at [290, 242] on html "Accueil Bibliothèque [DATE] • [PERSON_NAME] Synchronisation manuelle Personnali…" at bounding box center [219, 121] width 438 height 242
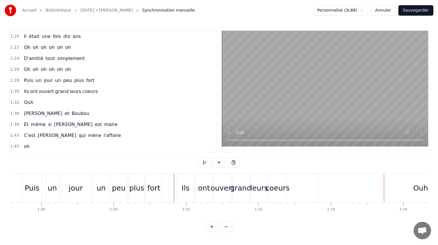
click at [346, 180] on div "Ouh" at bounding box center [421, 188] width 205 height 29
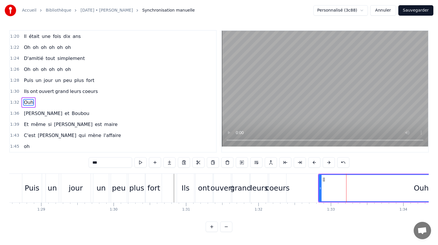
scroll to position [253, 0]
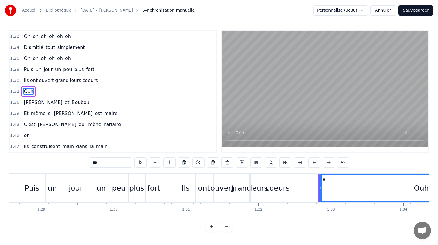
click at [155, 178] on div "fort" at bounding box center [154, 188] width 16 height 29
type input "****"
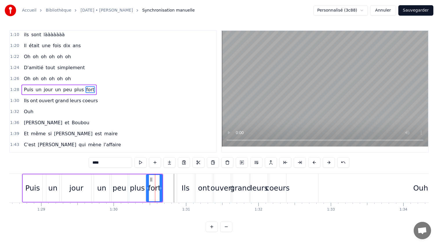
scroll to position [231, 0]
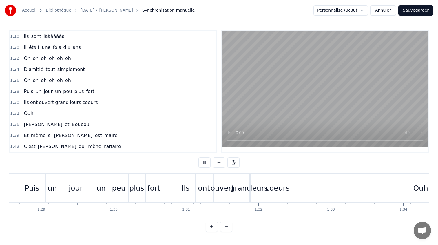
scroll to position [0, 6404]
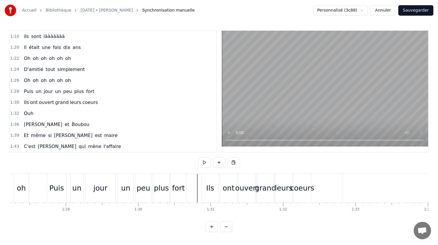
click at [221, 181] on div "ont" at bounding box center [228, 188] width 17 height 29
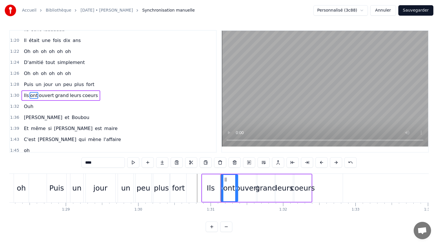
scroll to position [242, 0]
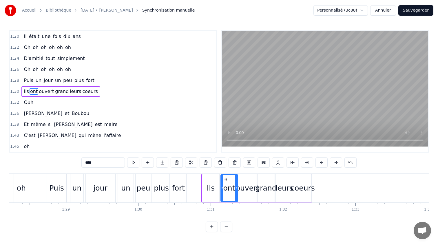
click at [216, 181] on div "Ils" at bounding box center [210, 189] width 17 height 28
type input "***"
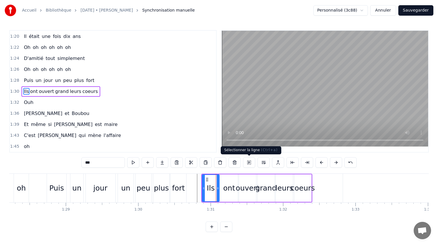
click at [242, 165] on div "***" at bounding box center [218, 162] width 275 height 10
click at [247, 164] on button at bounding box center [249, 162] width 12 height 10
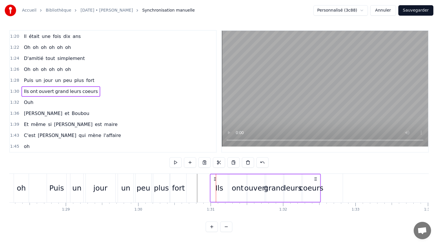
drag, startPoint x: 205, startPoint y: 180, endPoint x: 215, endPoint y: 180, distance: 10.2
click at [215, 180] on icon at bounding box center [215, 179] width 5 height 5
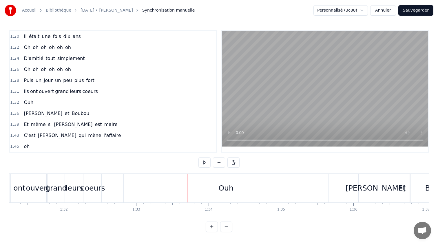
scroll to position [0, 6615]
click at [131, 184] on div "Ouh" at bounding box center [226, 188] width 205 height 29
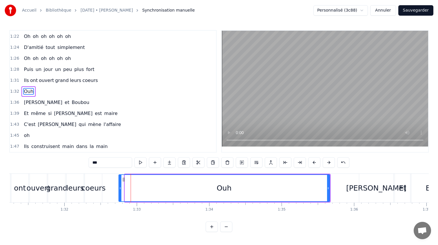
drag, startPoint x: 125, startPoint y: 185, endPoint x: 119, endPoint y: 184, distance: 6.1
click at [119, 184] on div at bounding box center [120, 188] width 2 height 26
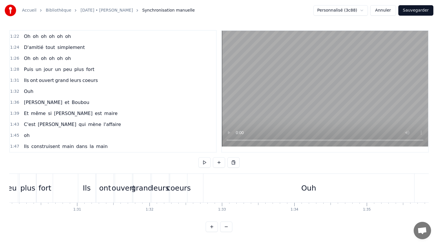
scroll to position [0, 6522]
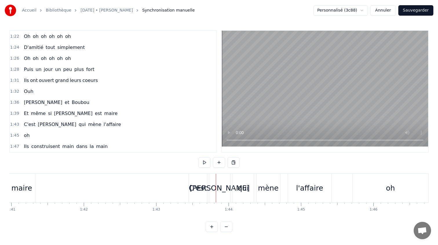
scroll to position [0, 7325]
click at [243, 188] on div "qui" at bounding box center [238, 188] width 21 height 29
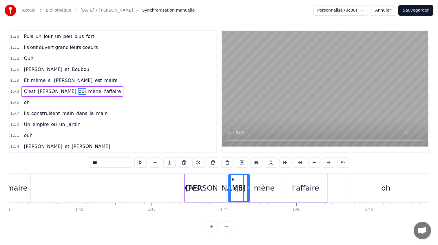
click at [221, 188] on div "[PERSON_NAME]" at bounding box center [216, 188] width 60 height 11
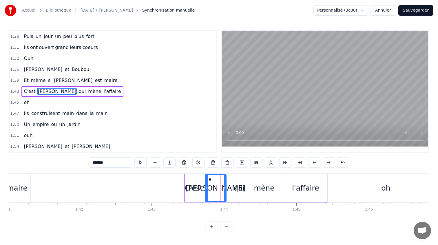
scroll to position [286, 0]
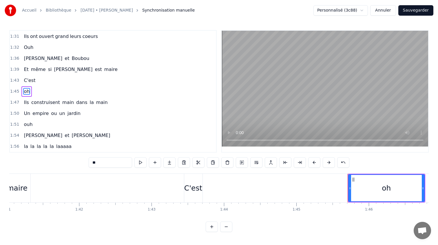
click at [190, 185] on div "C'est" at bounding box center [193, 188] width 18 height 11
type input "*****"
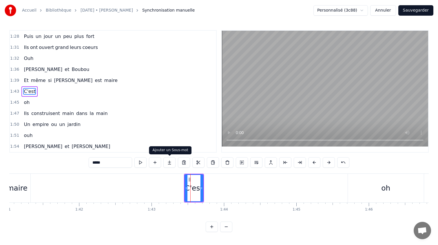
click at [166, 163] on button at bounding box center [170, 162] width 12 height 10
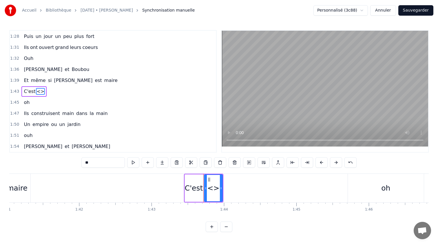
click at [166, 163] on button at bounding box center [162, 162] width 12 height 10
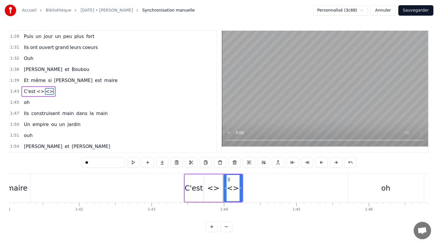
click at [166, 163] on button at bounding box center [162, 162] width 12 height 10
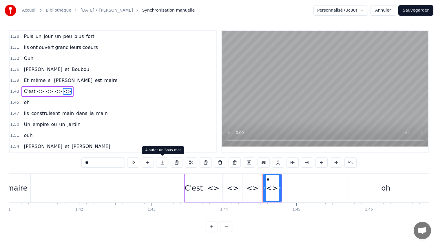
click at [215, 183] on div "<>" at bounding box center [214, 188] width 12 height 11
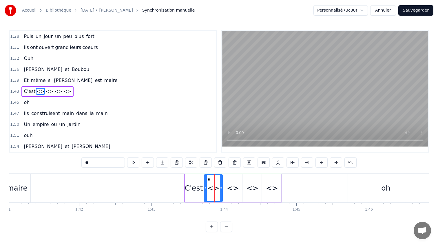
click at [215, 183] on div "<>" at bounding box center [214, 188] width 12 height 11
click at [107, 163] on input "**" at bounding box center [102, 162] width 43 height 10
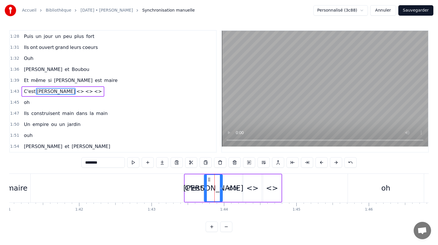
click at [233, 188] on div "<>" at bounding box center [233, 188] width 12 height 11
type input "**"
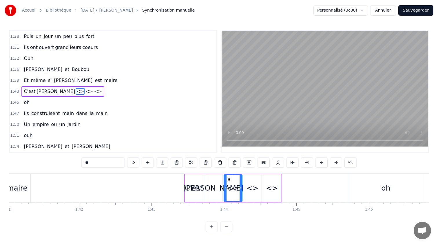
click at [90, 164] on input "**" at bounding box center [102, 162] width 43 height 10
drag, startPoint x: 90, startPoint y: 164, endPoint x: 140, endPoint y: 164, distance: 50.5
click at [93, 164] on input "***" at bounding box center [102, 162] width 43 height 10
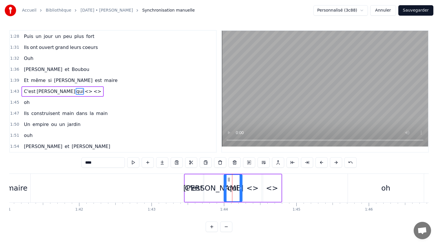
click at [246, 183] on div "<>" at bounding box center [253, 189] width 18 height 28
click at [79, 161] on div "0:21 [PERSON_NAME] elle aimE bringuer 0:23 la la la la la la la la 0:25 Et [PER…" at bounding box center [219, 131] width 420 height 202
click at [87, 161] on input "**" at bounding box center [102, 162] width 43 height 10
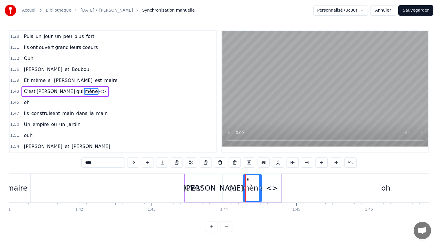
click at [275, 191] on div "<>" at bounding box center [272, 188] width 12 height 11
click at [95, 164] on input "**" at bounding box center [102, 162] width 43 height 10
type input "*"
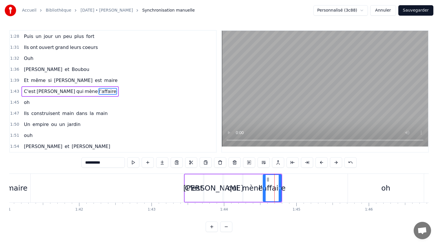
type input "*********"
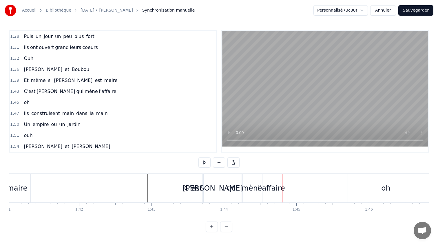
click at [254, 191] on div "mène" at bounding box center [252, 188] width 21 height 11
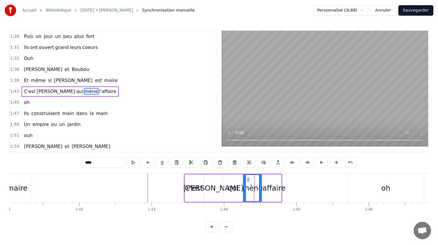
click at [86, 163] on input "****" at bounding box center [102, 162] width 43 height 10
type input "****"
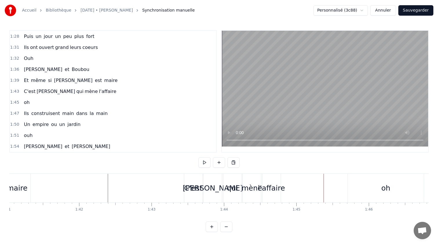
click at [274, 185] on div "l'affaire" at bounding box center [271, 188] width 27 height 11
click at [274, 186] on div "l'affaire" at bounding box center [271, 188] width 27 height 11
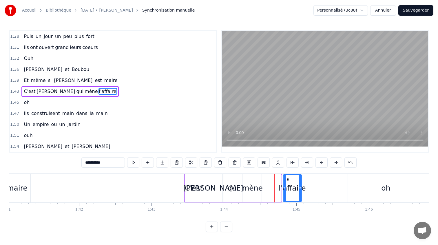
drag, startPoint x: 267, startPoint y: 179, endPoint x: 287, endPoint y: 179, distance: 20.0
click at [287, 179] on icon at bounding box center [288, 179] width 5 height 5
click at [256, 186] on div "mène" at bounding box center [252, 188] width 21 height 11
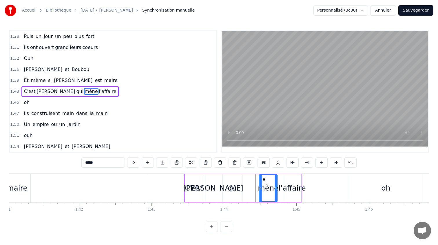
drag, startPoint x: 249, startPoint y: 180, endPoint x: 264, endPoint y: 180, distance: 15.4
click at [265, 180] on circle at bounding box center [265, 180] width 0 height 0
click at [234, 181] on div "qui" at bounding box center [233, 189] width 18 height 28
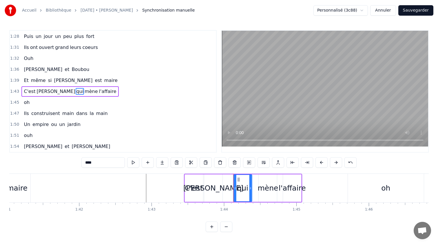
drag, startPoint x: 230, startPoint y: 180, endPoint x: 240, endPoint y: 180, distance: 9.9
click at [240, 180] on icon at bounding box center [238, 179] width 5 height 5
click at [216, 181] on div "[PERSON_NAME]" at bounding box center [213, 189] width 18 height 28
type input "*******"
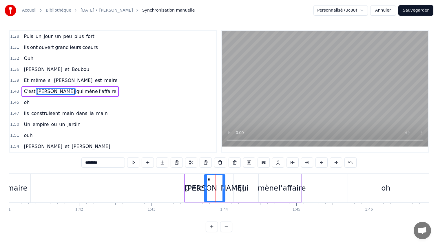
drag, startPoint x: 220, startPoint y: 187, endPoint x: 224, endPoint y: 187, distance: 3.8
click at [223, 187] on icon at bounding box center [224, 188] width 2 height 5
click at [211, 180] on circle at bounding box center [211, 180] width 0 height 0
click at [229, 181] on div "C'est [PERSON_NAME] qui mène l'affaire" at bounding box center [243, 189] width 117 height 28
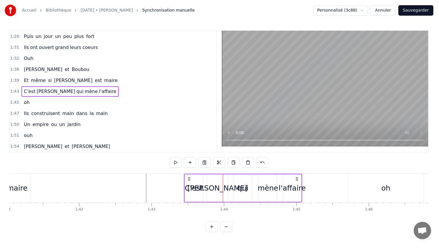
click at [235, 181] on div "qui" at bounding box center [243, 189] width 18 height 28
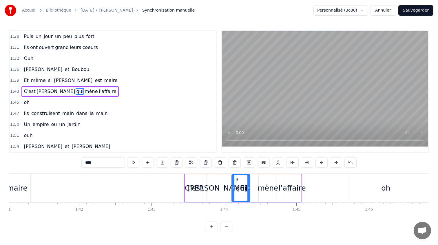
click at [235, 180] on icon at bounding box center [237, 179] width 5 height 5
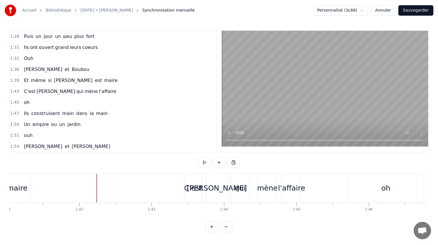
click at [290, 190] on div "l'affaire" at bounding box center [291, 188] width 27 height 11
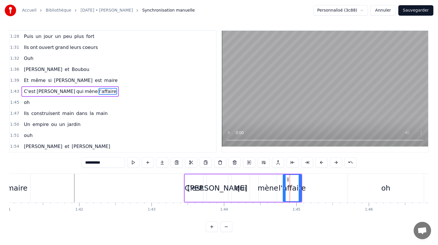
click at [289, 180] on circle at bounding box center [289, 180] width 0 height 0
drag, startPoint x: 289, startPoint y: 180, endPoint x: 299, endPoint y: 180, distance: 9.9
click at [299, 180] on icon at bounding box center [298, 179] width 5 height 5
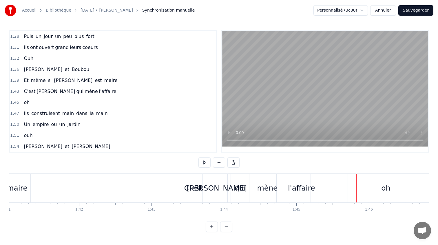
click at [296, 184] on div "l'affaire" at bounding box center [301, 188] width 27 height 11
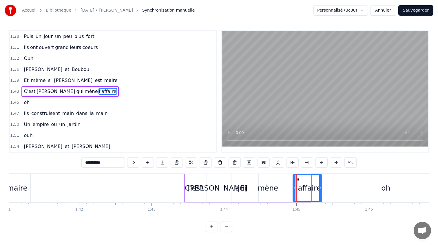
drag, startPoint x: 309, startPoint y: 184, endPoint x: 320, endPoint y: 183, distance: 10.7
click at [320, 183] on div at bounding box center [321, 188] width 2 height 26
drag, startPoint x: 298, startPoint y: 181, endPoint x: 289, endPoint y: 181, distance: 9.0
click at [289, 181] on icon at bounding box center [289, 179] width 5 height 5
drag, startPoint x: 312, startPoint y: 187, endPoint x: 321, endPoint y: 187, distance: 8.7
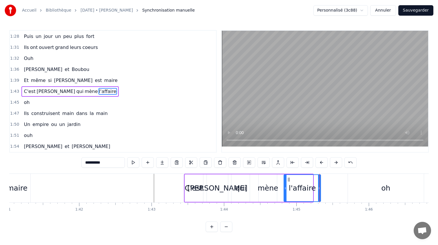
click at [321, 187] on icon at bounding box center [319, 188] width 2 height 5
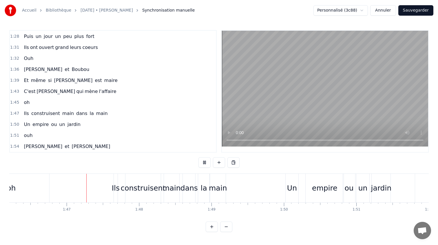
scroll to position [0, 7704]
click at [111, 182] on div "Ils" at bounding box center [112, 188] width 4 height 29
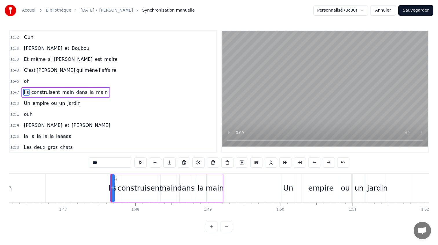
scroll to position [308, 0]
drag, startPoint x: 113, startPoint y: 186, endPoint x: 120, endPoint y: 186, distance: 6.4
click at [120, 186] on div at bounding box center [118, 188] width 2 height 26
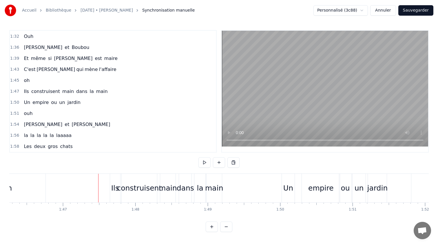
click at [130, 188] on div "construisent" at bounding box center [139, 188] width 45 height 11
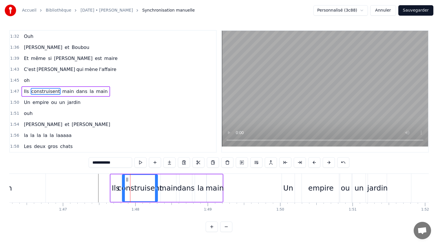
click at [166, 184] on div "main" at bounding box center [168, 188] width 18 height 11
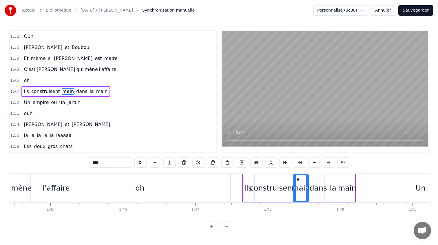
scroll to position [0, 7564]
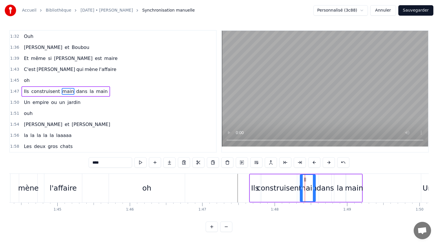
click at [137, 182] on div "oh" at bounding box center [147, 188] width 76 height 29
type input "**"
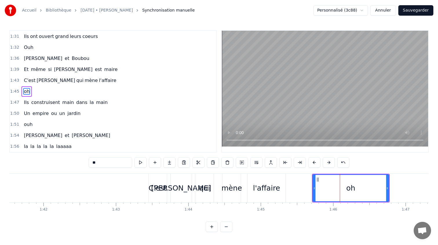
scroll to position [0, 7238]
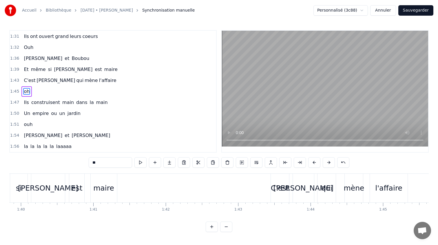
click at [221, 173] on div "0:21 [PERSON_NAME] elle aimE bringuer 0:23 la la la la la la la la 0:25 Et [PER…" at bounding box center [219, 131] width 420 height 202
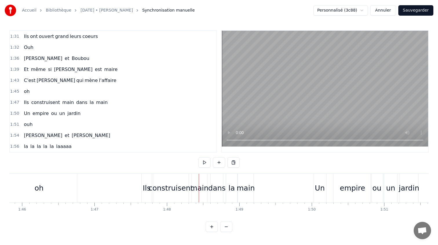
scroll to position [0, 7673]
click at [195, 182] on div "main" at bounding box center [198, 188] width 15 height 29
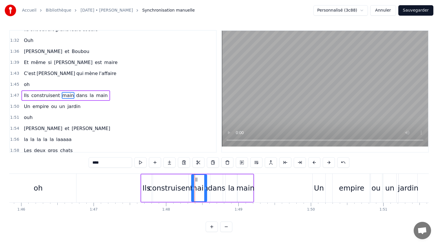
scroll to position [308, 0]
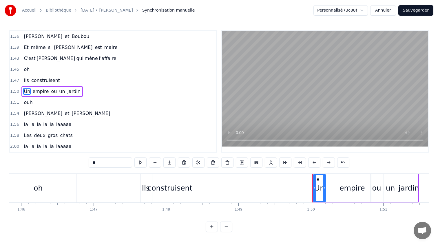
click at [172, 188] on div "construisent" at bounding box center [170, 188] width 45 height 11
type input "**********"
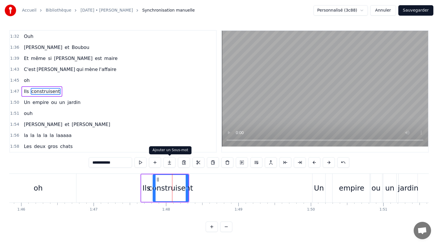
click at [171, 161] on button at bounding box center [170, 162] width 12 height 10
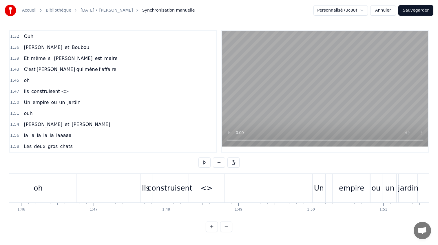
click at [175, 178] on div "construisent" at bounding box center [170, 188] width 35 height 29
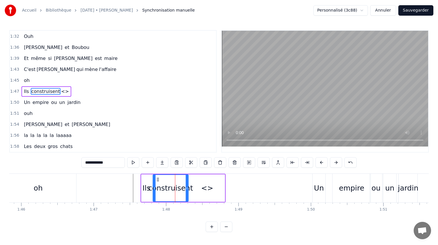
click at [201, 179] on div "<>" at bounding box center [207, 189] width 35 height 28
type input "**"
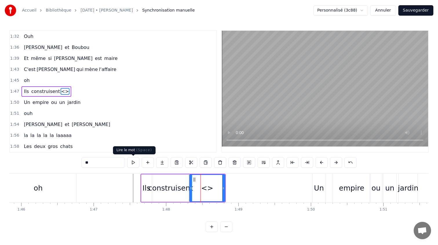
click at [98, 166] on input "**" at bounding box center [102, 162] width 43 height 10
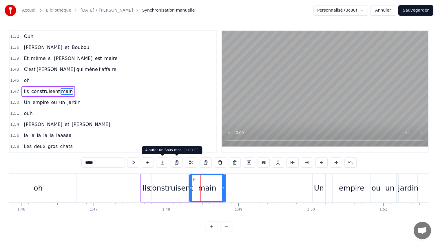
type input "****"
click at [162, 162] on button at bounding box center [162, 162] width 12 height 10
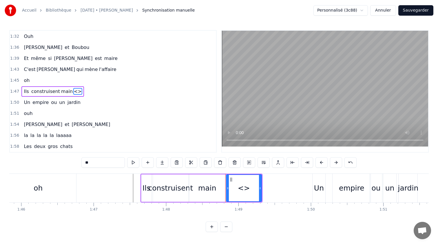
click at [162, 162] on button at bounding box center [162, 162] width 12 height 10
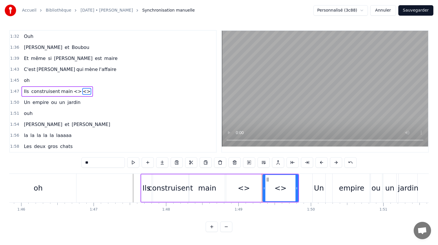
click at [162, 162] on button at bounding box center [162, 162] width 12 height 10
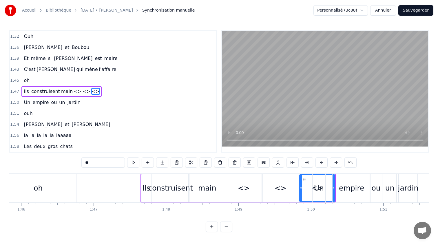
click at [253, 192] on div "<>" at bounding box center [243, 189] width 35 height 28
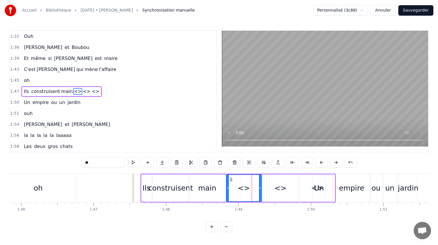
click at [94, 165] on input "**" at bounding box center [102, 162] width 43 height 10
click at [278, 177] on div "<>" at bounding box center [280, 189] width 35 height 28
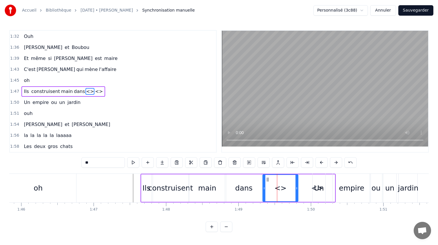
click at [103, 162] on input "**" at bounding box center [102, 162] width 43 height 10
type input "*"
click at [307, 186] on div "<>" at bounding box center [317, 189] width 35 height 28
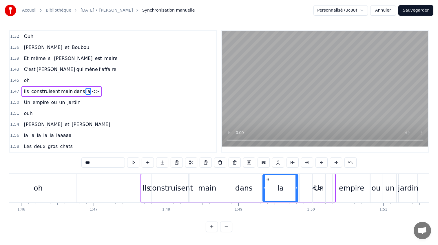
type input "**"
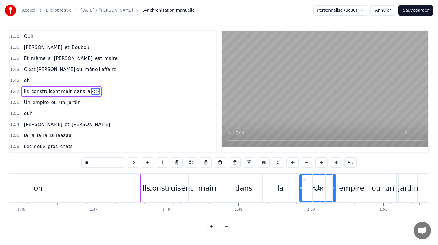
click at [94, 162] on input "**" at bounding box center [102, 162] width 43 height 10
click at [206, 185] on div "main" at bounding box center [207, 188] width 18 height 11
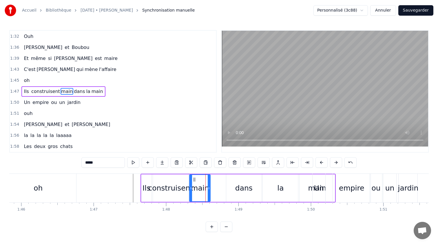
drag, startPoint x: 223, startPoint y: 187, endPoint x: 208, endPoint y: 188, distance: 14.8
click at [208, 188] on icon at bounding box center [209, 188] width 2 height 5
click at [237, 187] on div "dans" at bounding box center [243, 188] width 17 height 11
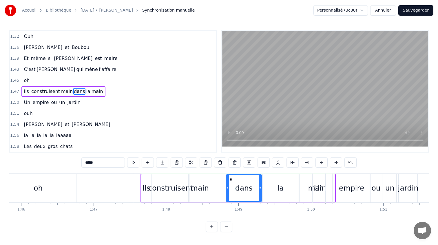
click at [246, 187] on div "dans" at bounding box center [243, 188] width 17 height 11
drag, startPoint x: 230, startPoint y: 179, endPoint x: 214, endPoint y: 179, distance: 16.2
click at [214, 179] on icon at bounding box center [215, 179] width 5 height 5
click at [243, 186] on div "dans" at bounding box center [228, 188] width 35 height 26
drag, startPoint x: 245, startPoint y: 186, endPoint x: 224, endPoint y: 186, distance: 20.9
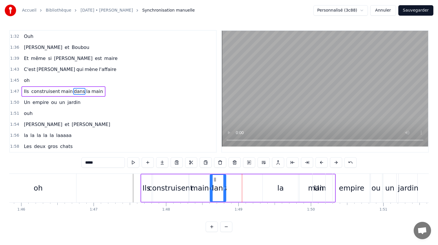
click at [224, 186] on icon at bounding box center [225, 188] width 2 height 5
click at [203, 185] on div "main" at bounding box center [200, 188] width 18 height 11
click at [206, 186] on icon at bounding box center [207, 188] width 2 height 5
click at [217, 186] on div "dans" at bounding box center [217, 188] width 17 height 11
click at [214, 180] on icon at bounding box center [213, 179] width 5 height 5
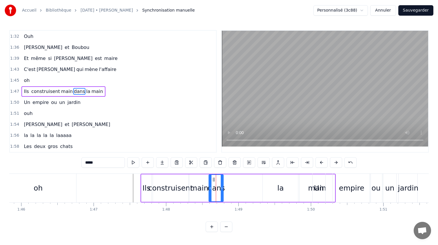
click at [280, 187] on div "la" at bounding box center [281, 188] width 6 height 11
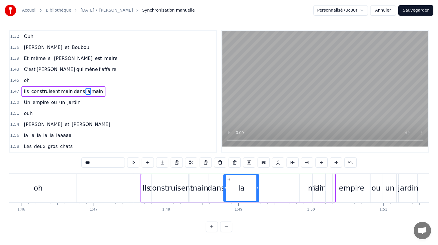
drag, startPoint x: 268, startPoint y: 180, endPoint x: 228, endPoint y: 180, distance: 39.7
click at [228, 180] on icon at bounding box center [228, 179] width 5 height 5
drag, startPoint x: 259, startPoint y: 187, endPoint x: 238, endPoint y: 187, distance: 20.9
click at [237, 187] on div "la" at bounding box center [230, 189] width 14 height 28
click at [310, 187] on div "main" at bounding box center [318, 188] width 18 height 11
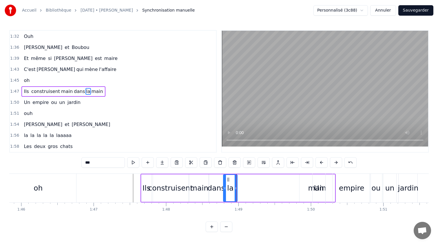
type input "****"
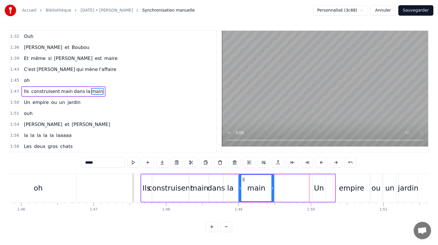
drag, startPoint x: 305, startPoint y: 178, endPoint x: 244, endPoint y: 179, distance: 60.9
click at [244, 179] on icon at bounding box center [244, 179] width 5 height 5
click at [274, 188] on div "main" at bounding box center [257, 189] width 36 height 28
drag, startPoint x: 274, startPoint y: 188, endPoint x: 256, endPoint y: 188, distance: 18.0
click at [256, 188] on icon at bounding box center [255, 188] width 2 height 5
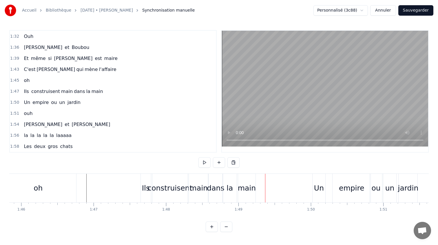
click at [164, 186] on div "construisent" at bounding box center [170, 188] width 45 height 11
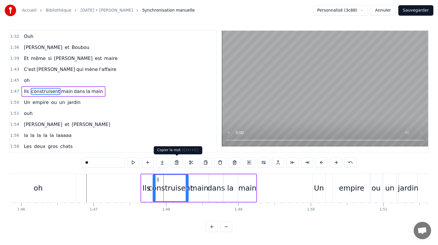
scroll to position [319, 0]
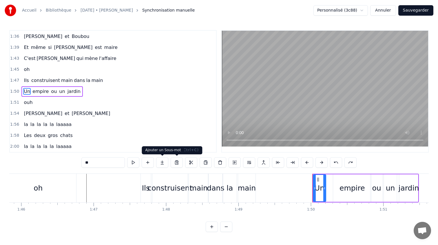
click at [157, 186] on div "construisent" at bounding box center [170, 188] width 45 height 11
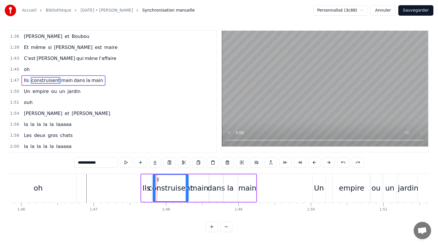
scroll to position [308, 0]
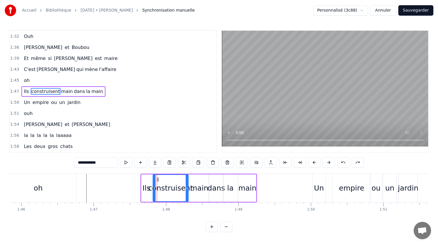
click at [165, 186] on div "construisent" at bounding box center [170, 188] width 45 height 11
click at [168, 181] on div "construisent" at bounding box center [170, 188] width 35 height 26
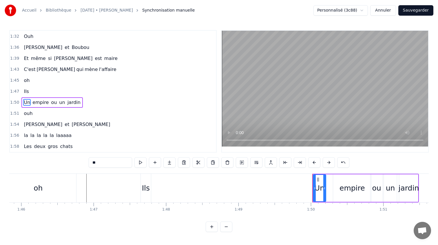
scroll to position [319, 0]
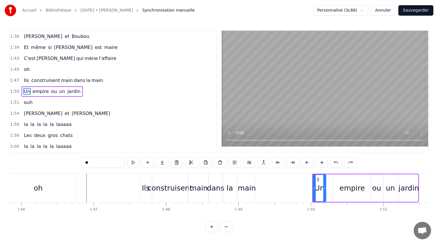
click at [180, 181] on div "construisent" at bounding box center [170, 188] width 35 height 29
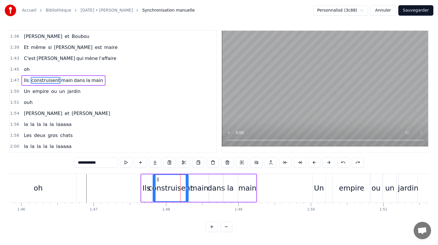
scroll to position [308, 0]
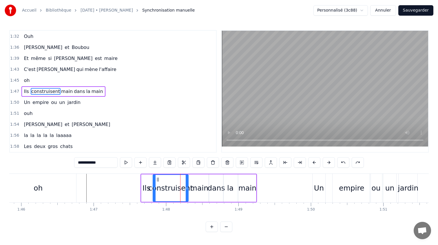
click at [146, 182] on div "Ils" at bounding box center [147, 189] width 10 height 28
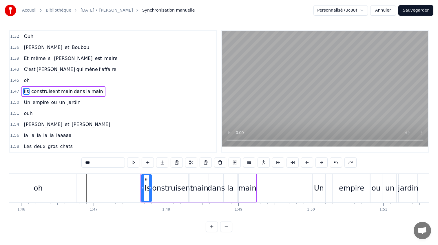
click at [161, 182] on div "construisent" at bounding box center [170, 189] width 35 height 28
type input "**********"
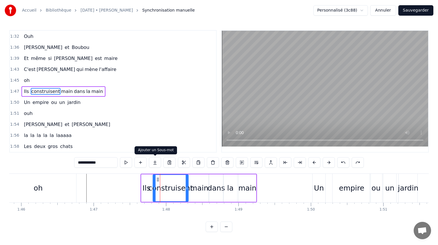
click at [154, 162] on button at bounding box center [155, 162] width 12 height 10
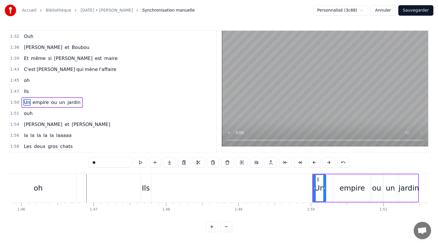
scroll to position [319, 0]
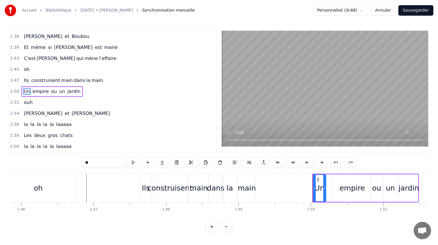
click at [175, 181] on div "construisent" at bounding box center [170, 188] width 35 height 29
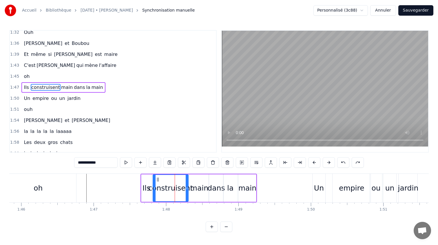
scroll to position [308, 0]
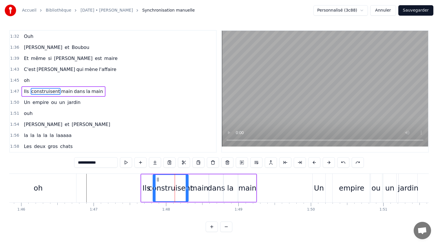
click
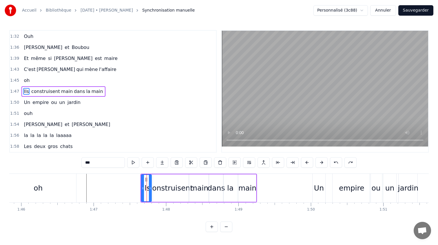
type input "**********"
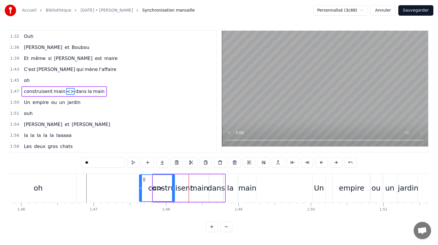
drag, startPoint x: 196, startPoint y: 180, endPoint x: 145, endPoint y: 178, distance: 50.5
type input "***"
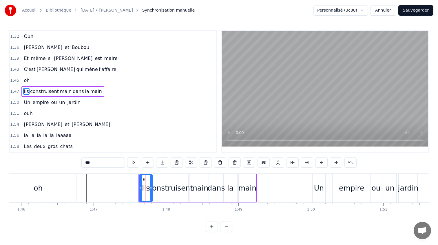
drag, startPoint x: 174, startPoint y: 187, endPoint x: 152, endPoint y: 187, distance: 22.3
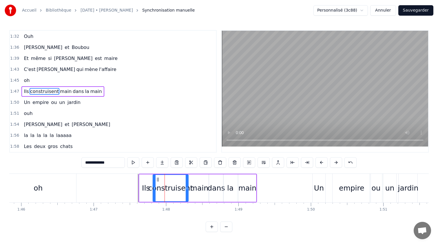
type input "**********"
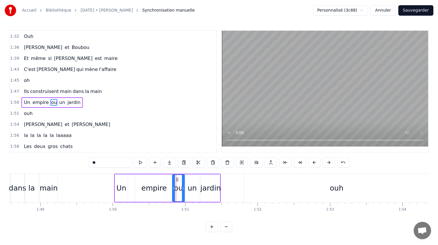
scroll to position [319, 0]
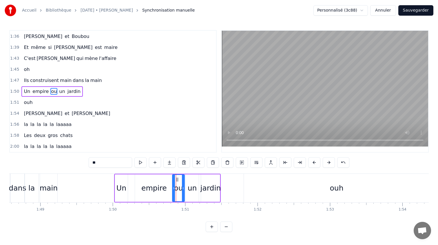
type input "******"
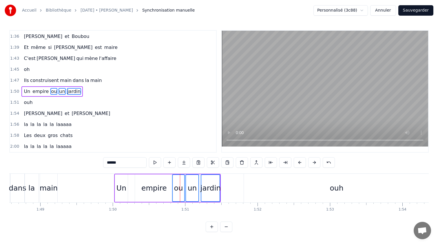
drag, startPoint x: 180, startPoint y: 178, endPoint x: 188, endPoint y: 179, distance: 8.7
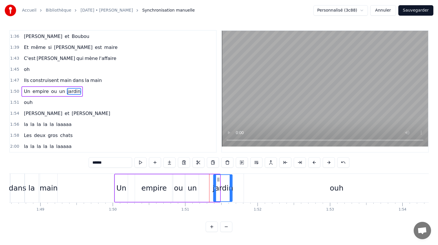
drag, startPoint x: 205, startPoint y: 179, endPoint x: 217, endPoint y: 180, distance: 12.5
drag, startPoint x: 190, startPoint y: 178, endPoint x: 204, endPoint y: 178, distance: 14.2
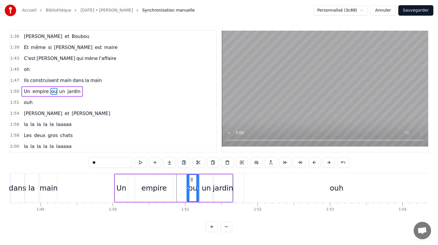
drag, startPoint x: 177, startPoint y: 179, endPoint x: 192, endPoint y: 179, distance: 14.8
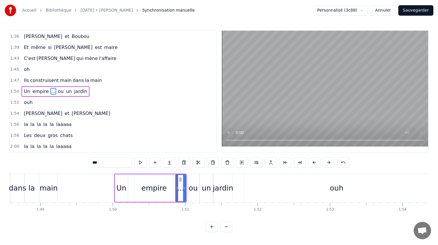
drag, startPoint x: 180, startPoint y: 189, endPoint x: 176, endPoint y: 189, distance: 3.8
type input "***"
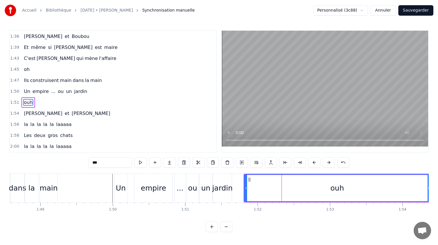
scroll to position [330, 0]
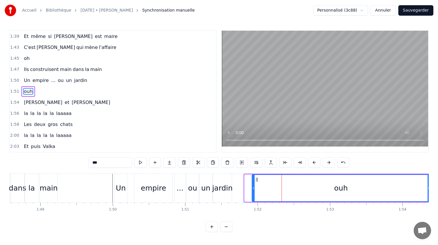
drag, startPoint x: 247, startPoint y: 188, endPoint x: 256, endPoint y: 188, distance: 9.0
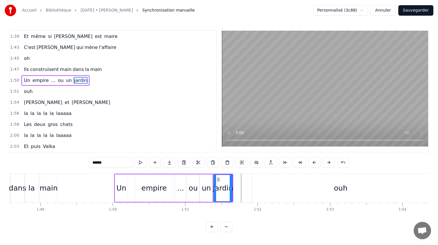
scroll to position [319, 0]
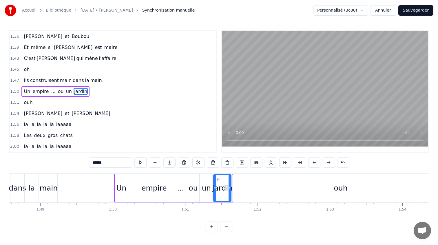
drag, startPoint x: 232, startPoint y: 185, endPoint x: 229, endPoint y: 185, distance: 3.2
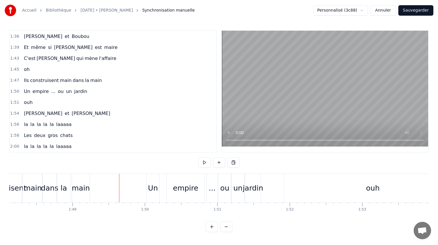
scroll to position [0, 7838]
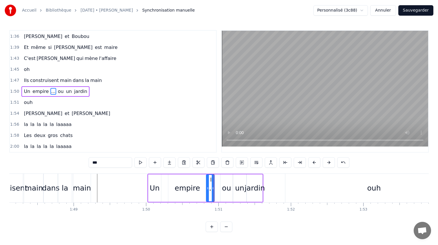
type input "**"
drag, startPoint x: 225, startPoint y: 181, endPoint x: 221, endPoint y: 181, distance: 4.1
drag, startPoint x: 226, startPoint y: 179, endPoint x: 221, endPoint y: 179, distance: 4.6
drag, startPoint x: 238, startPoint y: 179, endPoint x: 233, endPoint y: 179, distance: 5.2
type input "******"
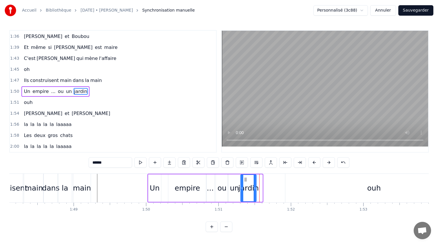
drag, startPoint x: 251, startPoint y: 180, endPoint x: 245, endPoint y: 179, distance: 6.4
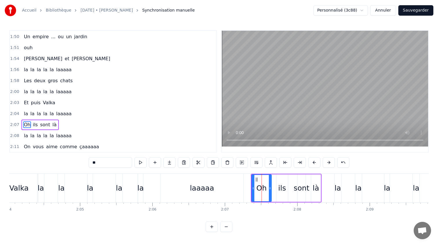
scroll to position [374, 0]
type input "***"
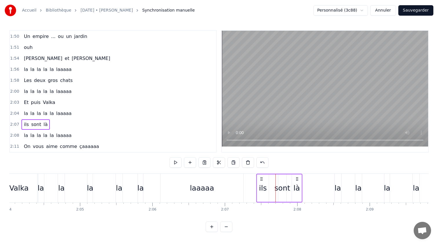
drag, startPoint x: 281, startPoint y: 177, endPoint x: 262, endPoint y: 178, distance: 18.6
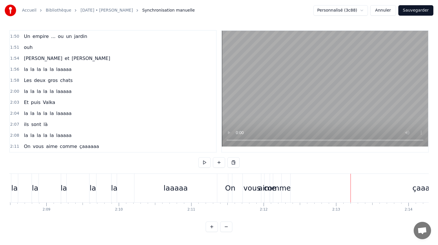
scroll to position [0, 9315]
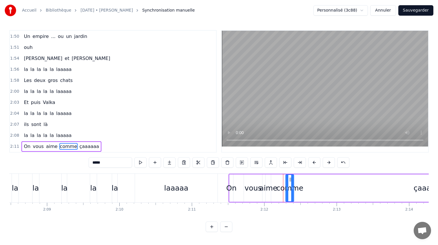
drag, startPoint x: 279, startPoint y: 179, endPoint x: 289, endPoint y: 180, distance: 10.7
drag, startPoint x: 270, startPoint y: 180, endPoint x: 275, endPoint y: 180, distance: 5.5
drag, startPoint x: 287, startPoint y: 188, endPoint x: 283, endPoint y: 188, distance: 4.1
drag, startPoint x: 287, startPoint y: 181, endPoint x: 291, endPoint y: 181, distance: 3.5
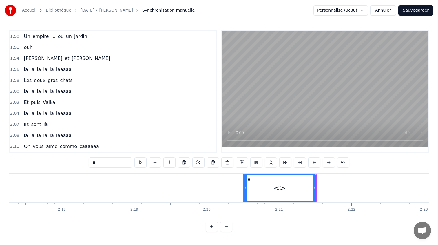
scroll to position [385, 0]
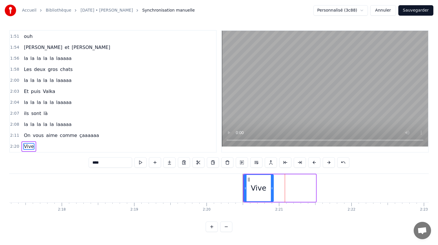
drag, startPoint x: 314, startPoint y: 188, endPoint x: 272, endPoint y: 188, distance: 42.3
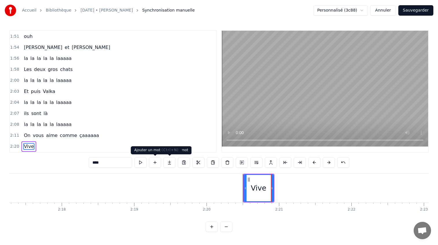
type input "****"
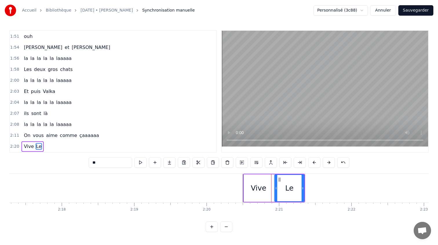
type input "*"
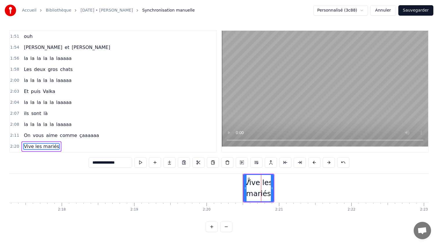
type input "**********"
drag, startPoint x: 273, startPoint y: 187, endPoint x: 307, endPoint y: 186, distance: 34.2
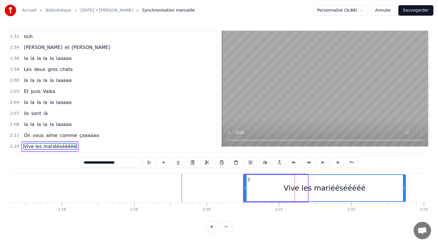
drag, startPoint x: 307, startPoint y: 188, endPoint x: 407, endPoint y: 190, distance: 100.6
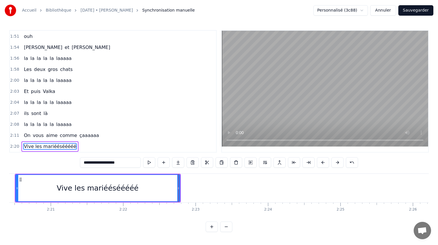
scroll to position [0, 10073]
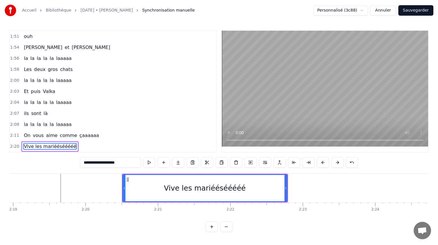
type input "**********"
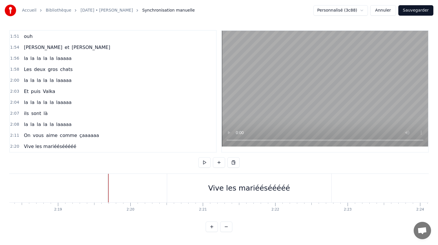
scroll to position [0, 10026]
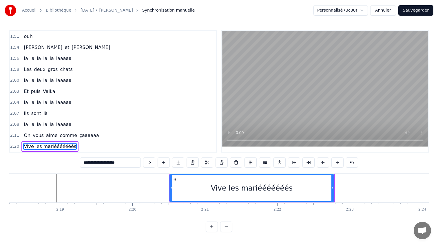
type input "**********"
drag, startPoint x: 333, startPoint y: 187, endPoint x: 295, endPoint y: 191, distance: 38.1
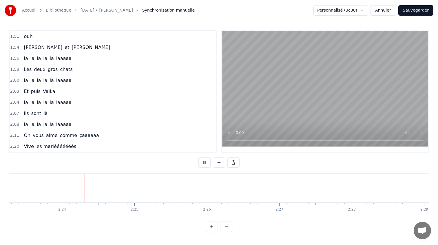
scroll to position [0, 10394]
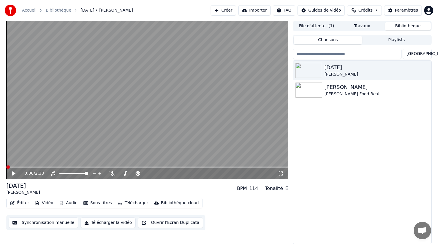
click at [6, 166] on span at bounding box center [7, 167] width 3 height 3
click at [137, 131] on video at bounding box center [147, 100] width 282 height 159
click at [124, 173] on span at bounding box center [125, 173] width 3 height 3
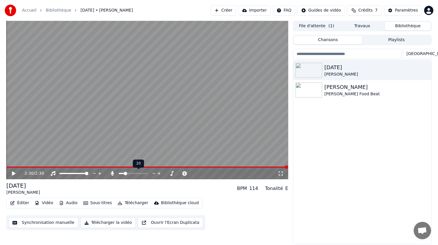
click at [136, 173] on div at bounding box center [138, 174] width 47 height 6
click at [137, 174] on span at bounding box center [133, 173] width 29 height 1
click at [142, 175] on div at bounding box center [138, 174] width 47 height 6
click at [143, 173] on span at bounding box center [133, 173] width 29 height 1
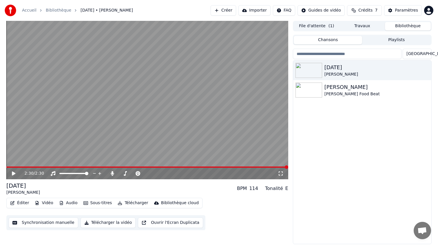
click at [227, 167] on span at bounding box center [147, 167] width 282 height 1
click at [247, 168] on div "2:01 / 2:30" at bounding box center [147, 174] width 282 height 12
click at [253, 167] on span at bounding box center [147, 167] width 282 height 1
click at [13, 172] on icon at bounding box center [13, 173] width 3 height 3
click at [32, 225] on button "Synchronisation manuelle" at bounding box center [44, 223] width 70 height 10
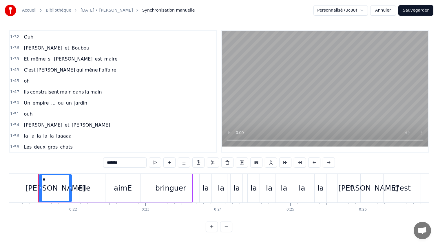
scroll to position [385, 0]
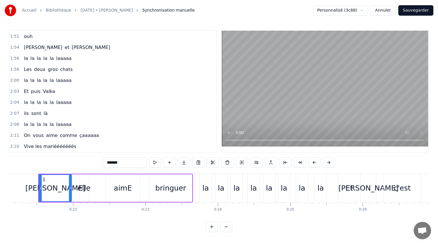
click at [30, 147] on span "Vive les mariééééééés" at bounding box center [50, 146] width 54 height 7
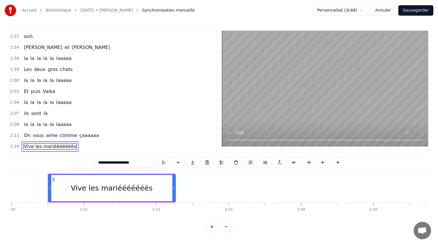
scroll to position [0, 10157]
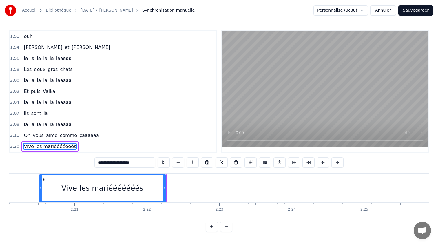
click at [123, 164] on input "**********" at bounding box center [125, 162] width 61 height 10
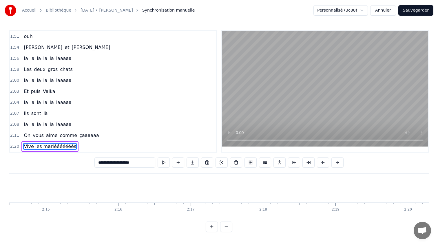
scroll to position [0, 9999]
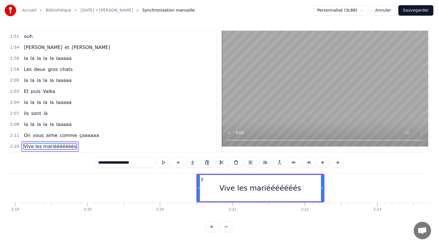
click at [216, 183] on div "Vive les mariééééééés" at bounding box center [261, 188] width 126 height 26
click at [107, 163] on input "**********" at bounding box center [125, 162] width 61 height 10
type input "*"
type input "**********"
click at [146, 224] on div "0:21 [PERSON_NAME] elle aimE bringuer 0:23 la la la la la la la la 0:25 Et [PER…" at bounding box center [219, 131] width 420 height 202
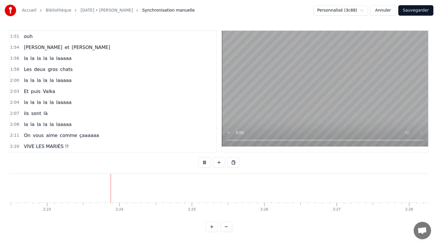
scroll to position [0, 10368]
click at [430, 7] on button "Sauvegarder" at bounding box center [416, 10] width 35 height 10
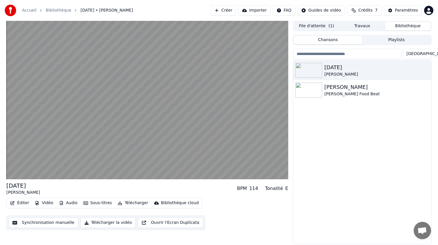
click at [108, 224] on button "Télécharger la vidéo" at bounding box center [108, 223] width 55 height 10
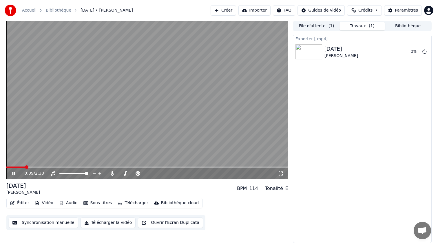
click at [86, 80] on video at bounding box center [147, 100] width 282 height 159
click at [405, 57] on button "Afficher" at bounding box center [408, 52] width 26 height 10
click at [126, 173] on span at bounding box center [122, 173] width 7 height 1
click at [106, 224] on button "Télécharger la vidéo" at bounding box center [108, 223] width 55 height 10
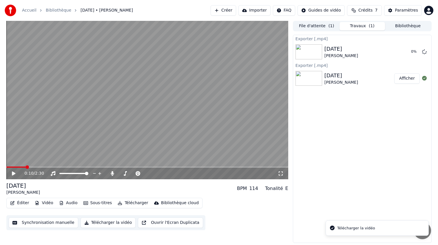
click at [269, 217] on div "Éditer Vidéo Audio Sous-titres Télécharger Bibliothèque cloud Synchronisation m…" at bounding box center [147, 214] width 282 height 32
click at [405, 53] on button "Afficher" at bounding box center [408, 52] width 26 height 10
